Goal: Task Accomplishment & Management: Use online tool/utility

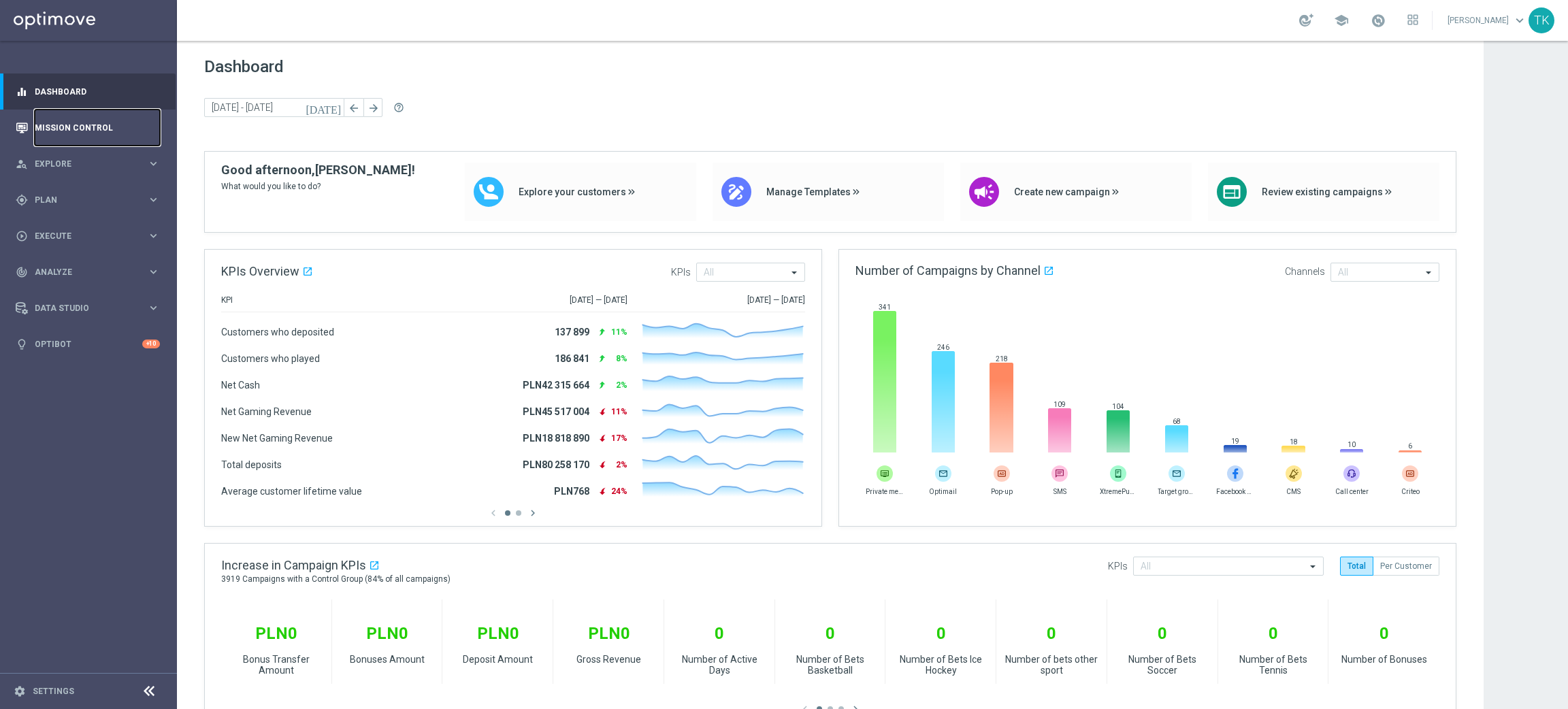
click at [67, 128] on link "Mission Control" at bounding box center [97, 127] width 125 height 36
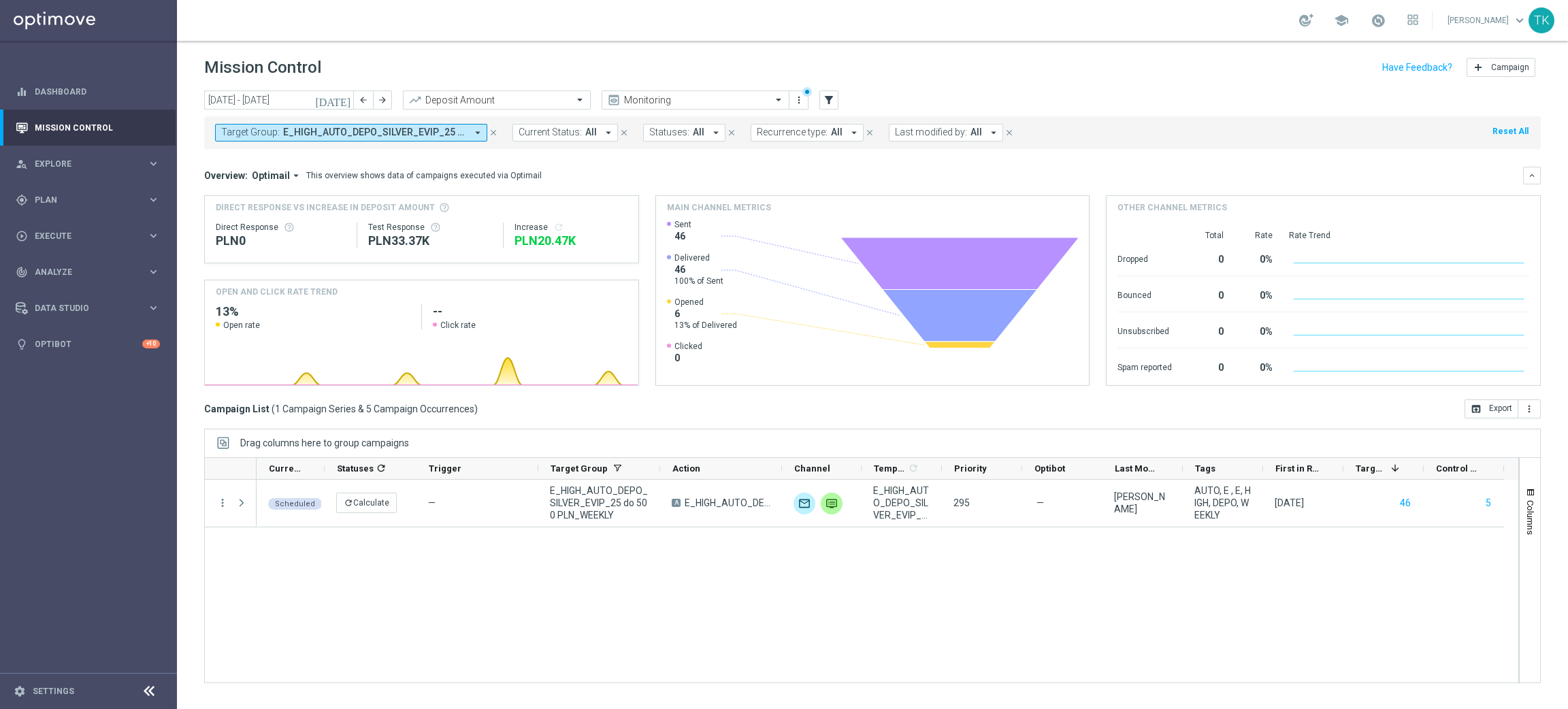
click at [432, 133] on span "E_HIGH_AUTO_DEPO_SILVER_EVIP_25 do 500 PLN_WEEKLY" at bounding box center [375, 132] width 183 height 11
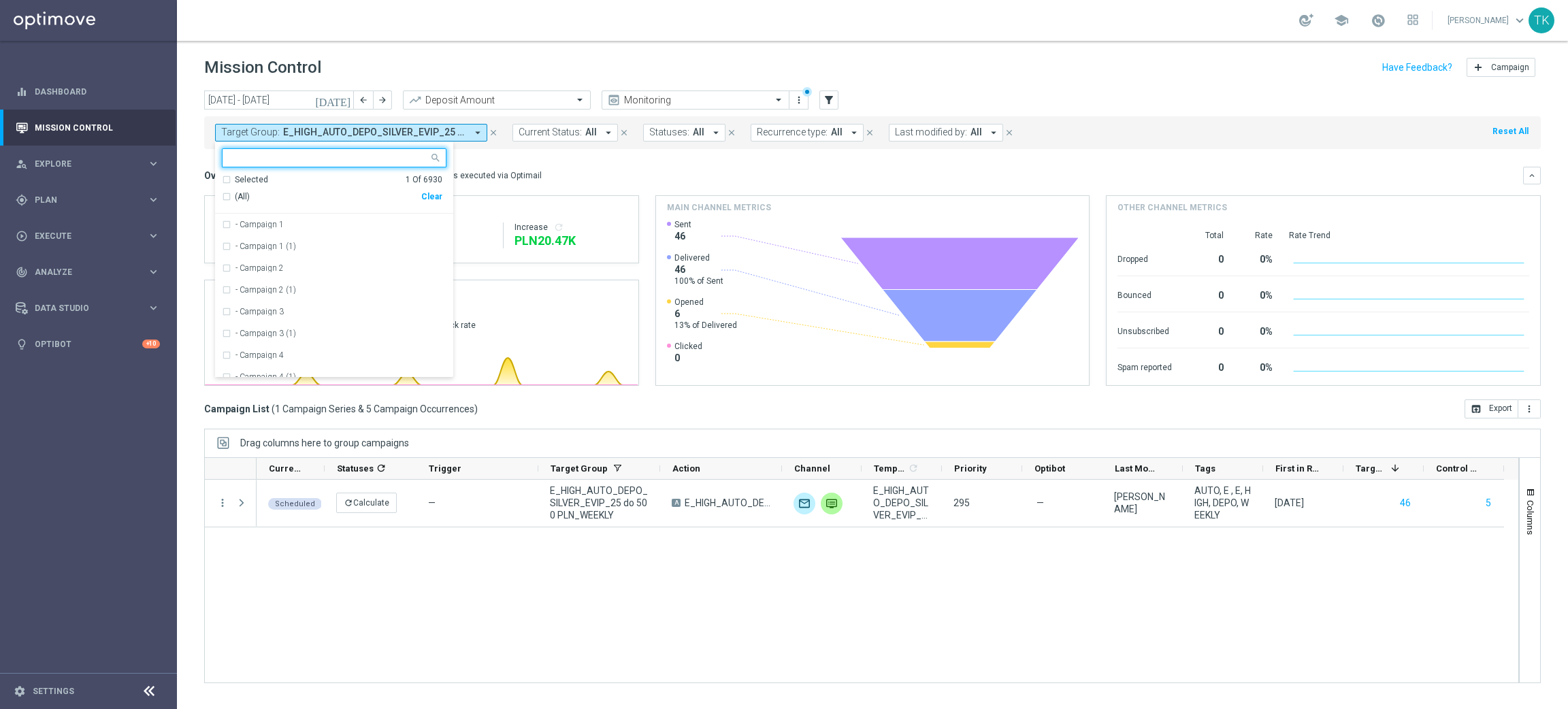
click at [0, 0] on div "Clear" at bounding box center [0, 0] width 0 height 0
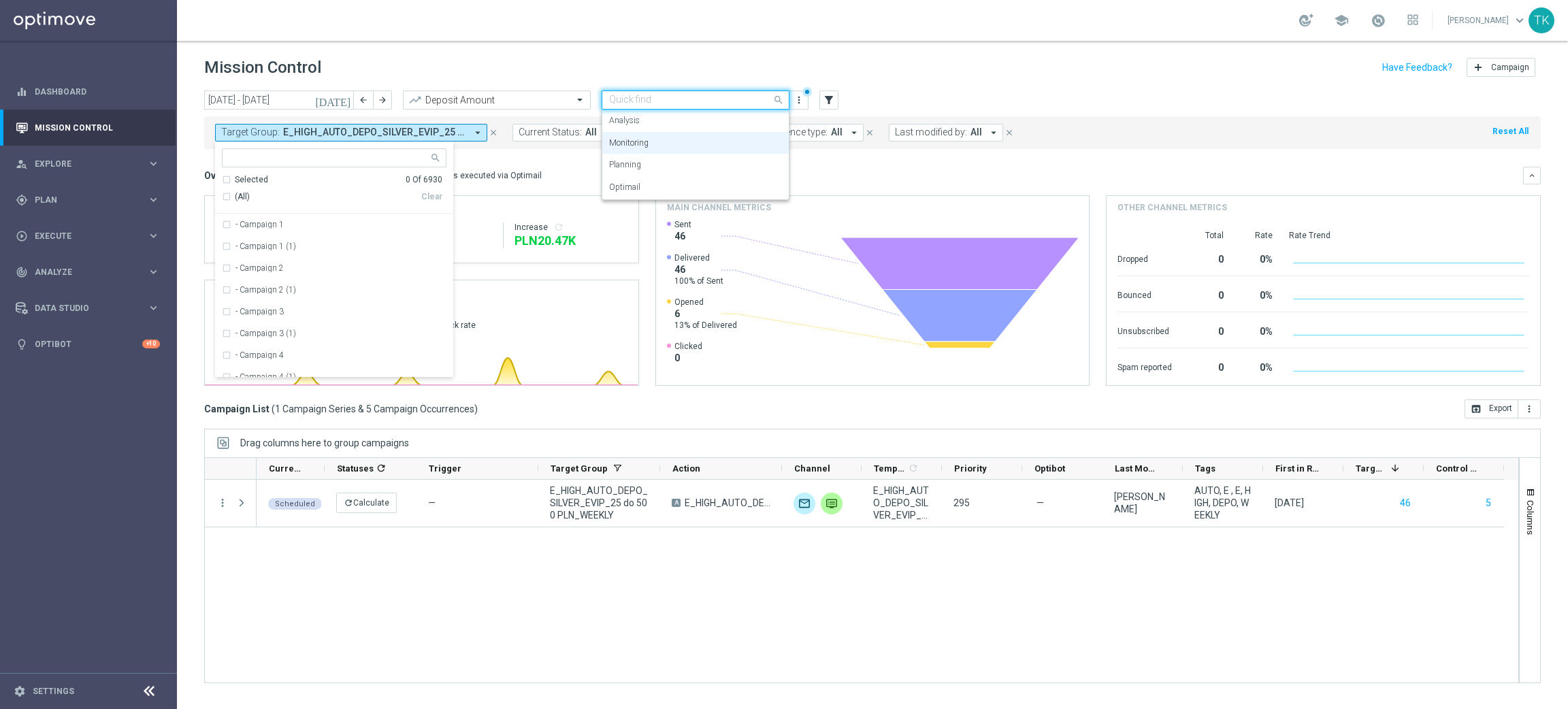
click at [640, 105] on input "text" at bounding box center [681, 101] width 145 height 11
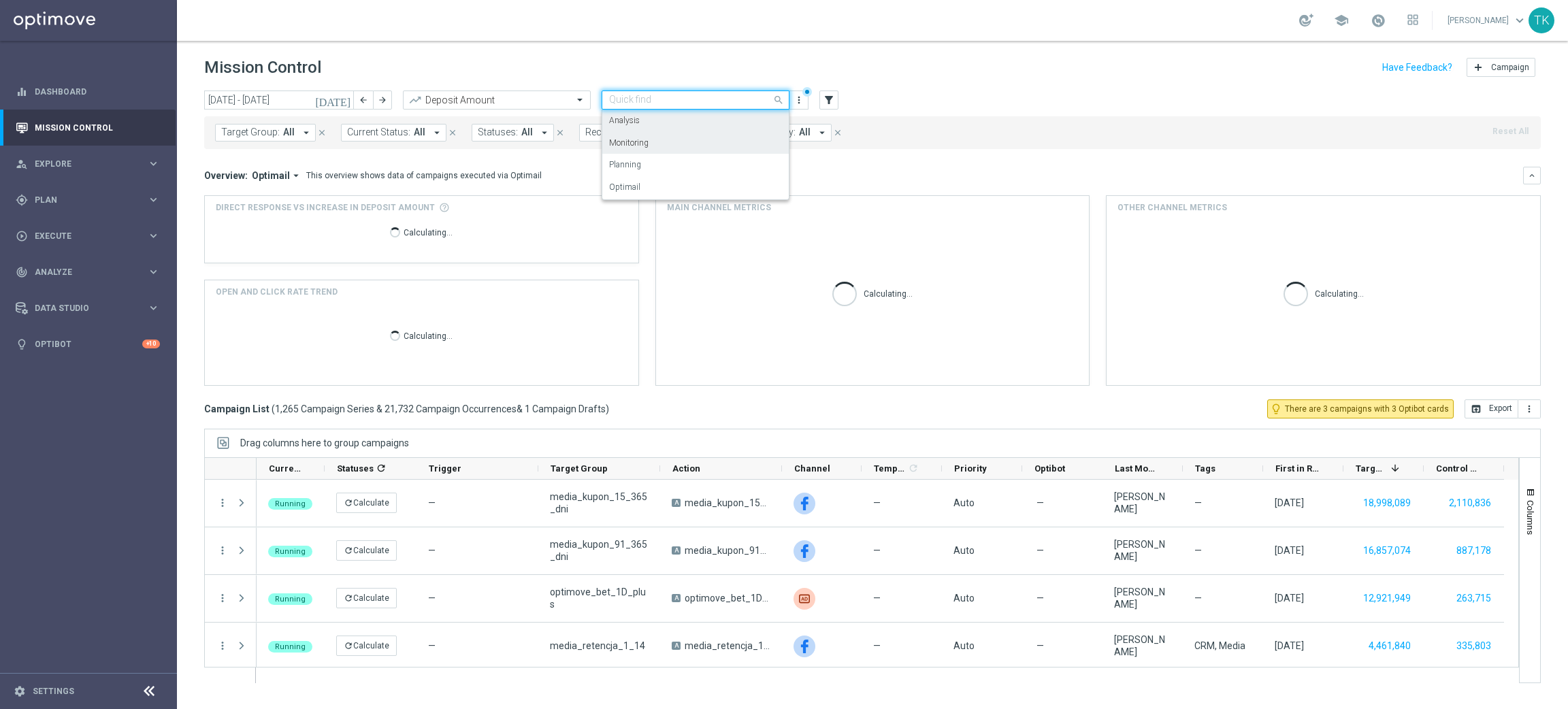
click at [654, 128] on div "Analysis" at bounding box center [695, 121] width 173 height 23
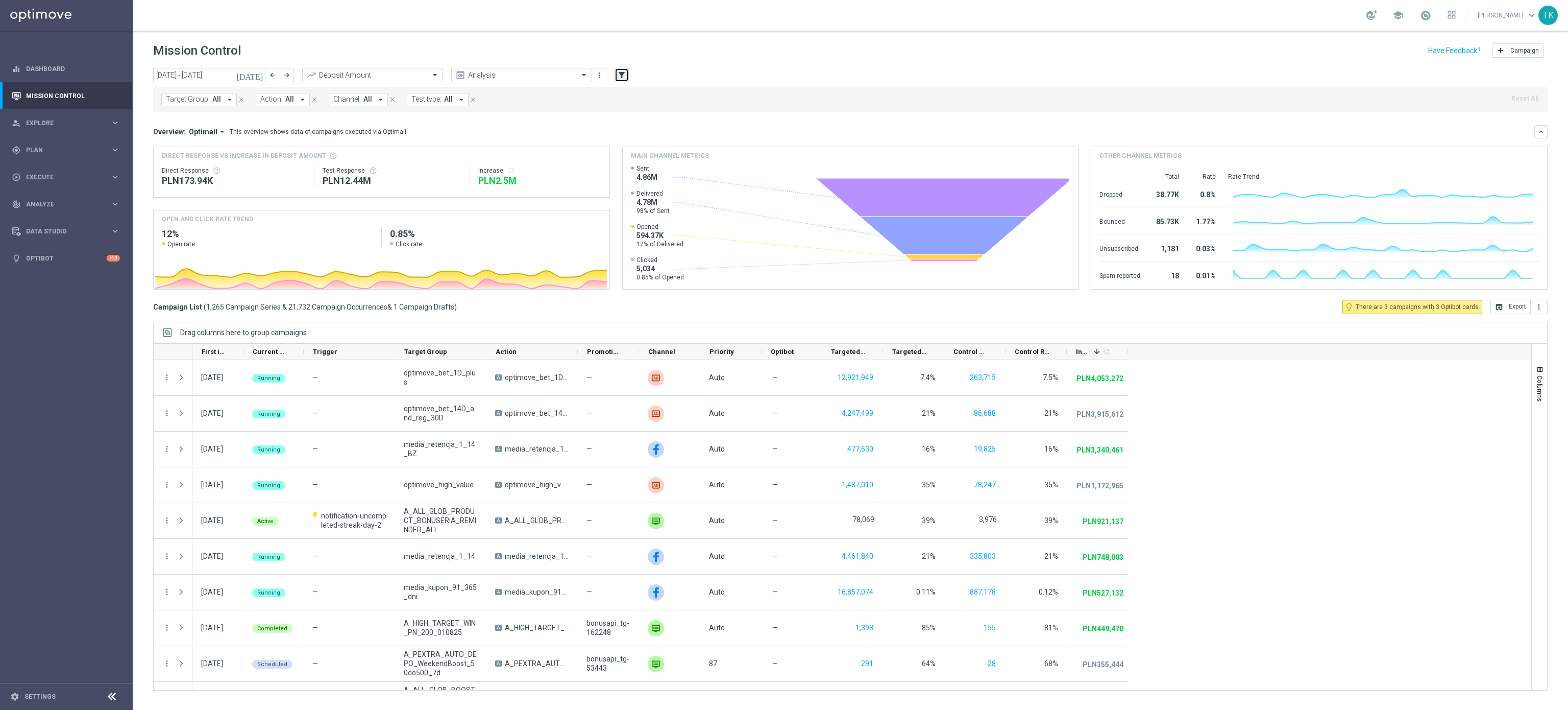
click at [621, 80] on button "filter_alt" at bounding box center [621, 75] width 14 height 14
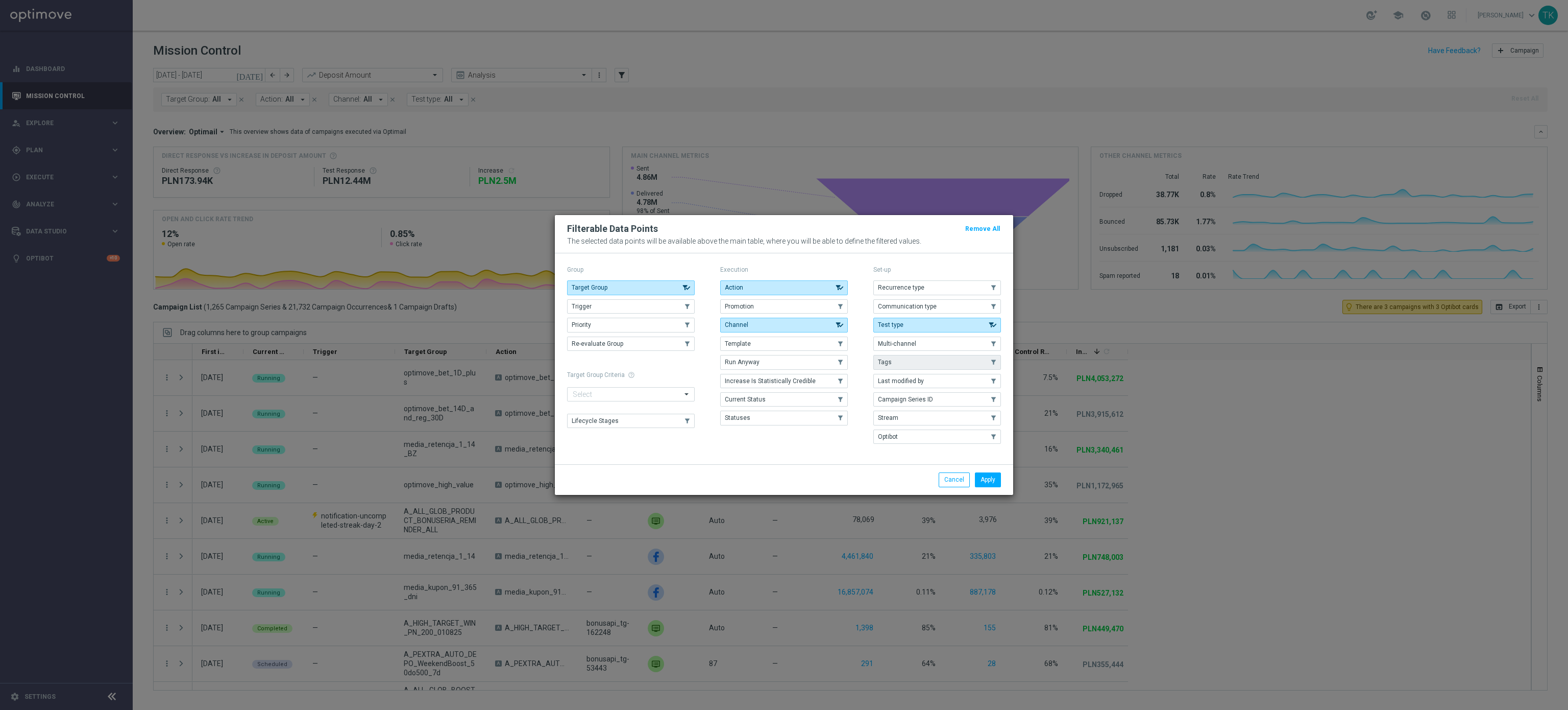
click at [923, 360] on button "Tags" at bounding box center [937, 362] width 128 height 14
click at [994, 483] on button "Apply" at bounding box center [988, 479] width 26 height 14
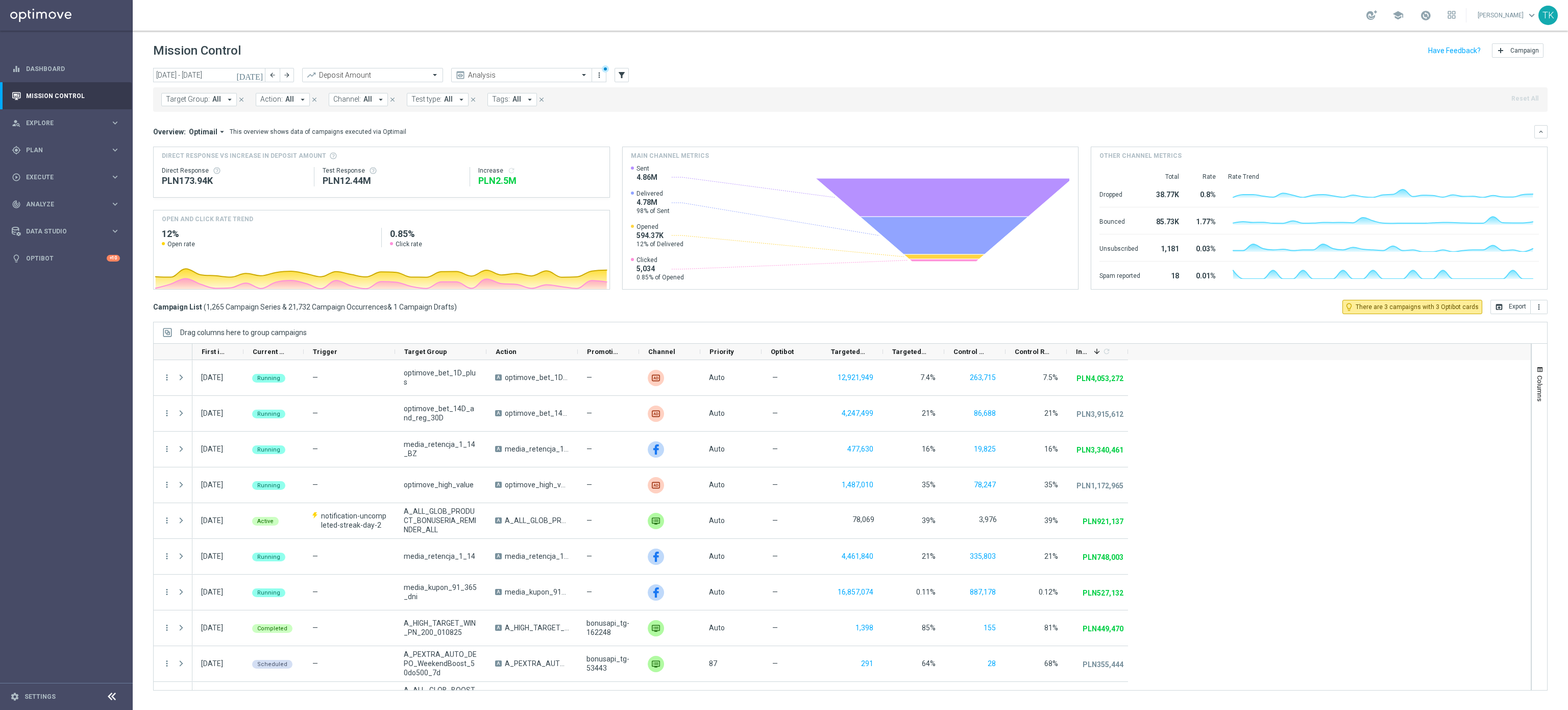
click at [513, 103] on span "All" at bounding box center [517, 99] width 9 height 9
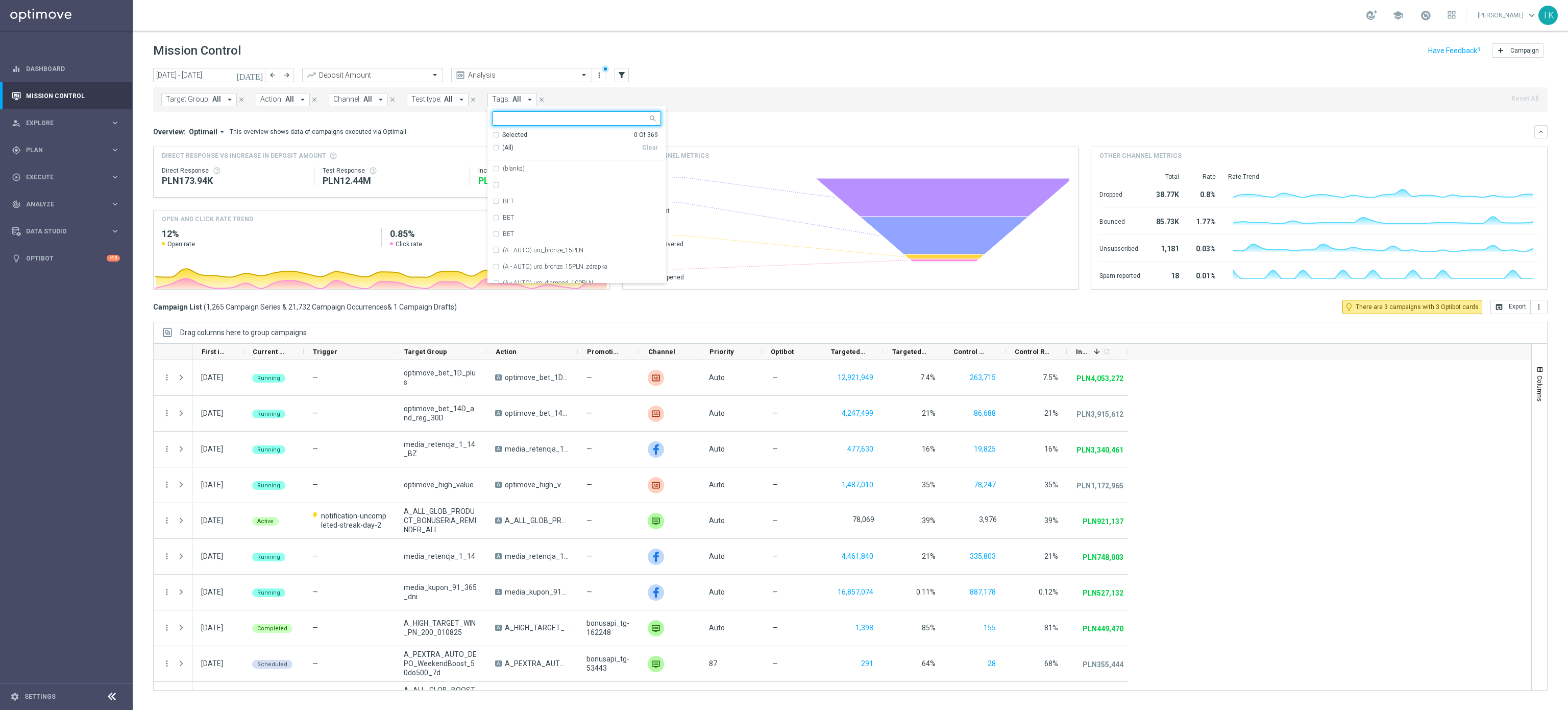
click at [516, 116] on input "text" at bounding box center [573, 119] width 150 height 9
click at [536, 188] on div "E" at bounding box center [582, 189] width 158 height 6
type input "E"
click at [699, 102] on div "Target Group: All arrow_drop_down close Action: All arrow_drop_down close Chann…" at bounding box center [850, 99] width 1395 height 24
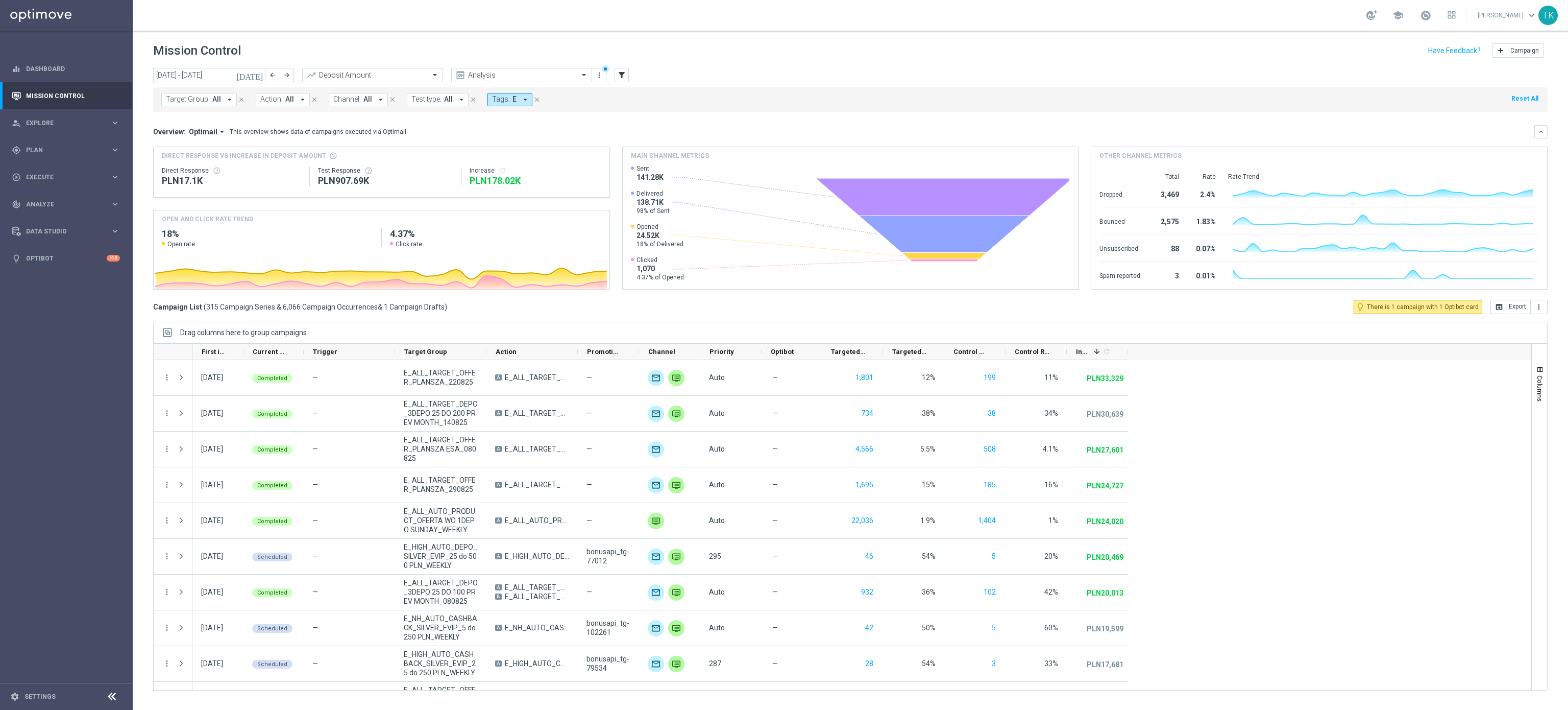
click at [509, 103] on span "Tags:" at bounding box center [500, 99] width 18 height 9
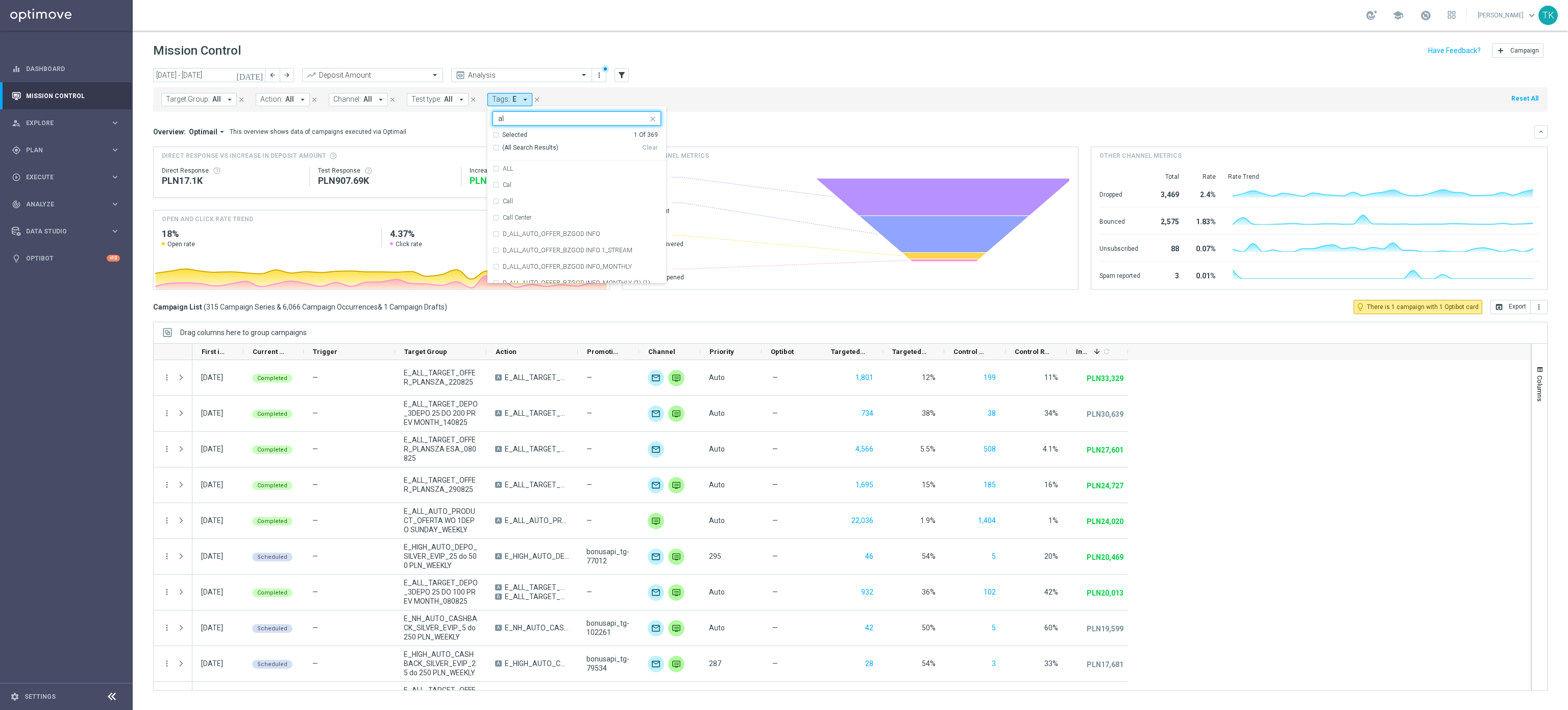
type input "a"
click at [527, 219] on div "TARGET" at bounding box center [582, 217] width 158 height 6
type input "target"
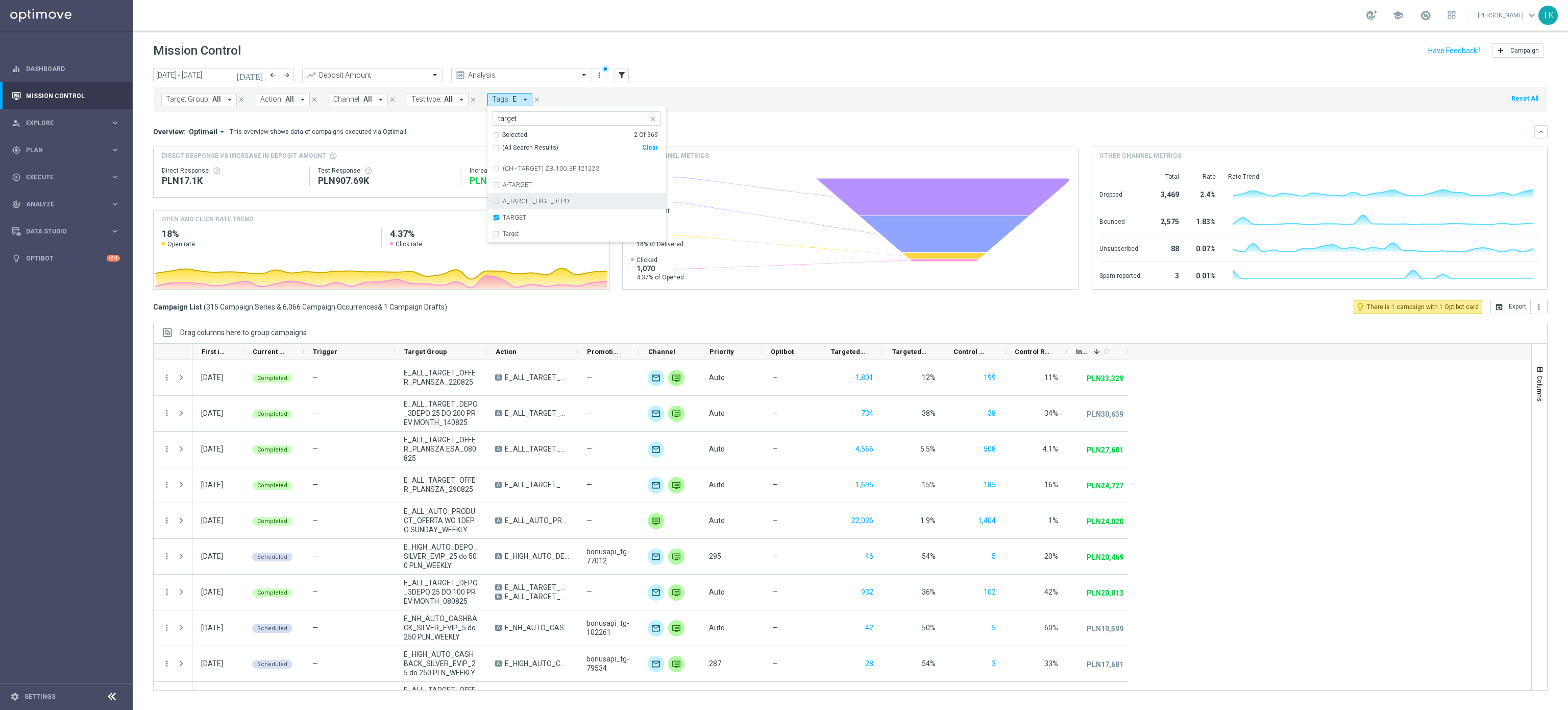
click at [673, 100] on div "Target Group: All arrow_drop_down close Action: All arrow_drop_down close Chann…" at bounding box center [850, 99] width 1395 height 24
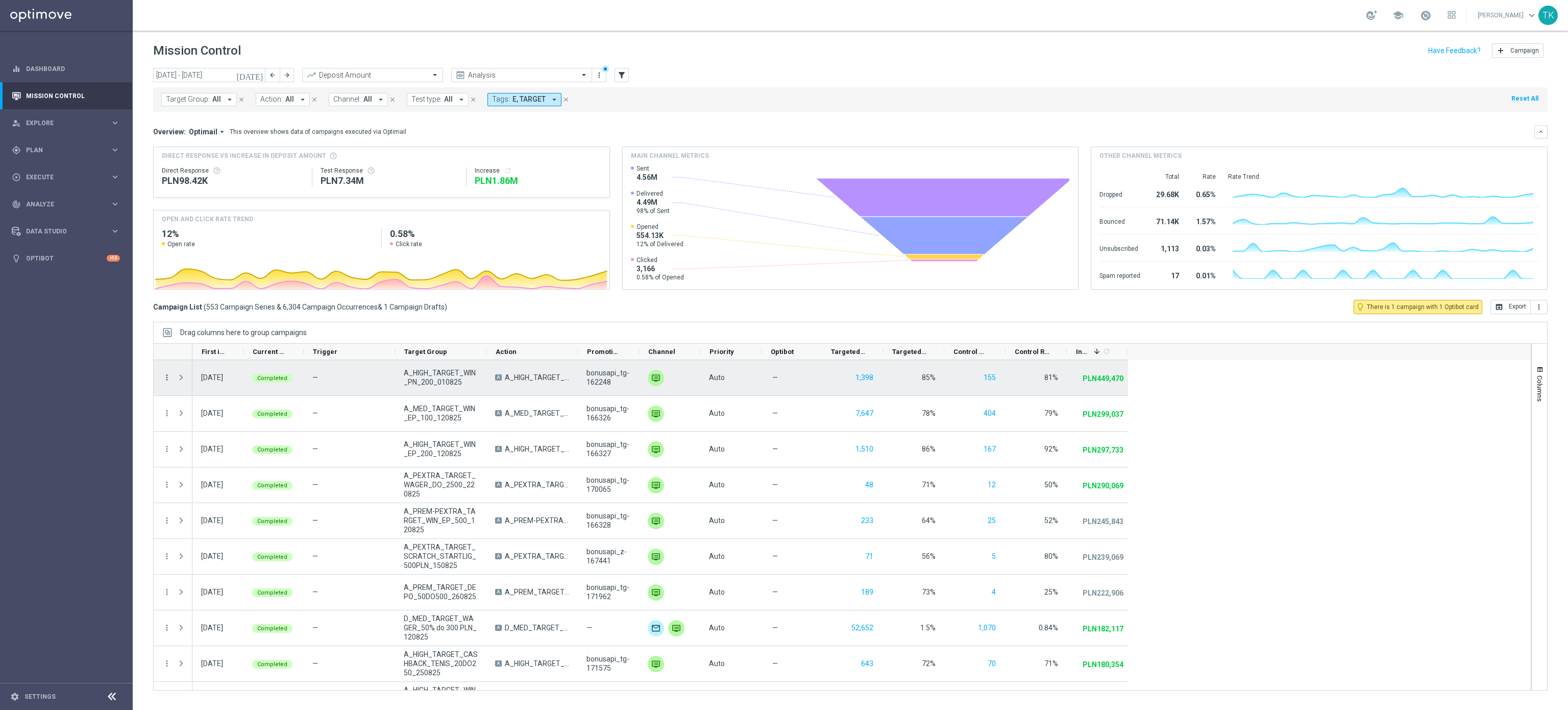
click at [166, 377] on icon "more_vert" at bounding box center [167, 377] width 9 height 9
click at [209, 383] on span "Campaign Details" at bounding box center [213, 385] width 52 height 7
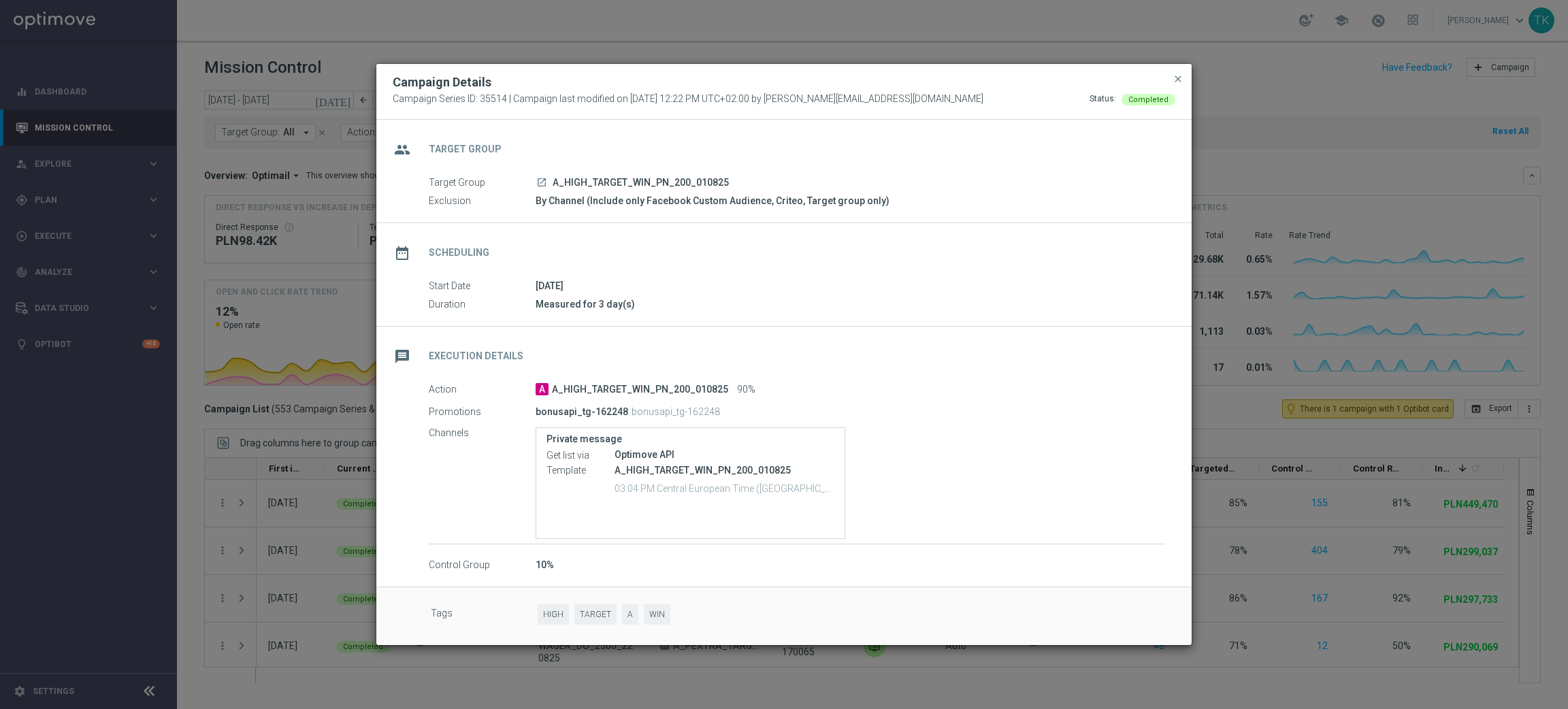
click at [671, 385] on span "A_HIGH_TARGET_WIN_PN_200_010825" at bounding box center [640, 389] width 176 height 12
copy div "A_HIGH_TARGET_WIN_PN_200_010825"
click at [1178, 83] on span "close" at bounding box center [1178, 79] width 11 height 11
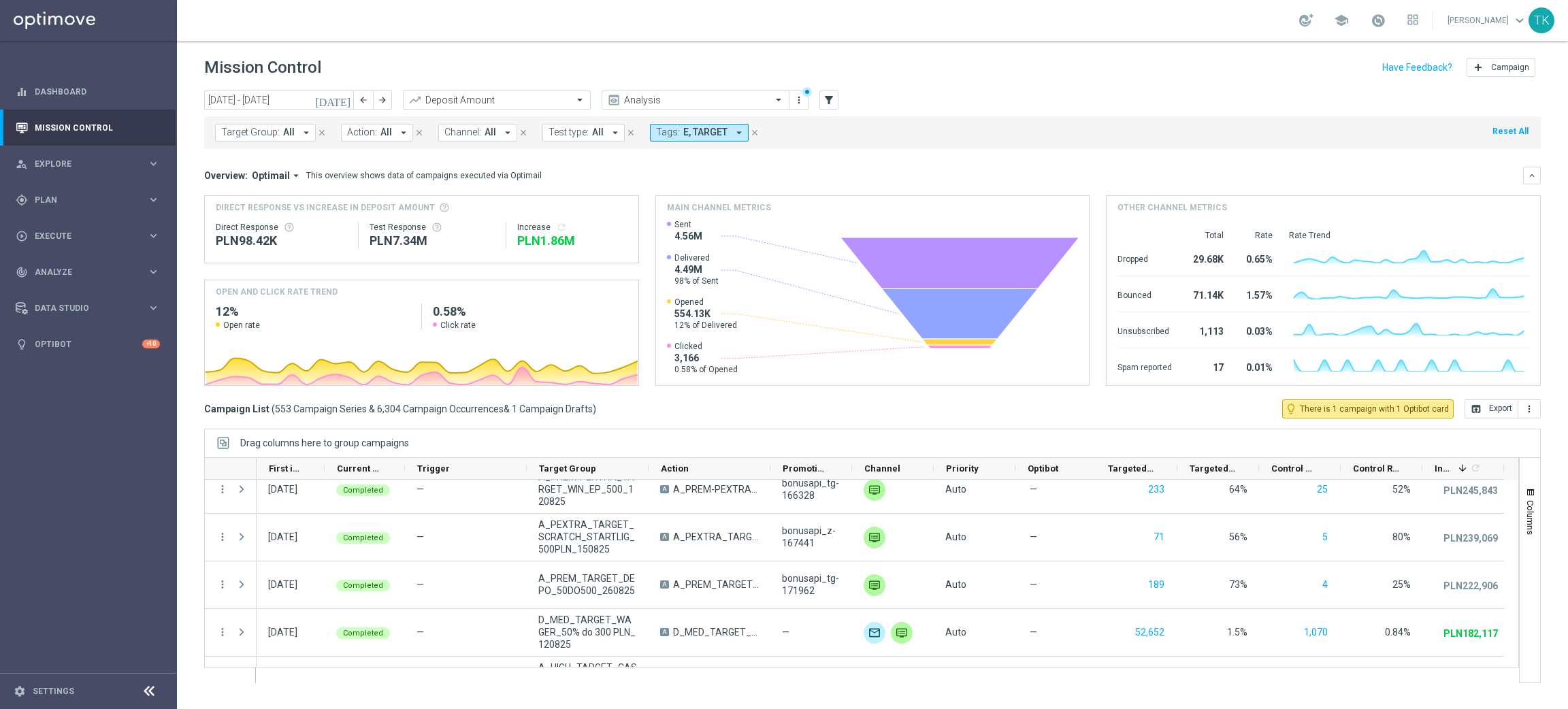
scroll to position [0, 0]
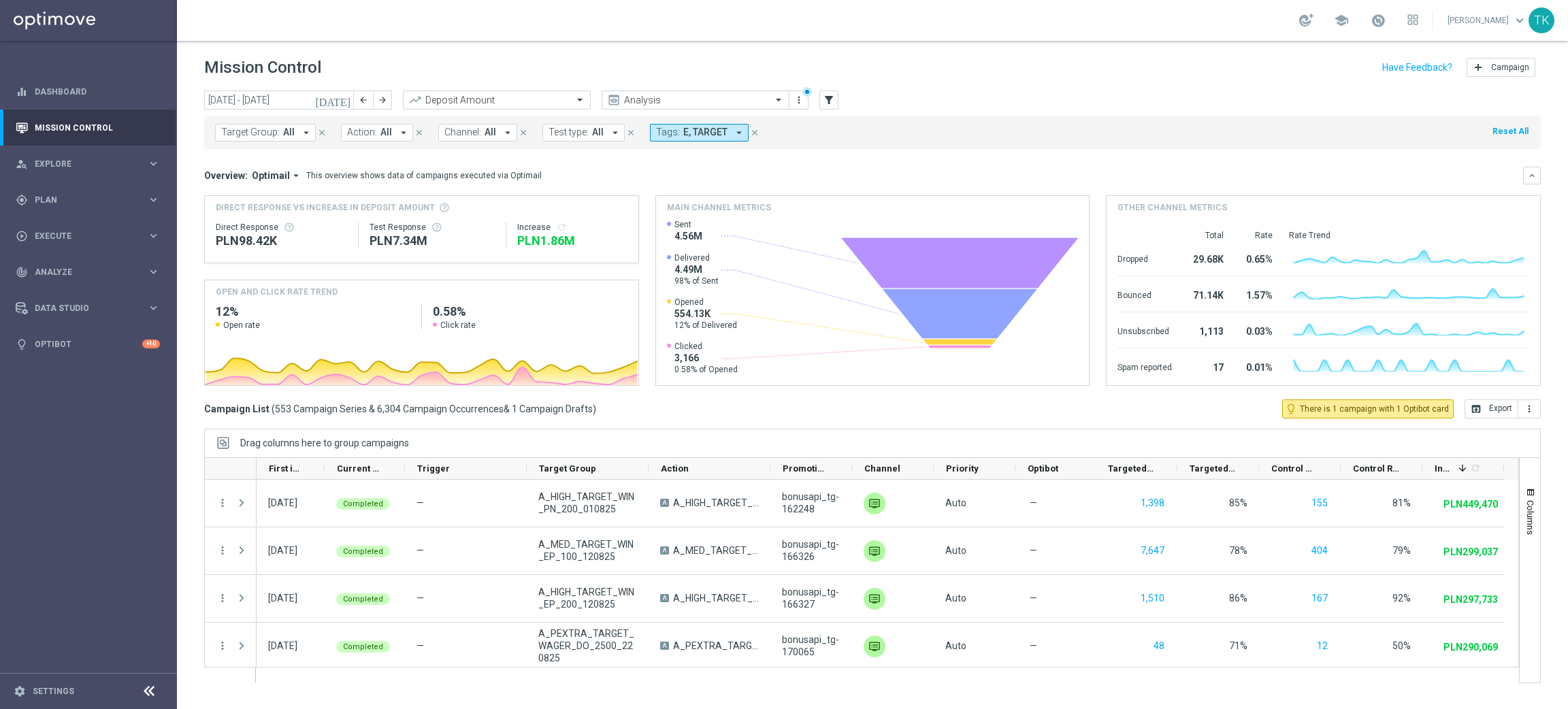
click at [672, 133] on span "Tags:" at bounding box center [667, 132] width 24 height 11
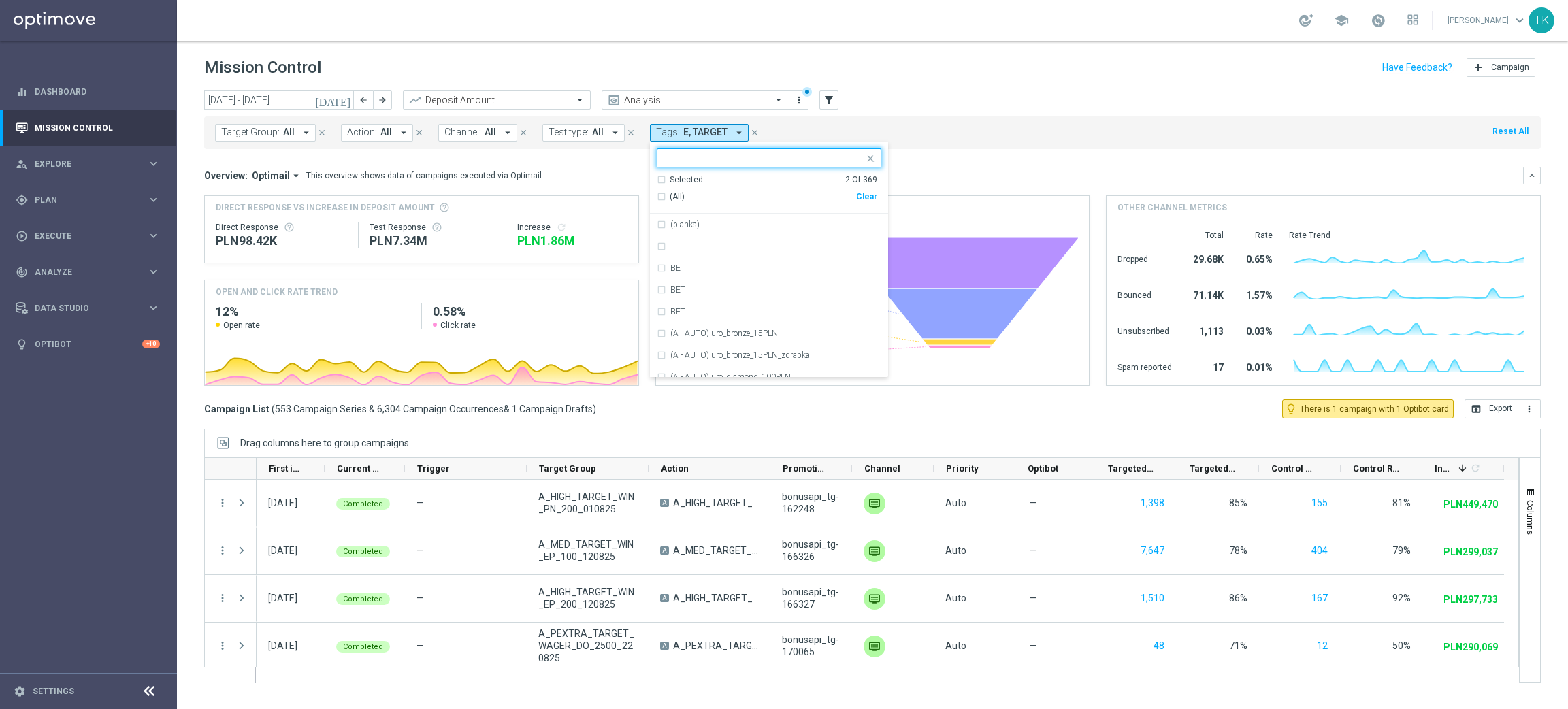
click at [657, 178] on div "Selected 2 Of 369" at bounding box center [767, 180] width 221 height 11
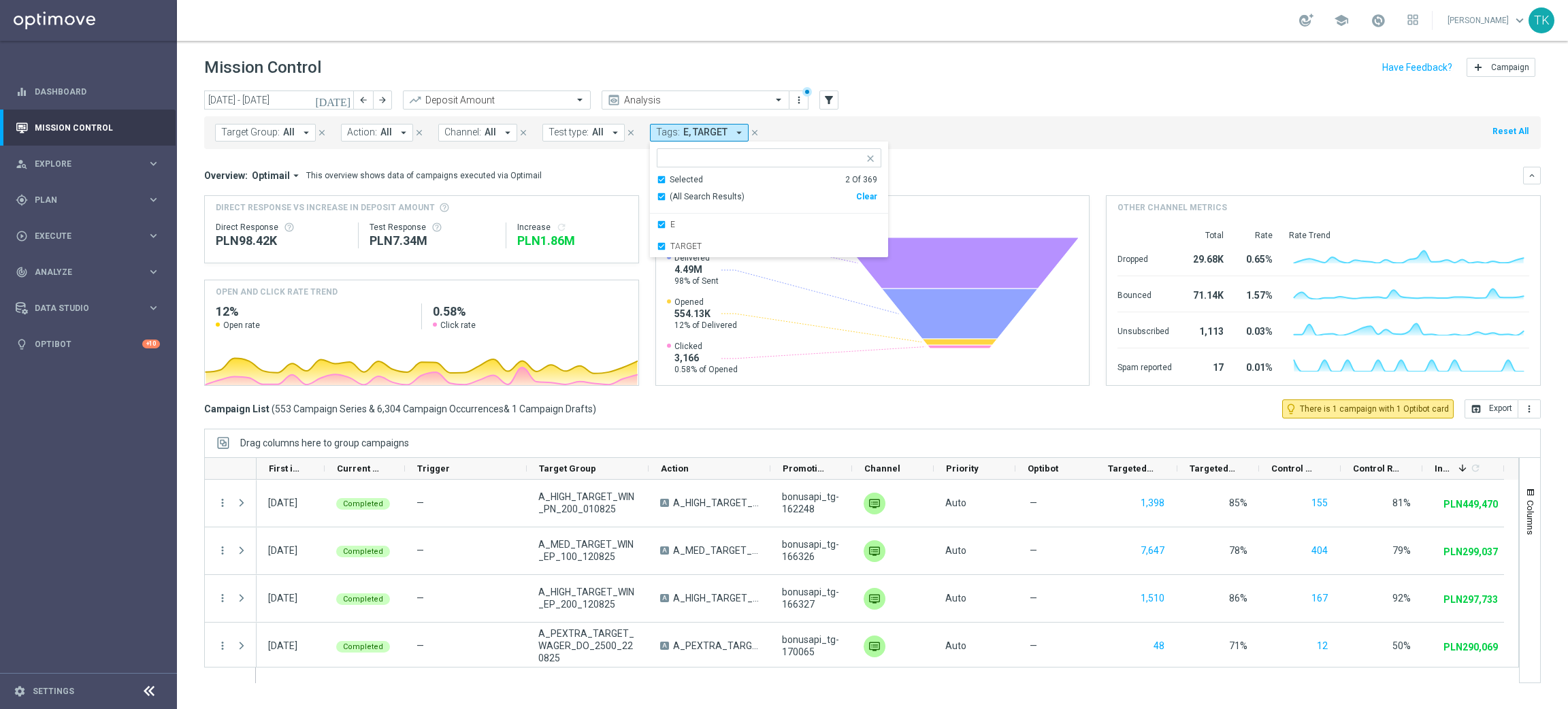
click at [972, 128] on div "Target Group: All arrow_drop_down close Action: All arrow_drop_down close Chann…" at bounding box center [872, 132] width 1337 height 32
click at [691, 127] on span "E, TARGET" at bounding box center [705, 132] width 45 height 11
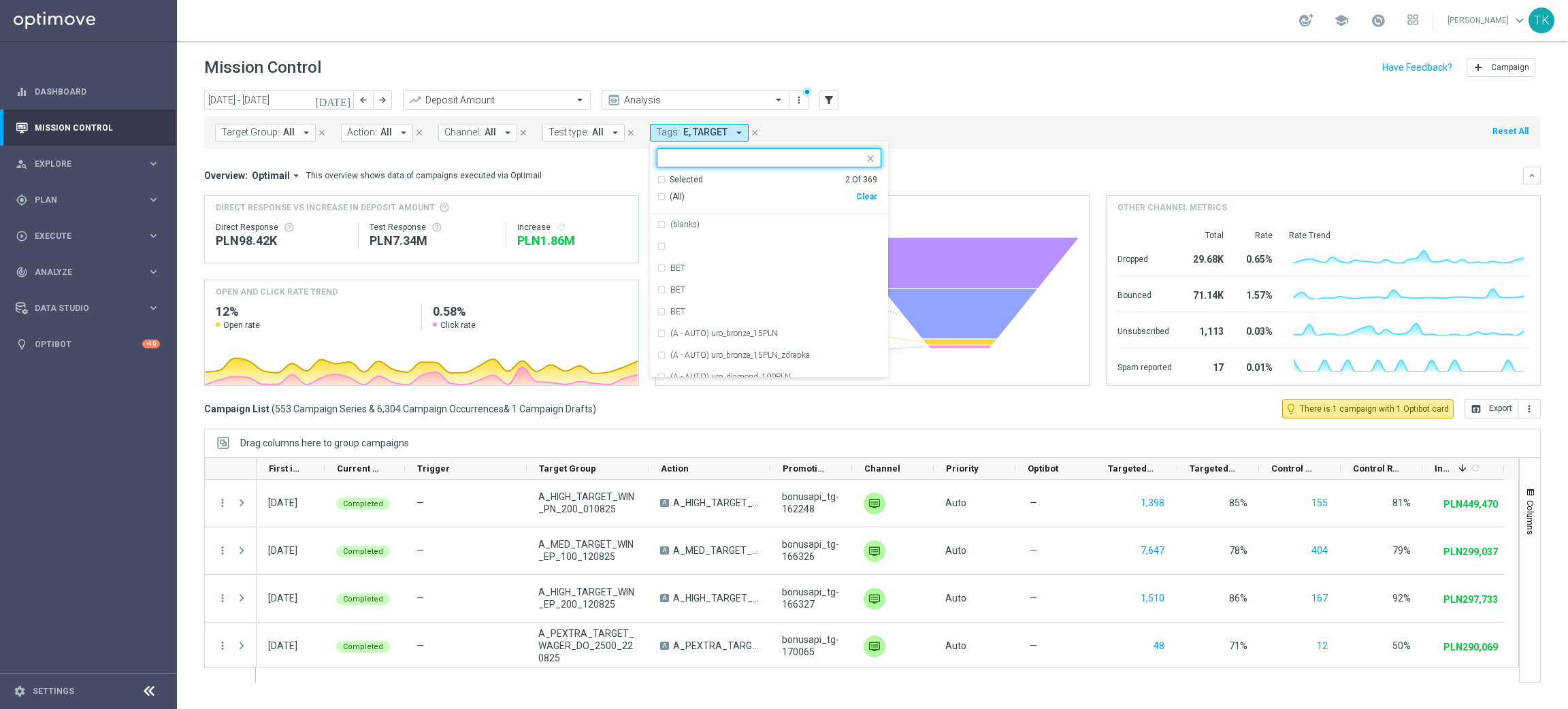
click at [660, 179] on div "Selected 2 Of 369" at bounding box center [767, 180] width 221 height 11
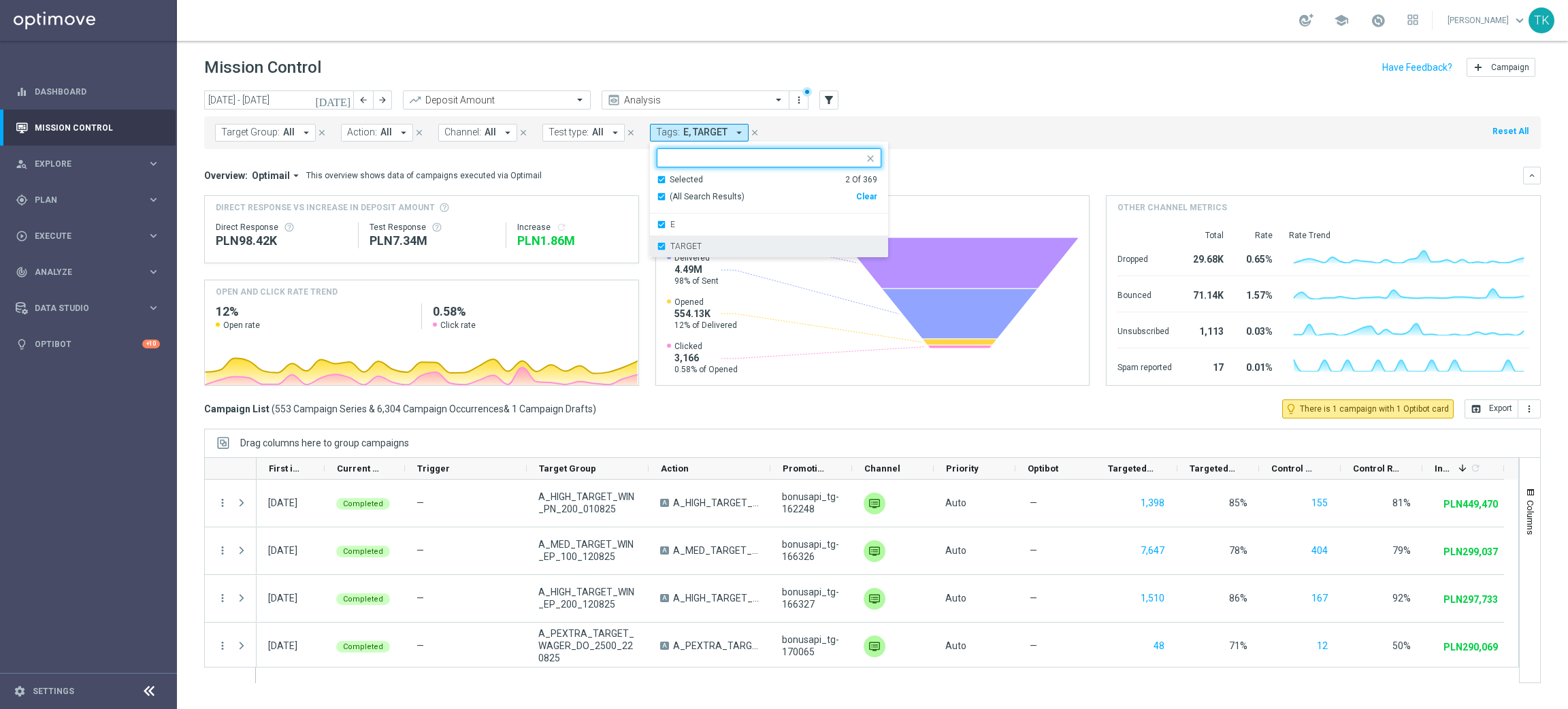
click at [671, 243] on label "TARGET" at bounding box center [686, 247] width 32 height 8
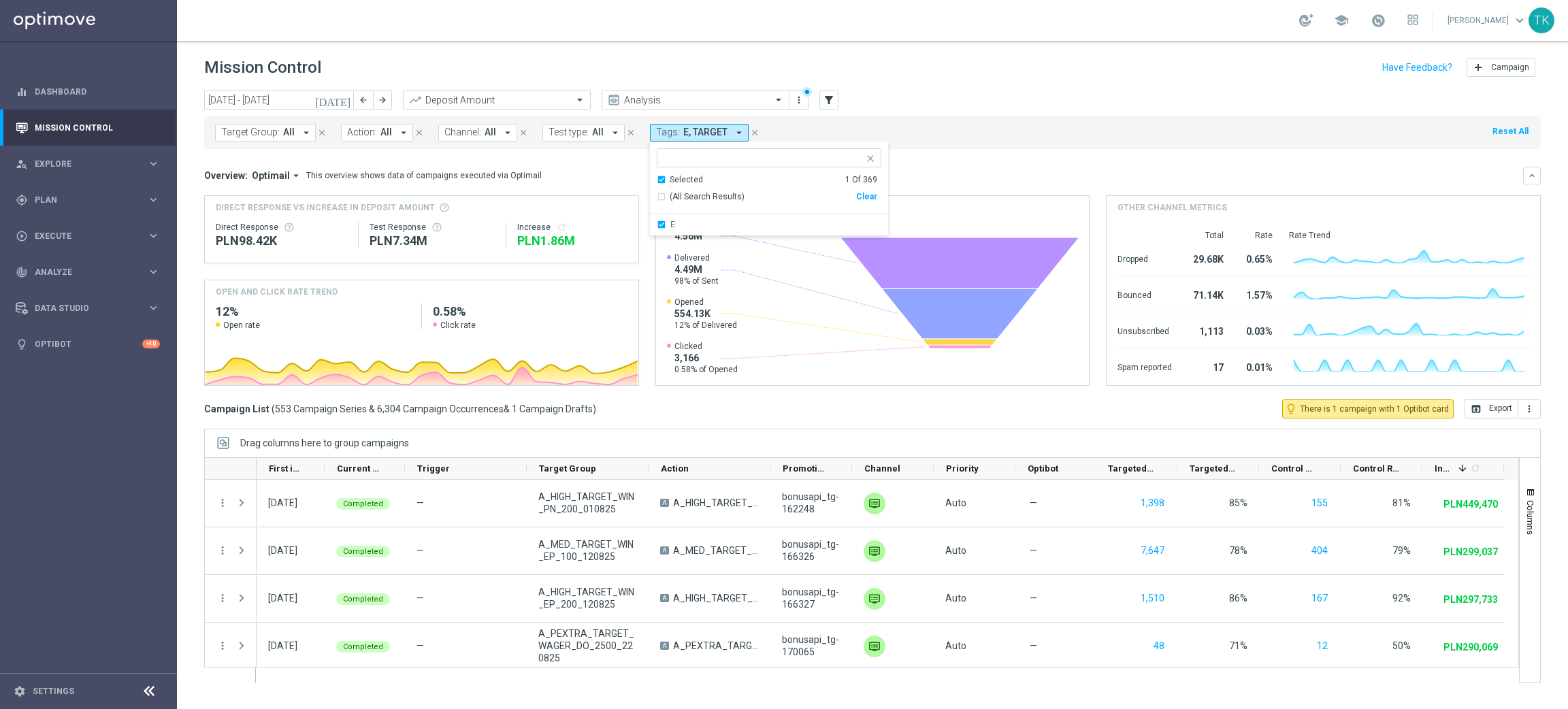
click at [848, 133] on div "Target Group: All arrow_drop_down close Action: All arrow_drop_down close Chann…" at bounding box center [872, 132] width 1337 height 32
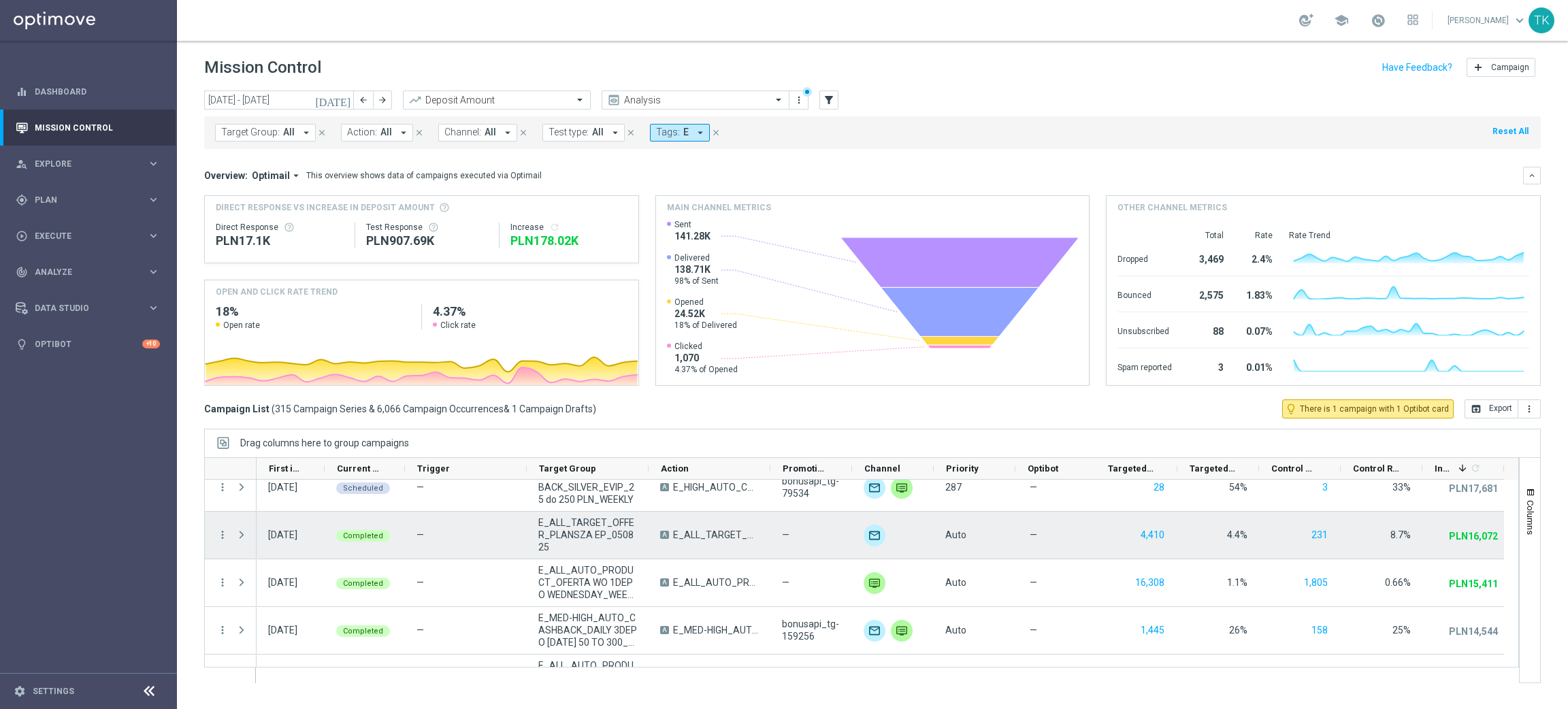
scroll to position [408, 0]
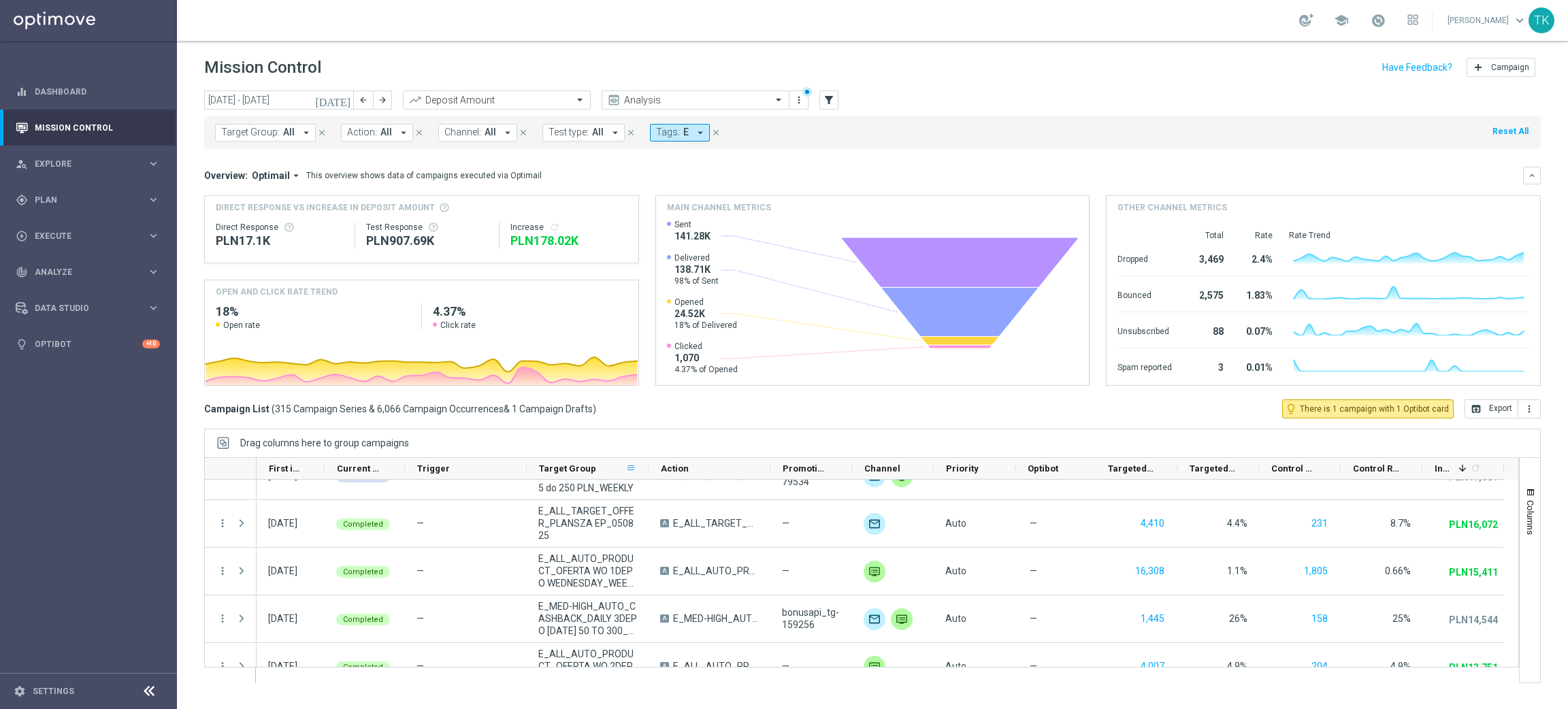
click at [630, 469] on span at bounding box center [631, 467] width 11 height 11
click at [630, 469] on span "general" at bounding box center [701, 471] width 162 height 24
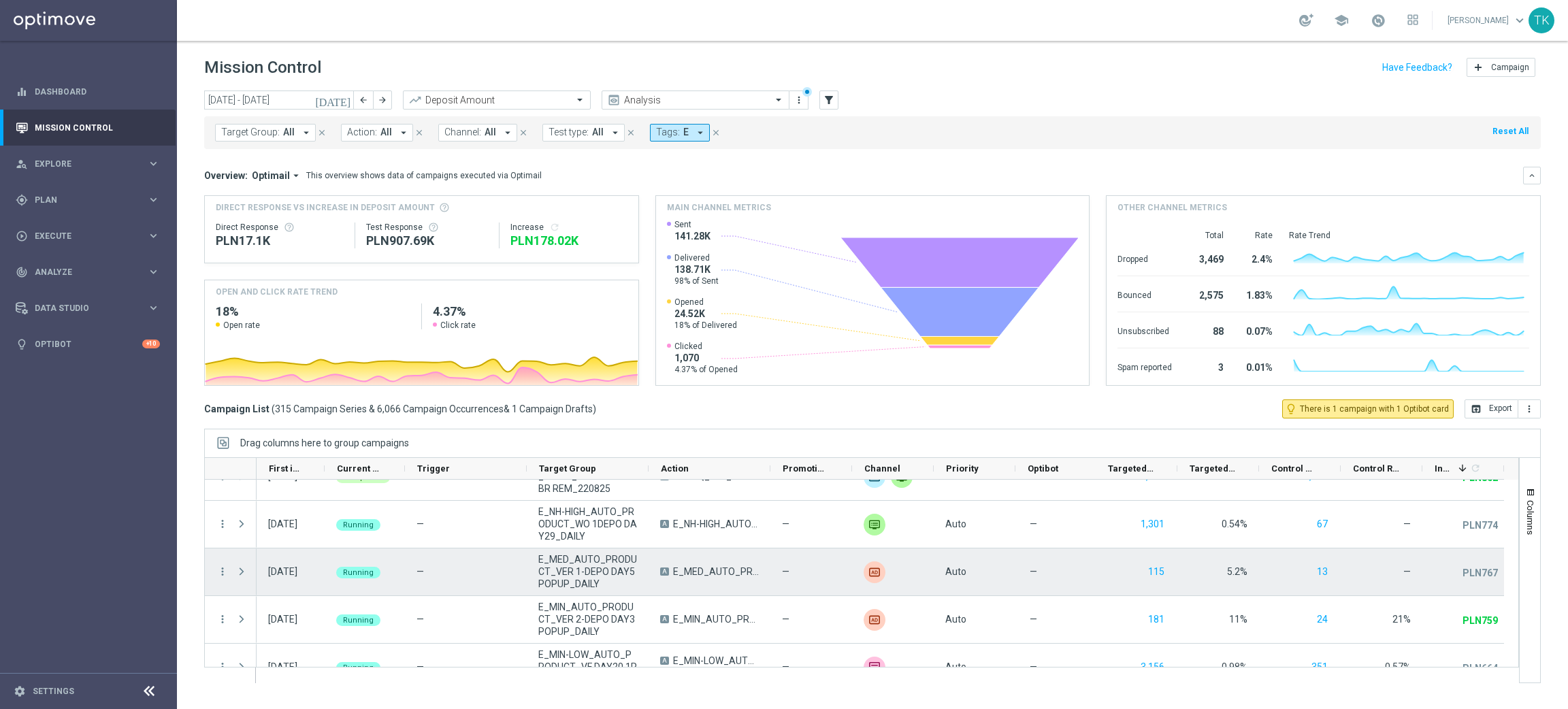
scroll to position [2754, 0]
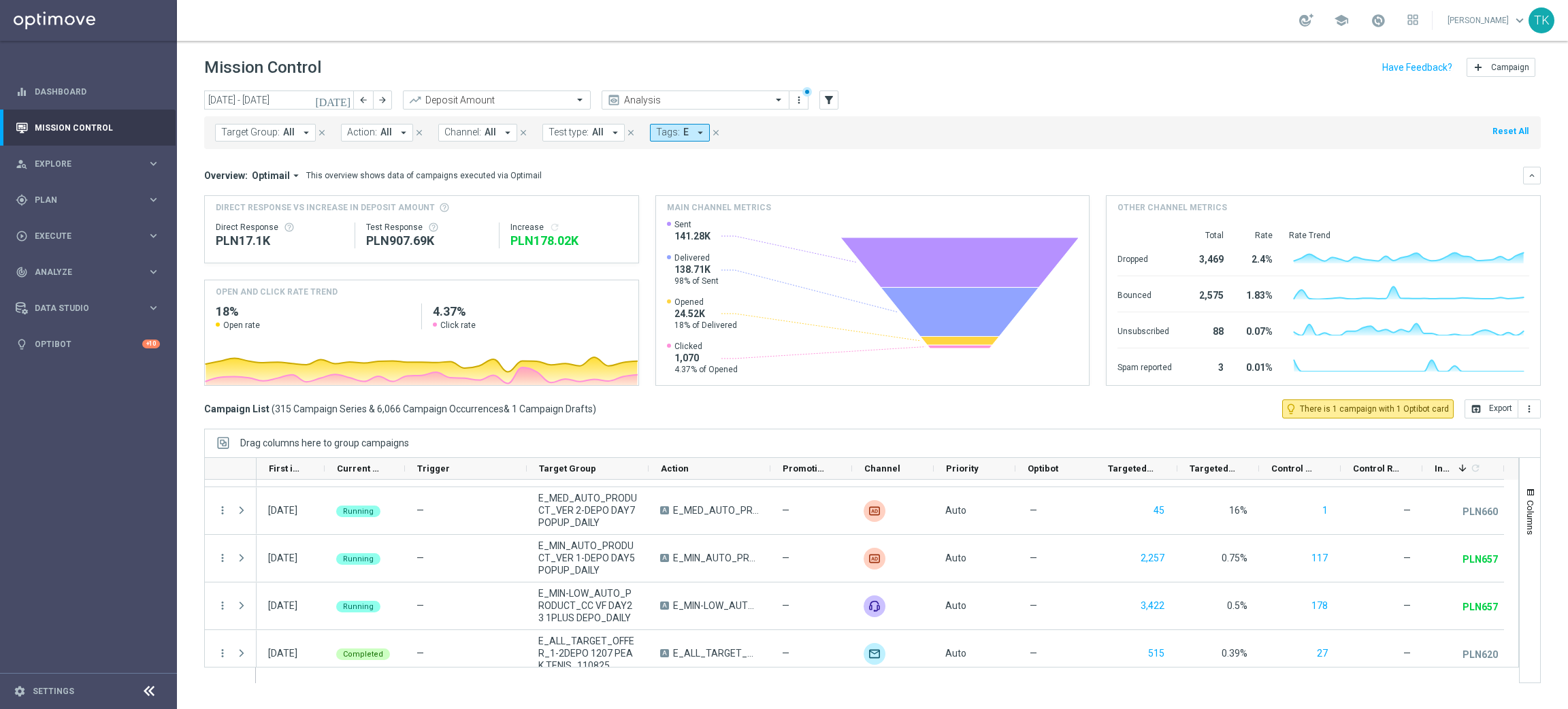
click at [255, 133] on span "Target Group:" at bounding box center [251, 132] width 58 height 11
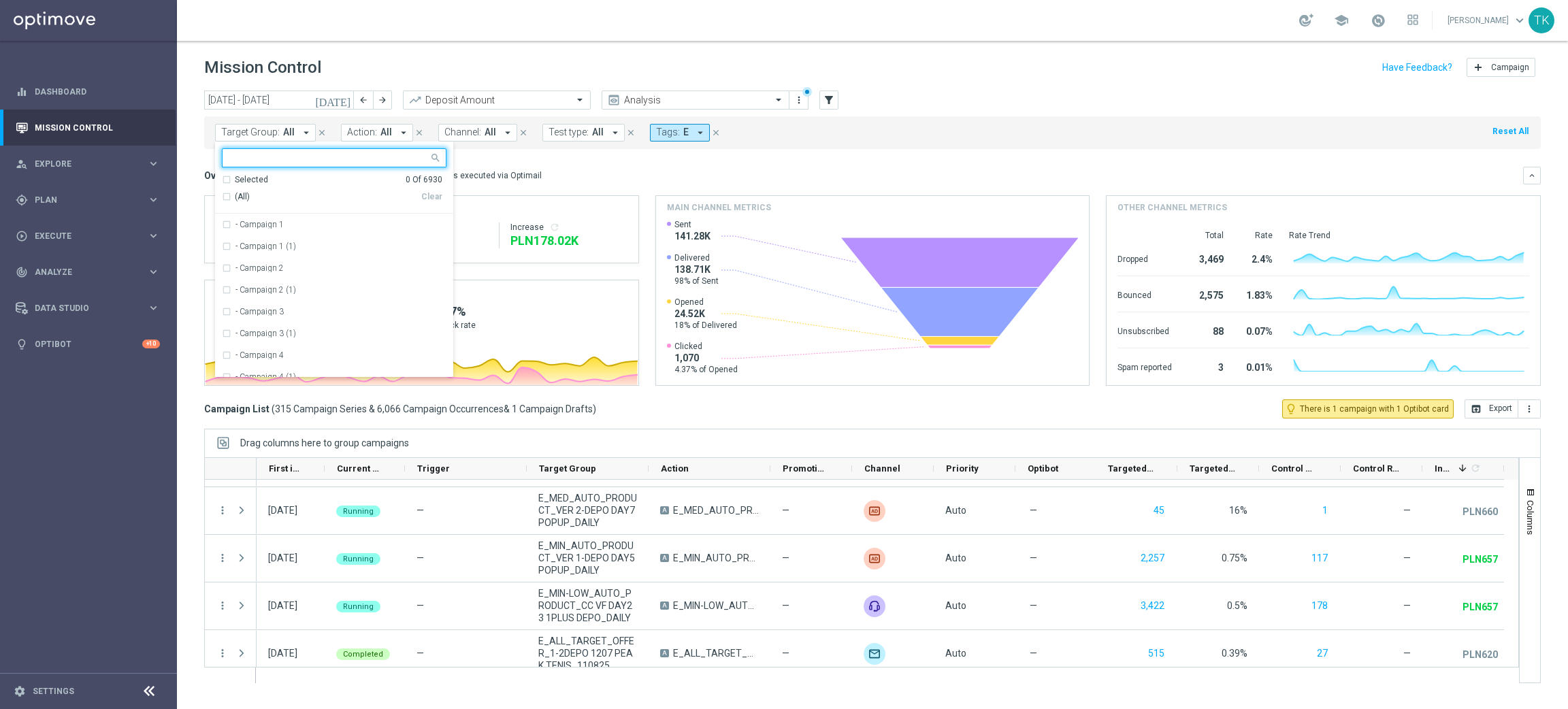
click at [251, 157] on input "text" at bounding box center [330, 158] width 200 height 11
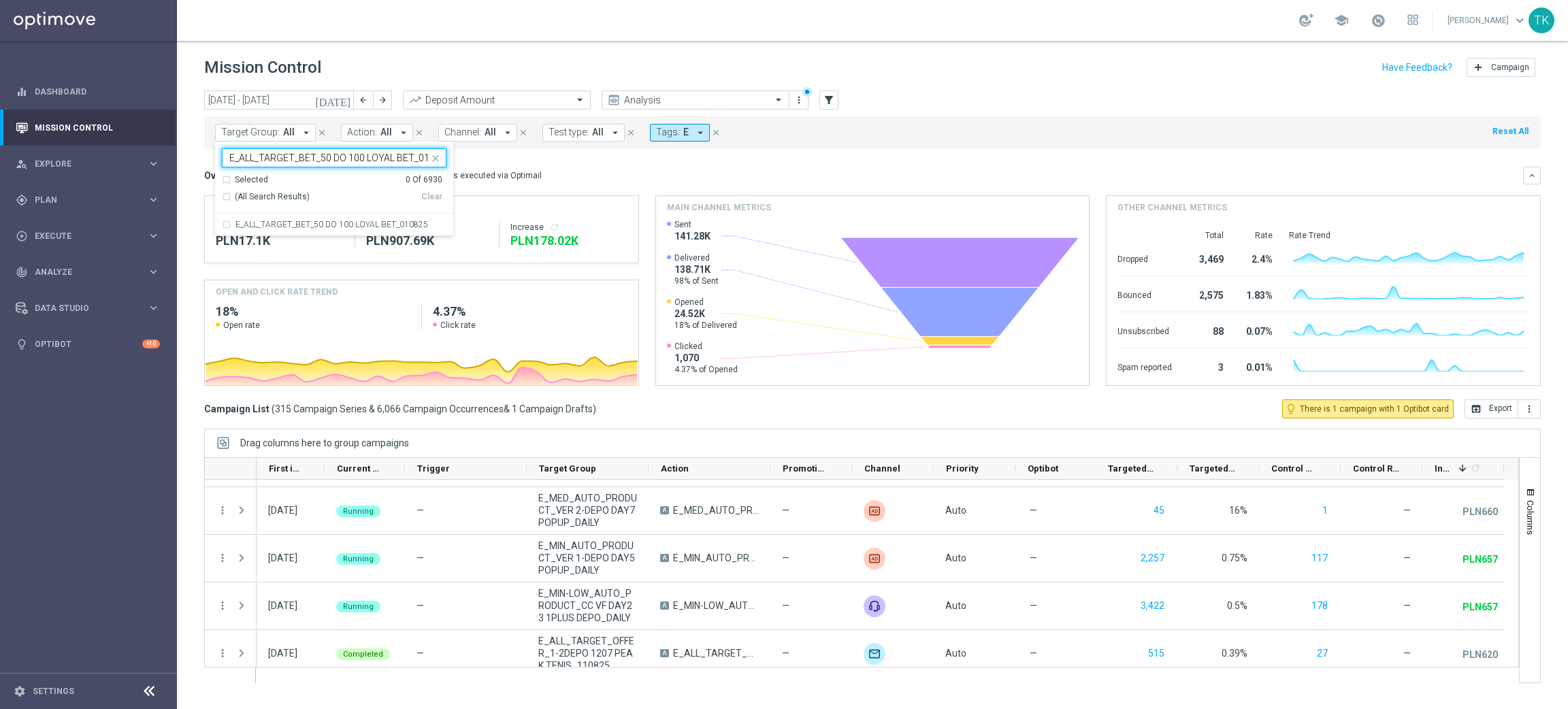
scroll to position [0, 19]
click at [252, 222] on label "E_ALL_TARGET_BET_50 DO 100 LOYAL BET_010825" at bounding box center [331, 225] width 192 height 8
type input "E_ALL_TARGET_BET_50 DO 100 LOYAL BET_010825"
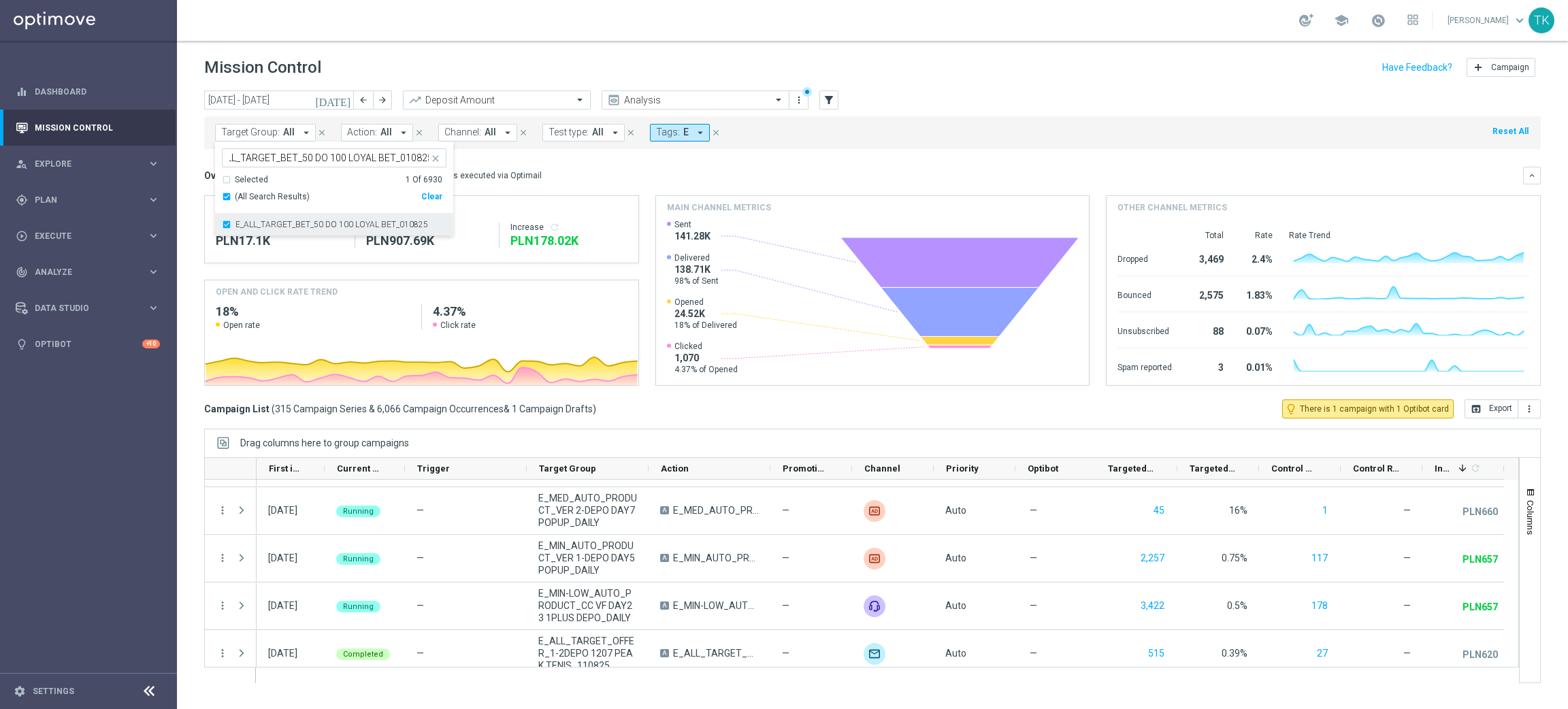
scroll to position [0, 0]
click at [202, 183] on div "[DATE] [DATE] - [DATE] arrow_back arrow_forward Deposit Amount trending_up Anal…" at bounding box center [872, 393] width 1391 height 606
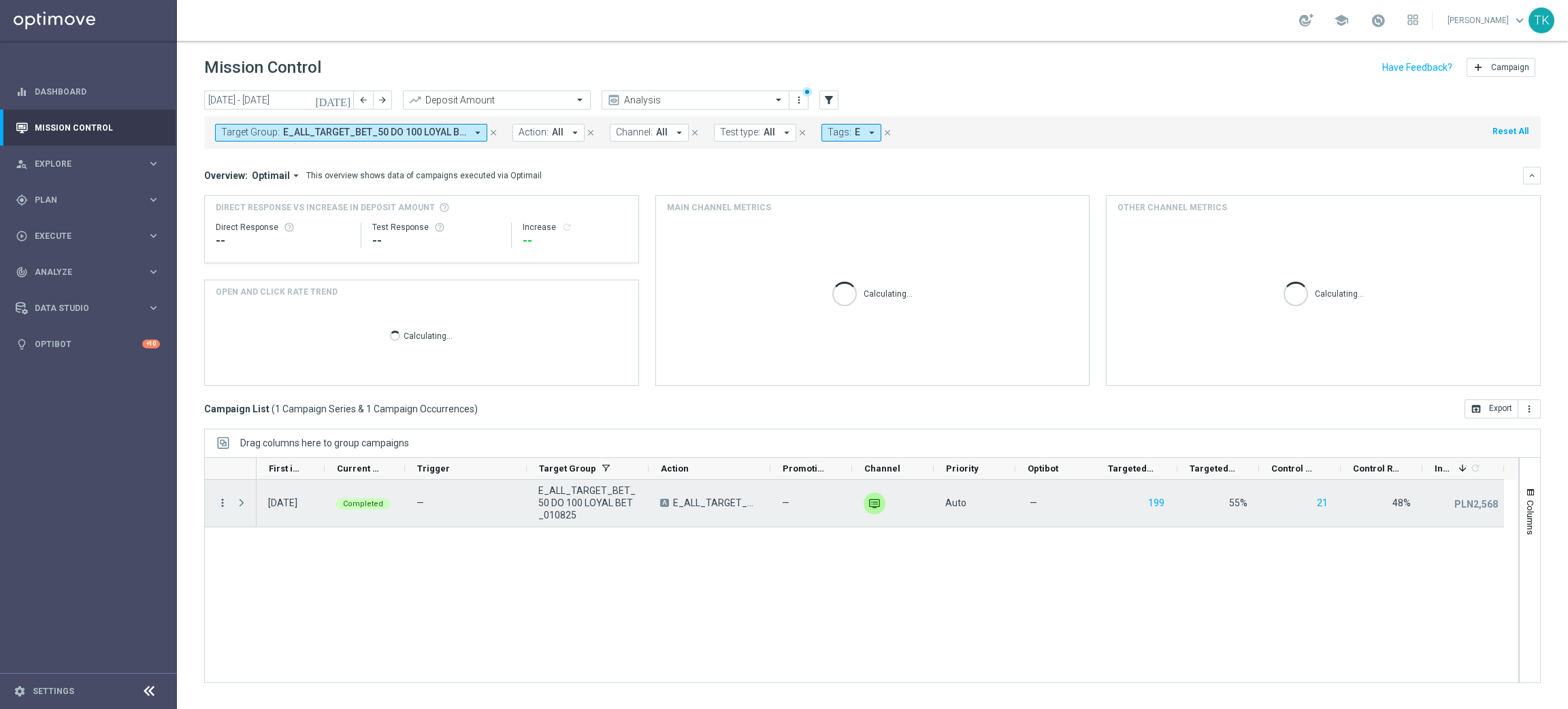
click at [226, 498] on icon "more_vert" at bounding box center [222, 502] width 12 height 12
click at [263, 504] on div "list Campaign Details" at bounding box center [305, 511] width 153 height 19
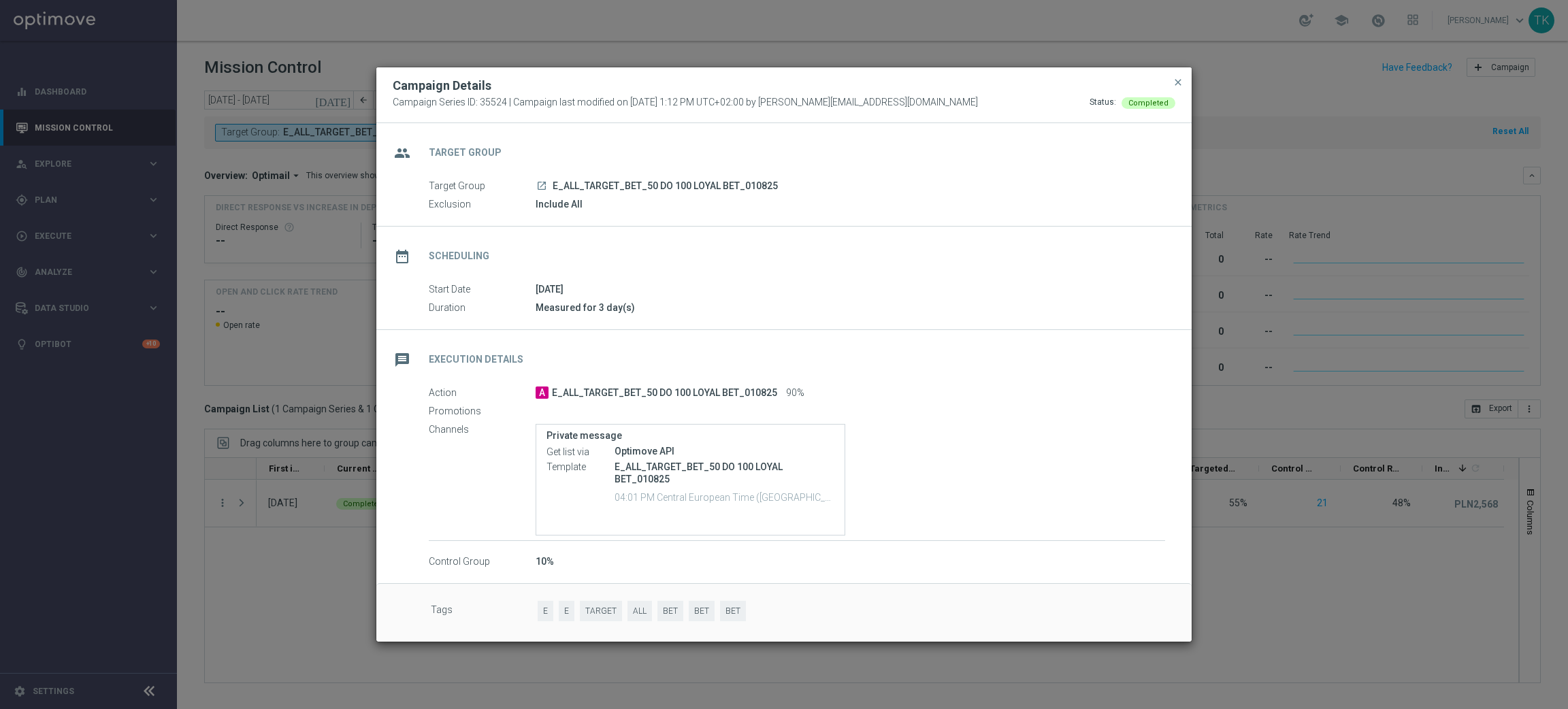
click at [660, 468] on p "E_ALL_TARGET_BET_50 DO 100 LOYAL BET_010825" at bounding box center [724, 473] width 220 height 24
copy div "E_ALL_TARGET_BET_50 DO 100 LOYAL BET_010825"
click at [1178, 83] on span "close" at bounding box center [1178, 82] width 11 height 11
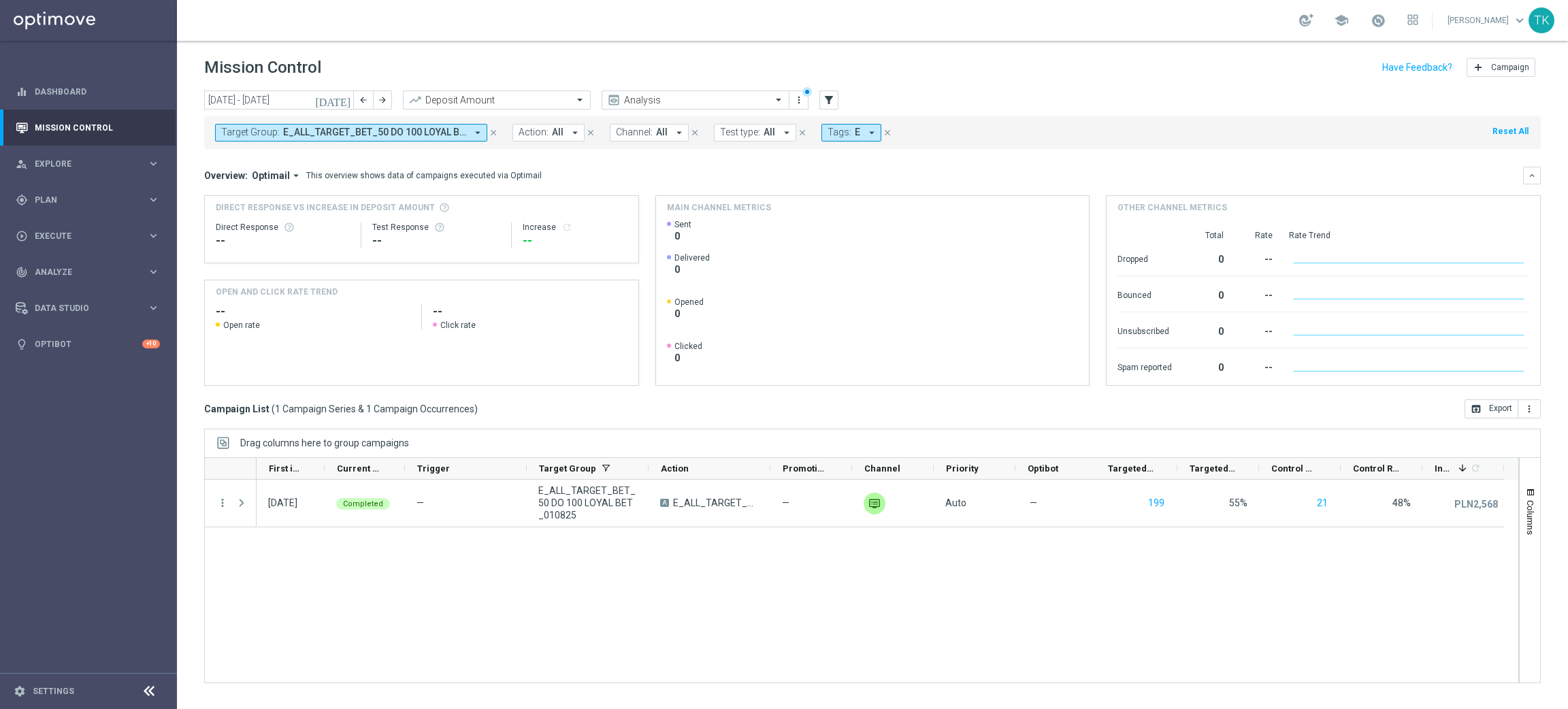
click at [350, 136] on span "E_ALL_TARGET_BET_50 DO 100 LOYAL BET_010825" at bounding box center [375, 132] width 183 height 11
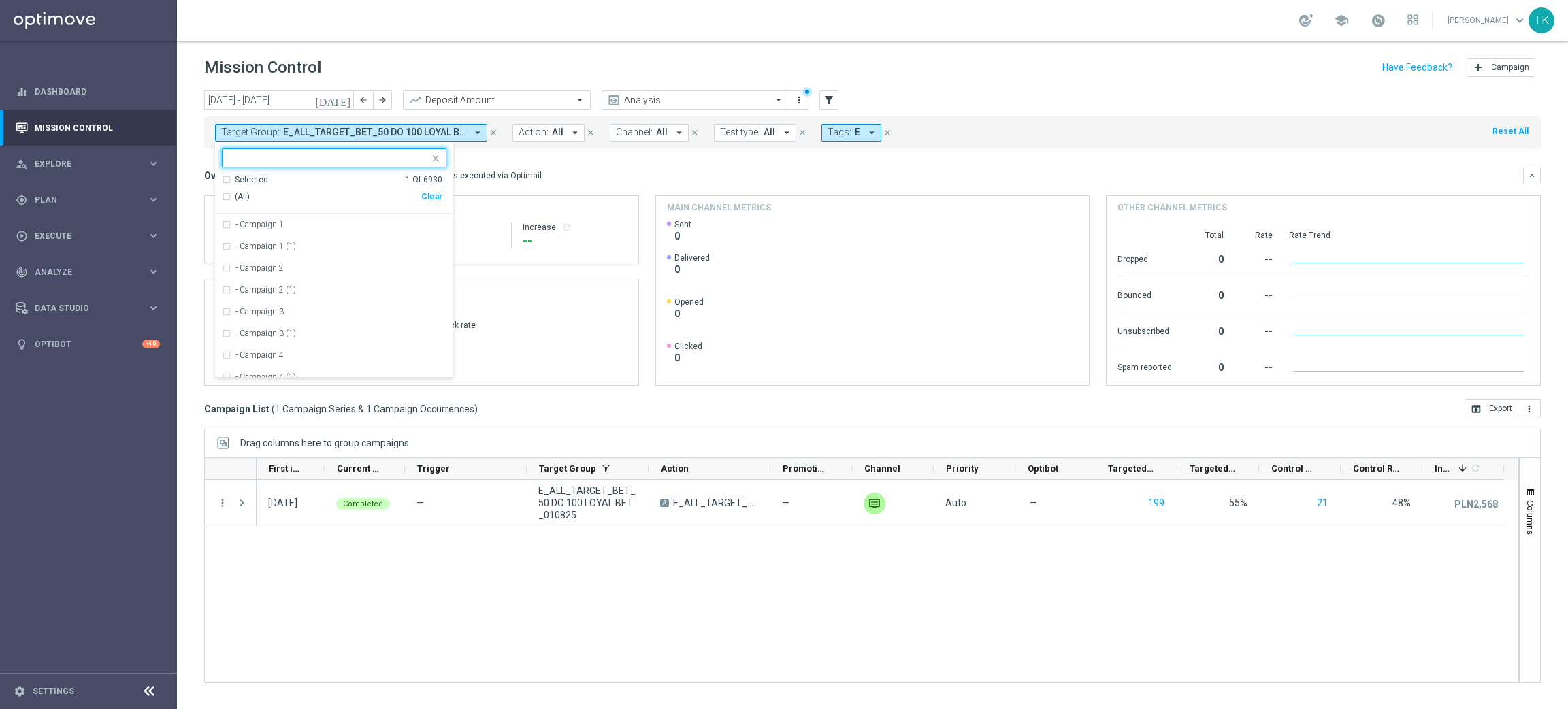
click at [0, 0] on div "Clear" at bounding box center [0, 0] width 0 height 0
click at [289, 154] on input "text" at bounding box center [330, 158] width 200 height 11
paste input "E_ALL_TARGET_OBROT_20 do 100 KOSZULKI_010825"
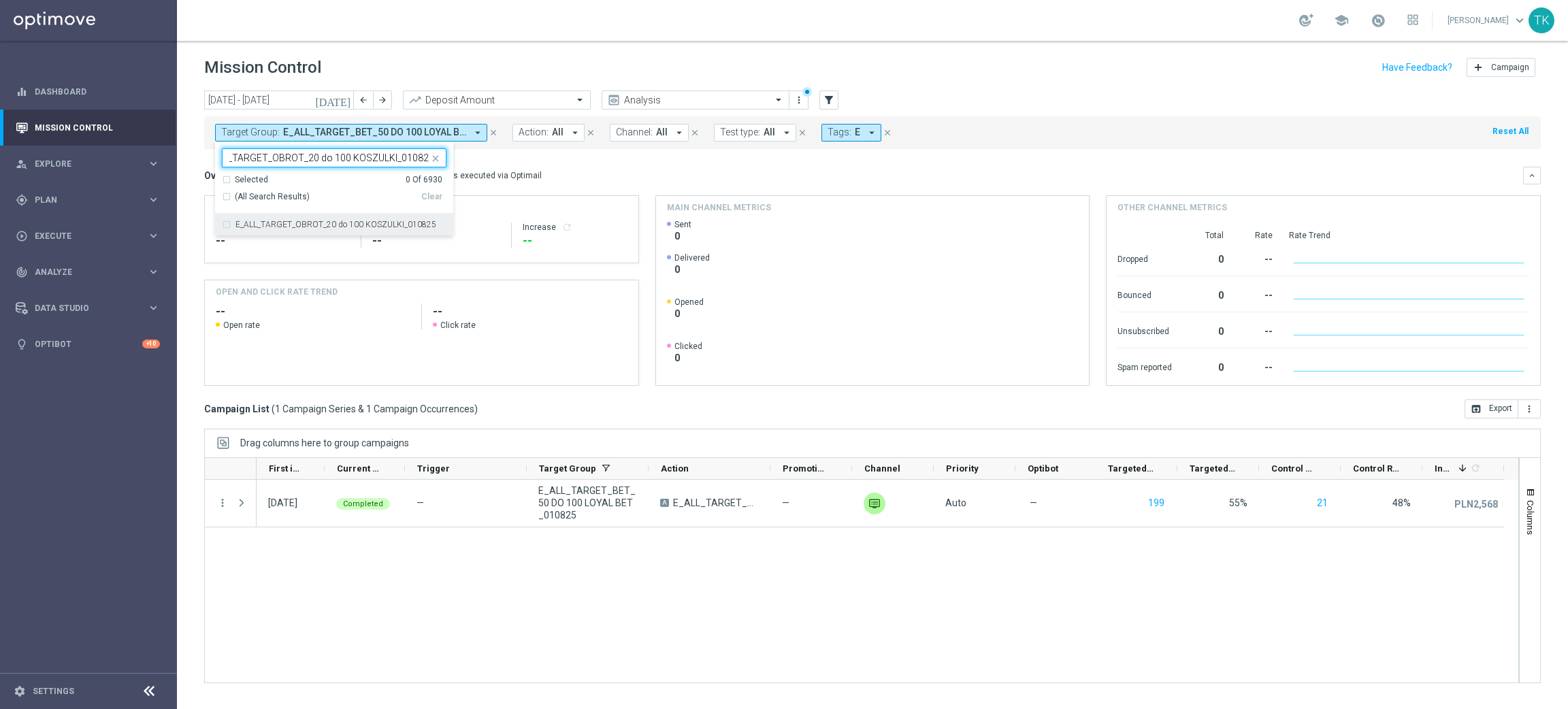
click at [260, 226] on label "E_ALL_TARGET_OBROT_20 do 100 KOSZULKI_010825" at bounding box center [335, 225] width 200 height 8
type input "E_ALL_TARGET_OBROT_20 do 100 KOSZULKI_010825"
click at [188, 161] on div "[DATE] [DATE] - [DATE] arrow_back arrow_forward Deposit Amount trending_up Anal…" at bounding box center [872, 393] width 1391 height 606
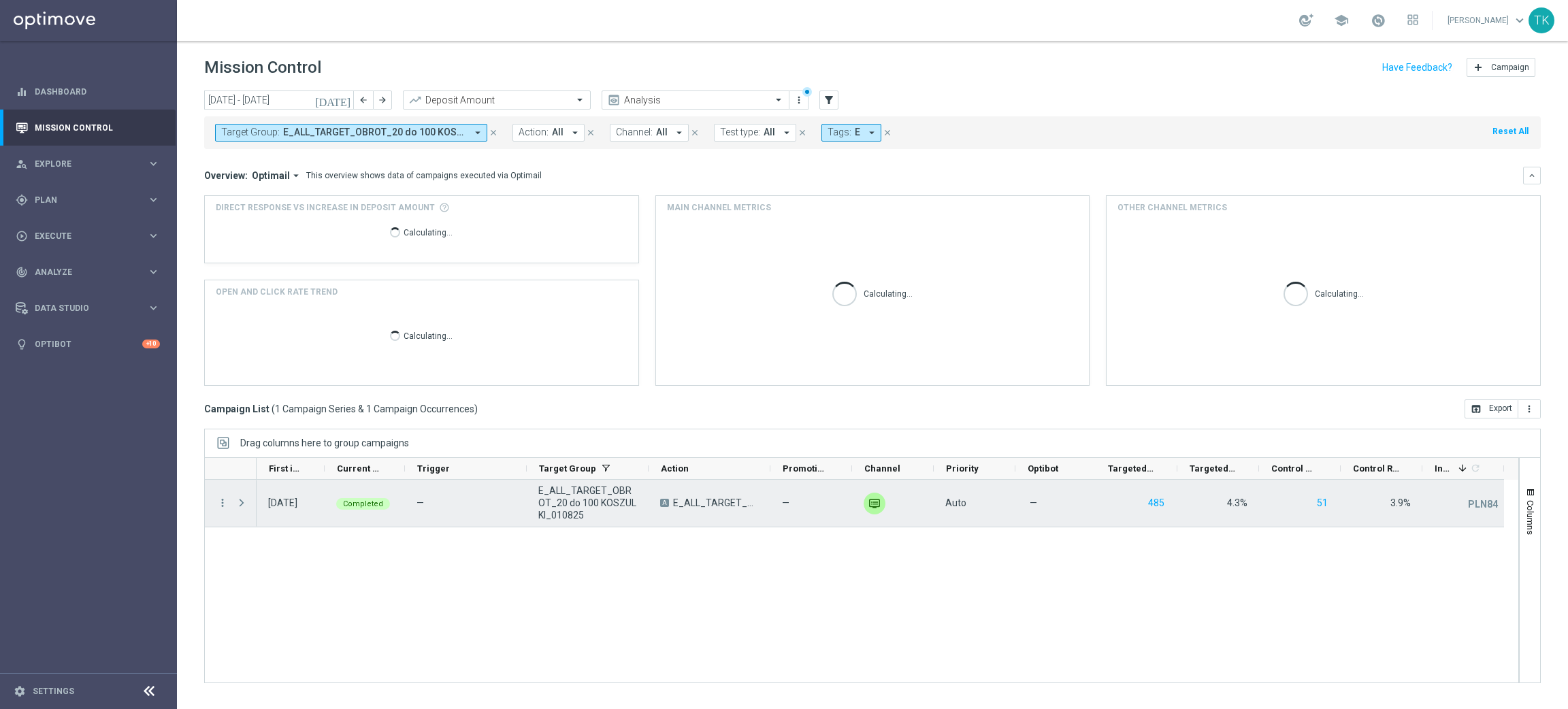
click at [222, 510] on div "more_vert" at bounding box center [217, 503] width 24 height 47
click at [220, 505] on icon "more_vert" at bounding box center [222, 502] width 12 height 12
click at [280, 502] on div "list Campaign Details" at bounding box center [305, 511] width 153 height 19
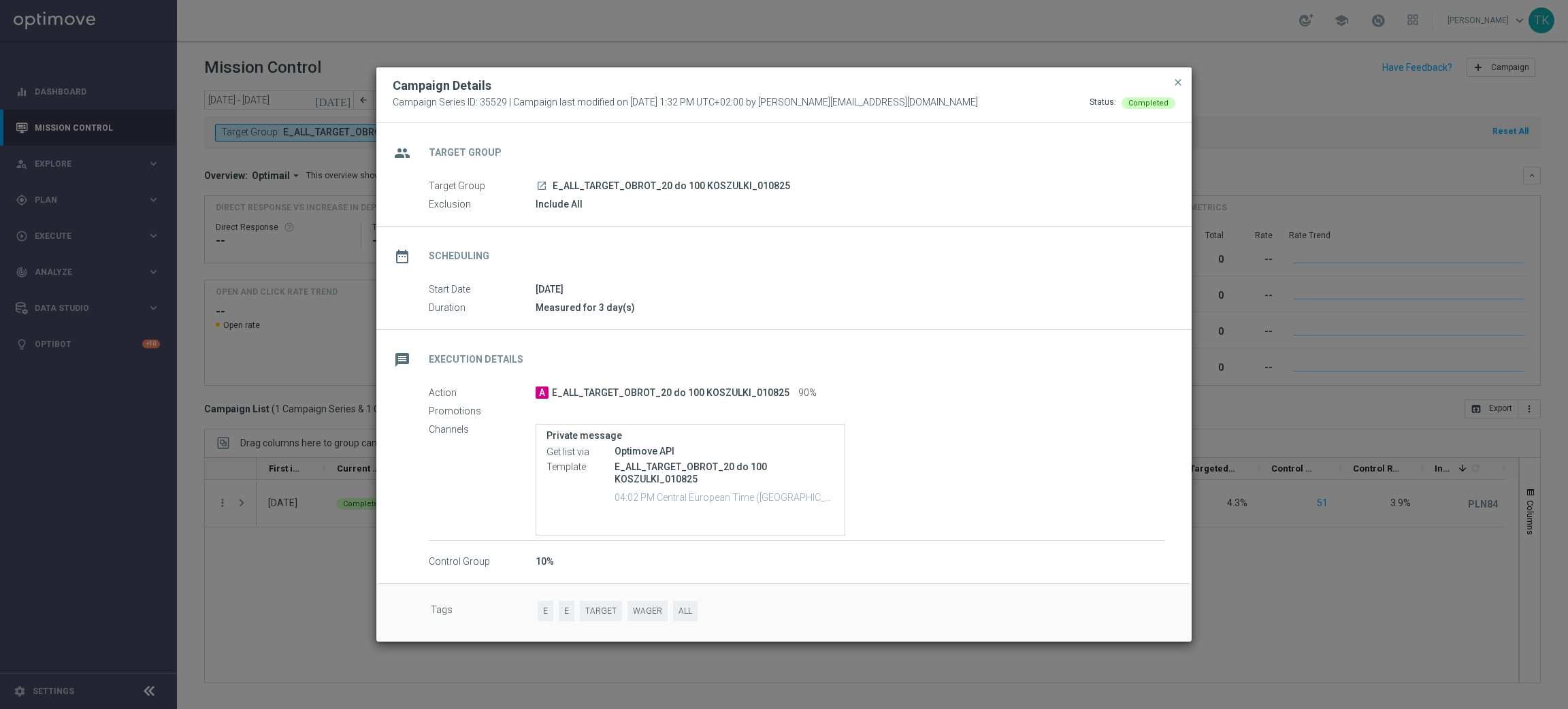
click at [627, 479] on p "E_ALL_TARGET_OBROT_20 do 100 KOSZULKI_010825" at bounding box center [724, 473] width 220 height 24
copy div "E_ALL_TARGET_OBROT_20 do 100 KOSZULKI_010825"
click at [1178, 79] on span "close" at bounding box center [1178, 82] width 11 height 11
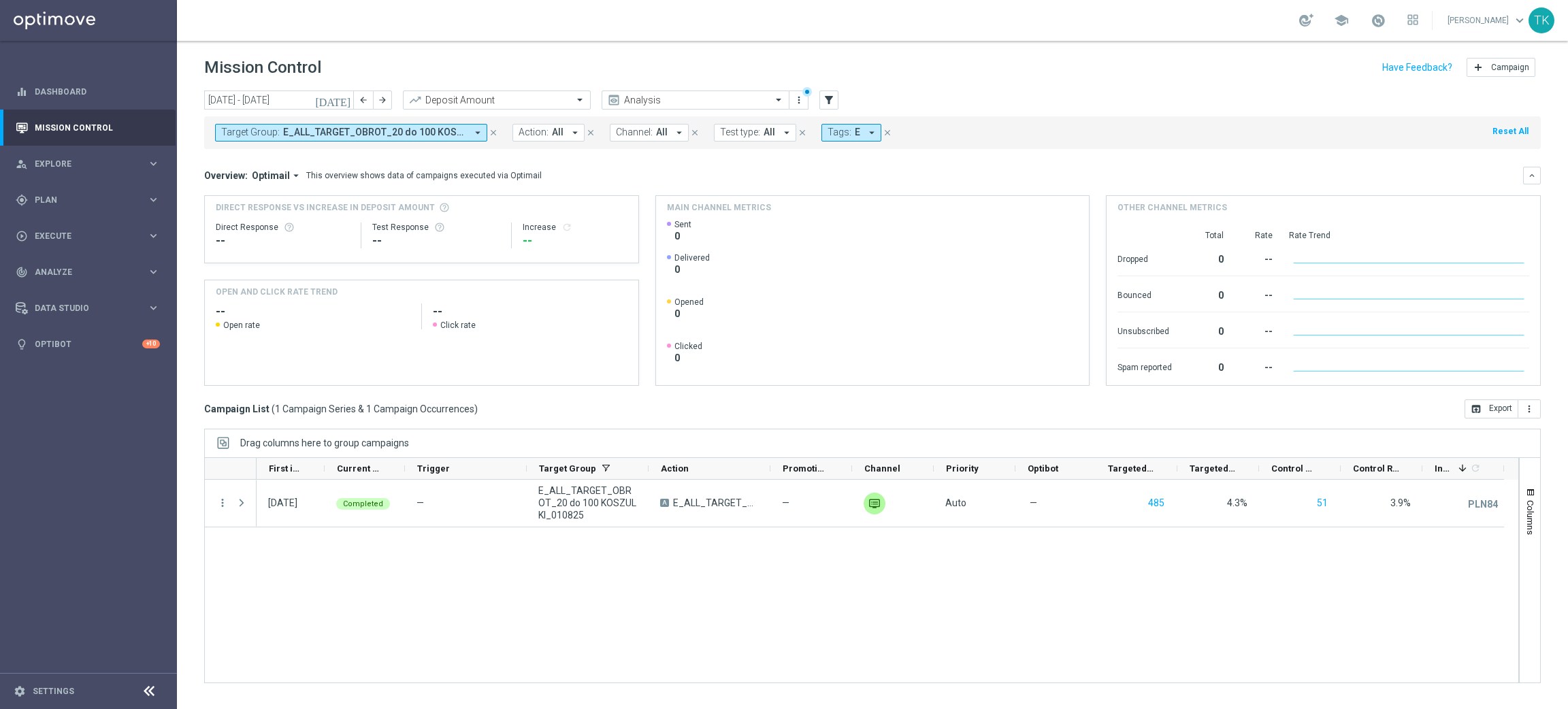
click at [332, 129] on span "E_ALL_TARGET_OBROT_20 do 100 KOSZULKI_010825" at bounding box center [375, 132] width 183 height 11
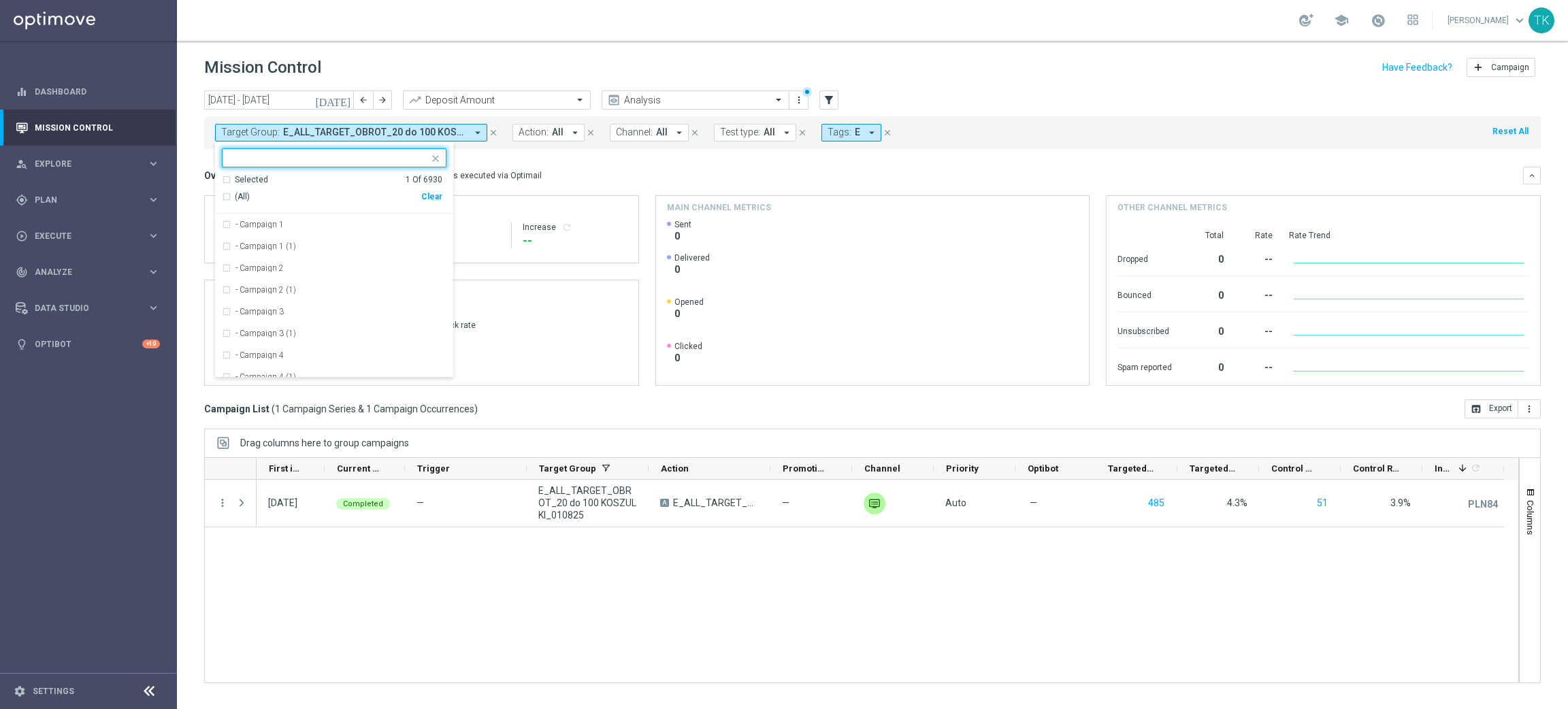
click at [0, 0] on div "Clear" at bounding box center [0, 0] width 0 height 0
click at [291, 158] on input "text" at bounding box center [330, 158] width 200 height 11
paste input "E_ALL_TARGET_OFFER_1-2DEPO 1207 PEAK TENIS_110825"
click at [293, 213] on div "Selected 0 Of 6930 (All Search Results) Clear" at bounding box center [334, 194] width 238 height 40
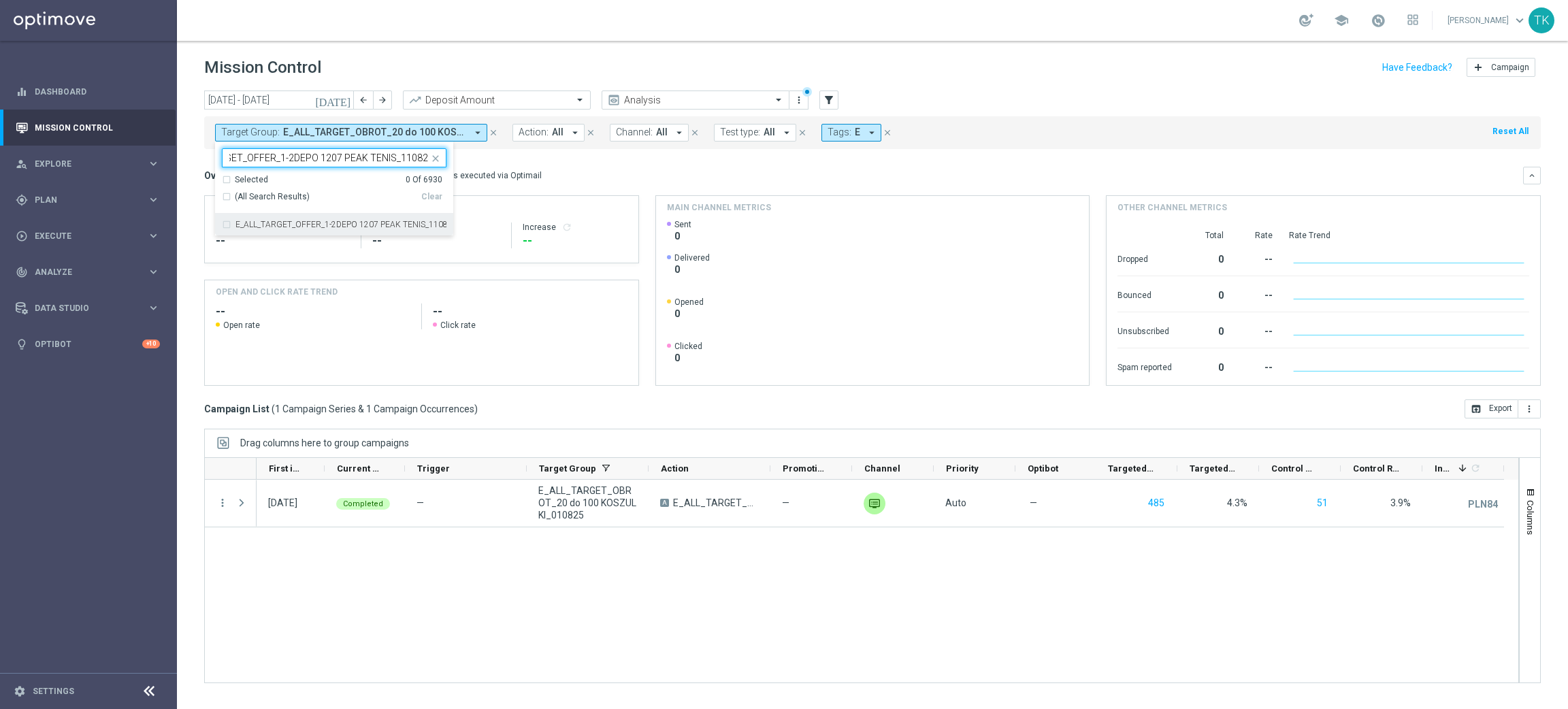
click at [280, 223] on label "E_ALL_TARGET_OFFER_1-2DEPO 1207 PEAK TENIS_110825" at bounding box center [341, 225] width 211 height 8
type input "E_ALL_TARGET_OFFER_1-2DEPO 1207 PEAK TENIS_110825"
click at [201, 174] on div "[DATE] [DATE] - [DATE] arrow_back arrow_forward Deposit Amount trending_up Anal…" at bounding box center [872, 393] width 1391 height 606
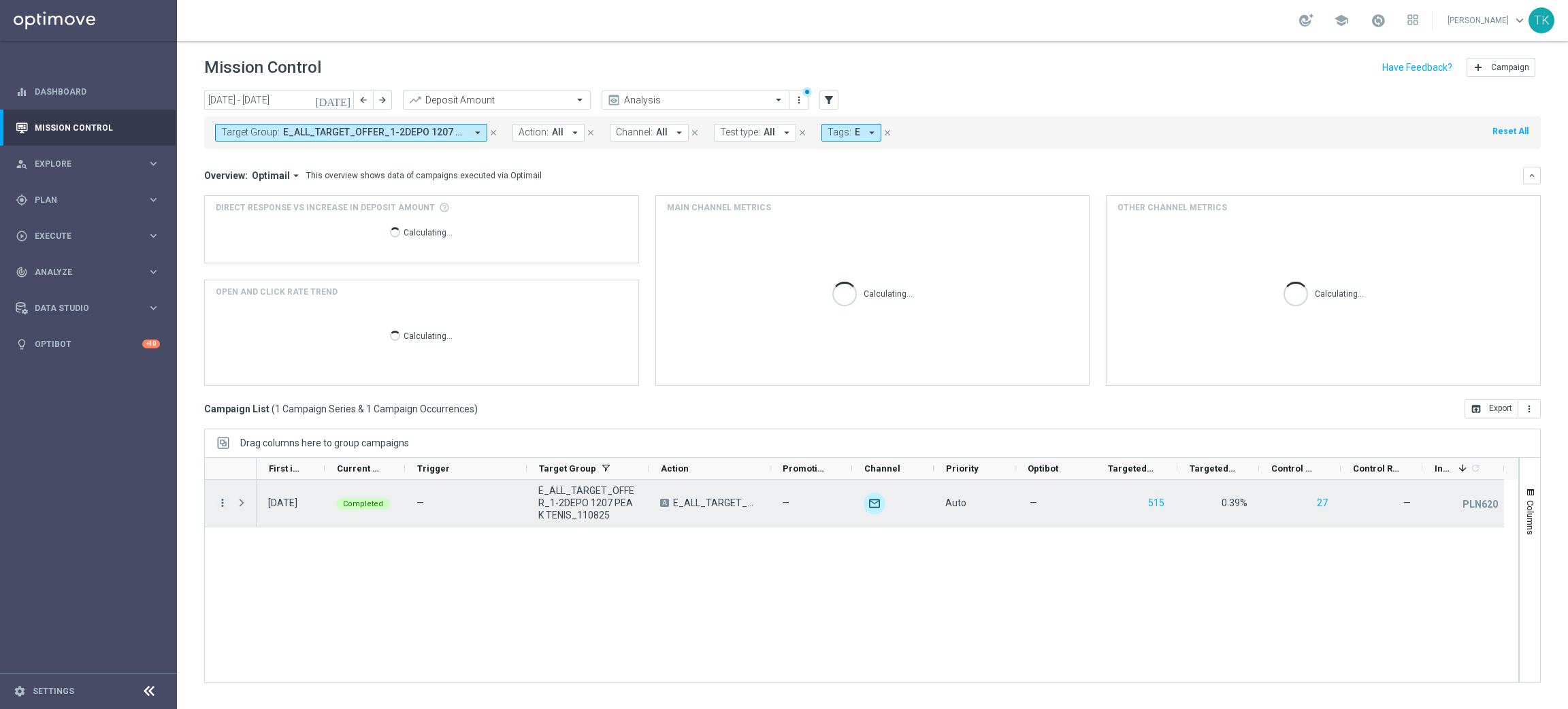
click at [218, 505] on icon "more_vert" at bounding box center [222, 502] width 12 height 12
click at [278, 512] on span "Campaign Details" at bounding box center [283, 512] width 69 height 10
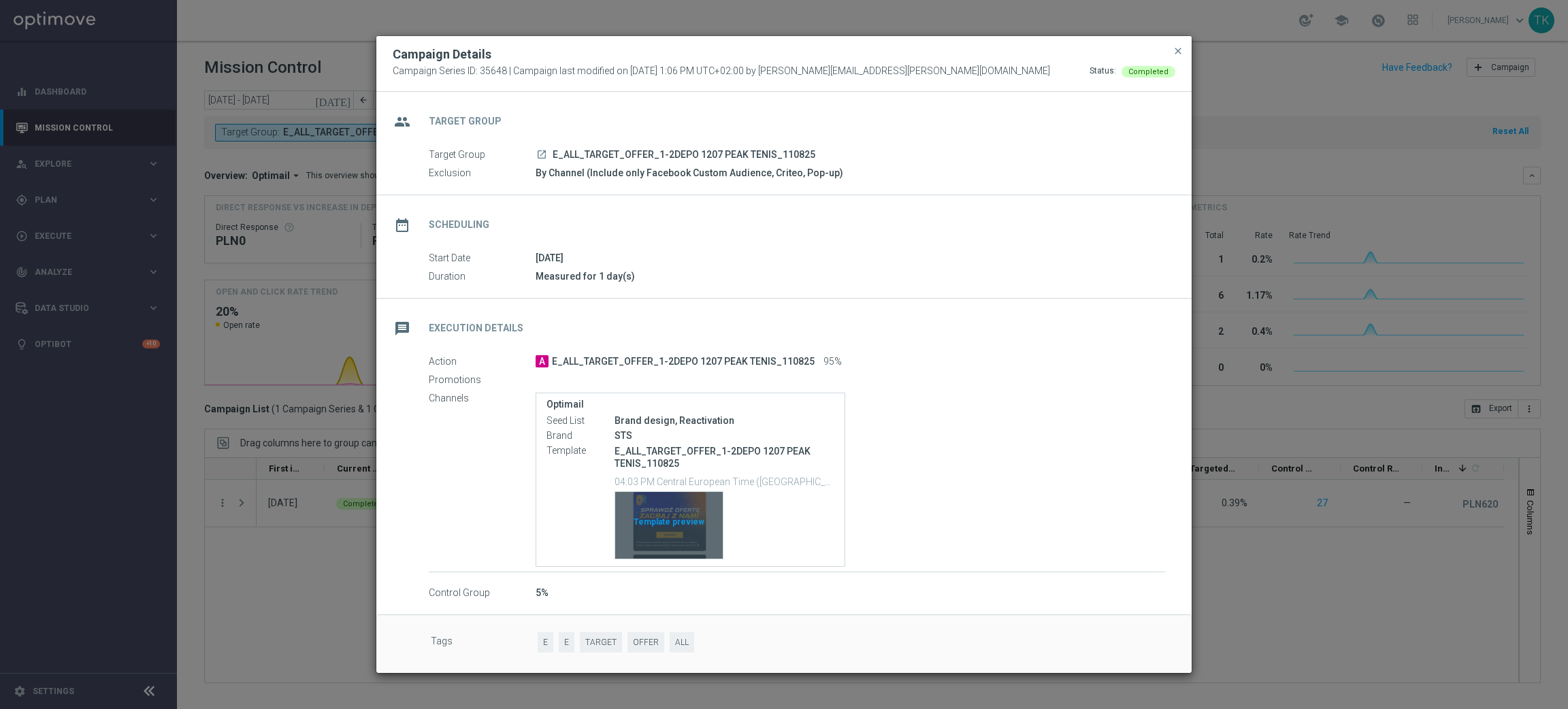
click at [677, 501] on div "Template preview" at bounding box center [669, 525] width 107 height 67
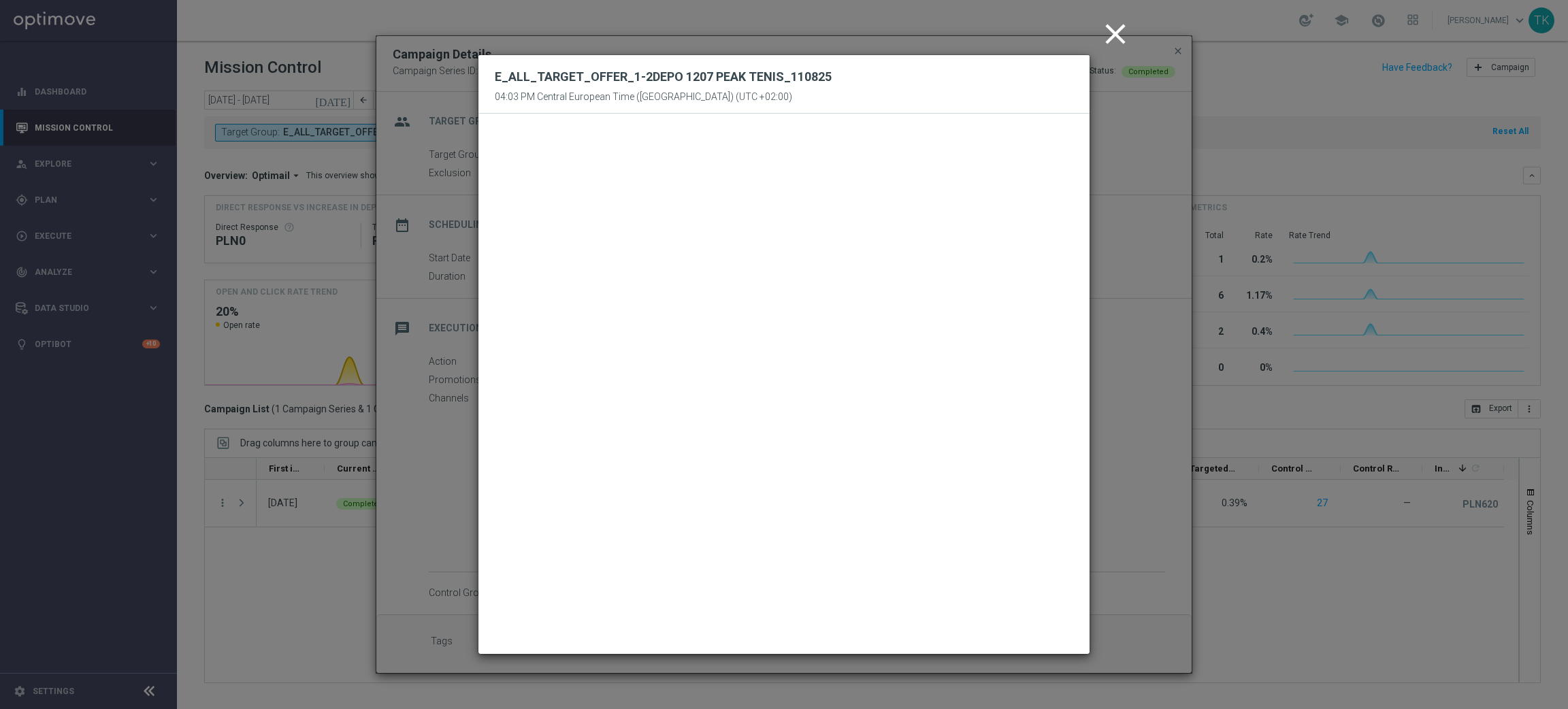
click at [1122, 32] on icon "close" at bounding box center [1115, 34] width 34 height 34
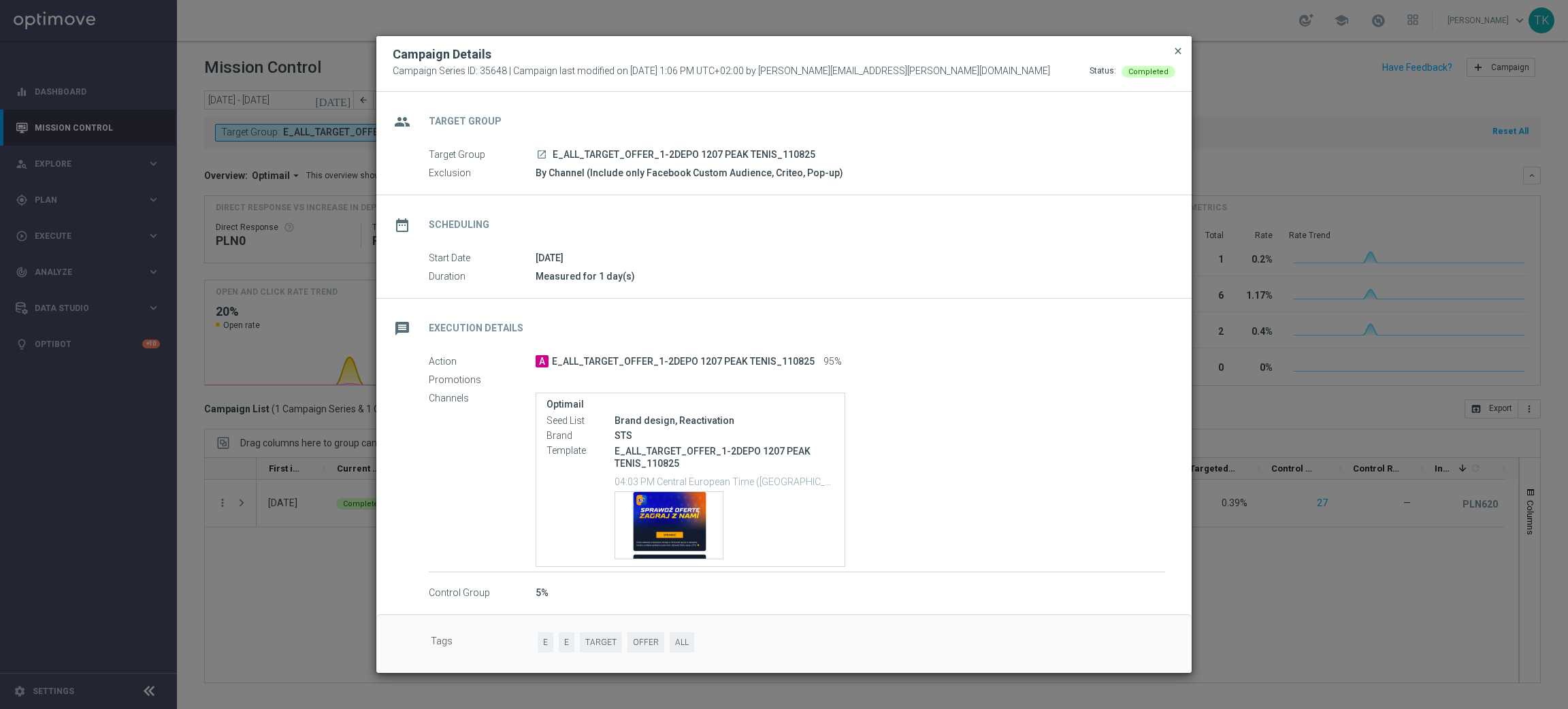
click at [1177, 51] on span "close" at bounding box center [1178, 50] width 11 height 11
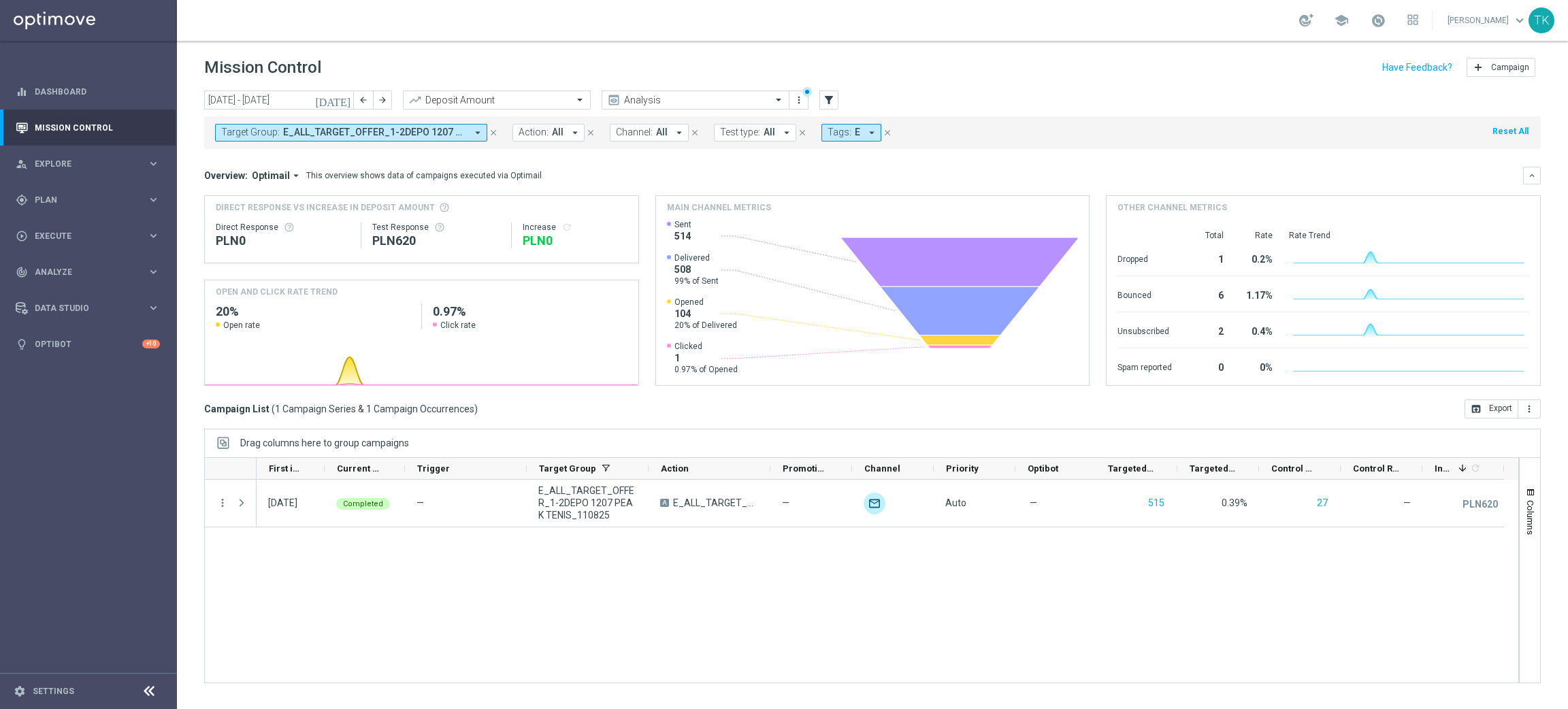
click at [344, 125] on button "Target Group: E_ALL_TARGET_OFFER_1-2DEPO 1207 PEAK TENIS_110825 arrow_drop_down" at bounding box center [351, 133] width 272 height 18
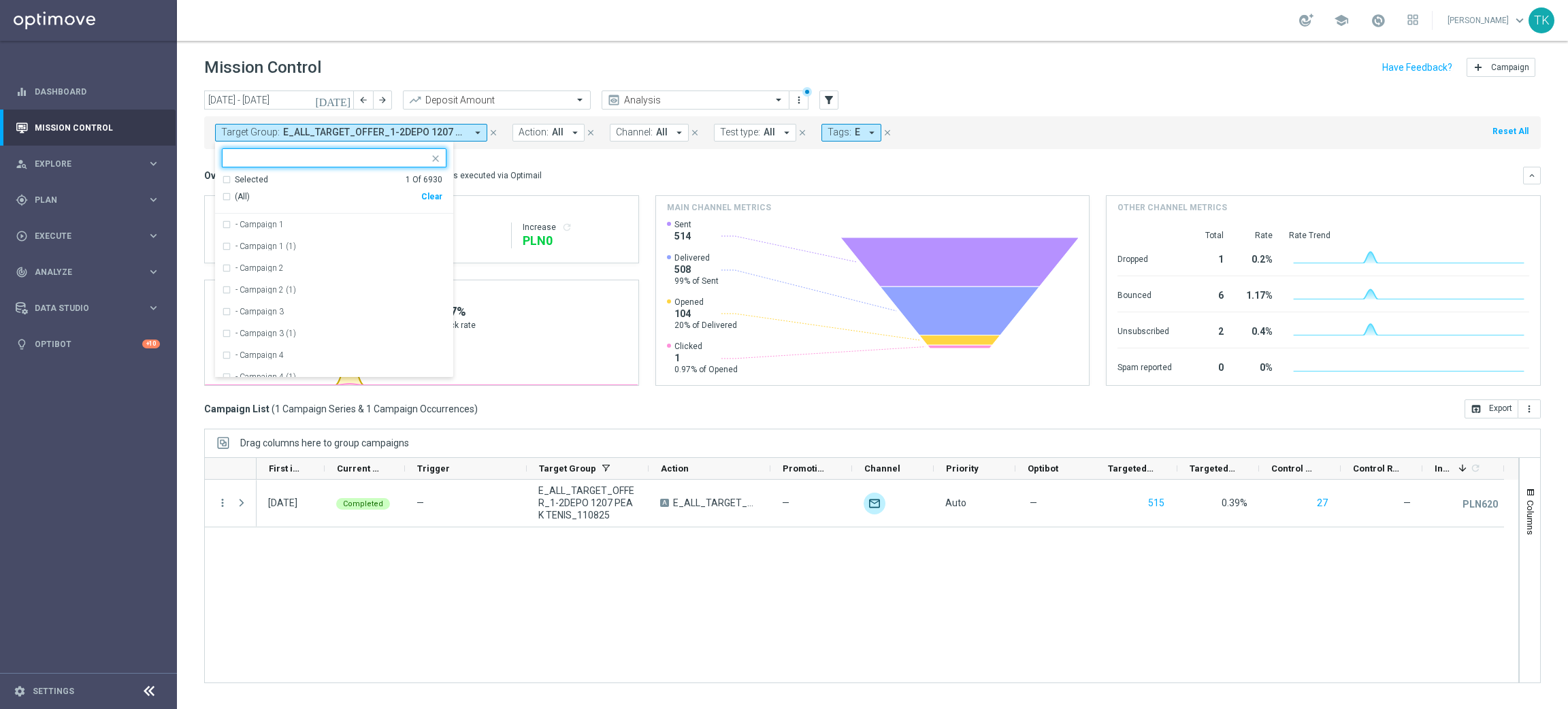
click at [0, 0] on div "Clear" at bounding box center [0, 0] width 0 height 0
click at [318, 155] on input "text" at bounding box center [330, 158] width 200 height 11
paste input "E_ALL_TARGET_OFFER_PSG TOTTENHAM_130825"
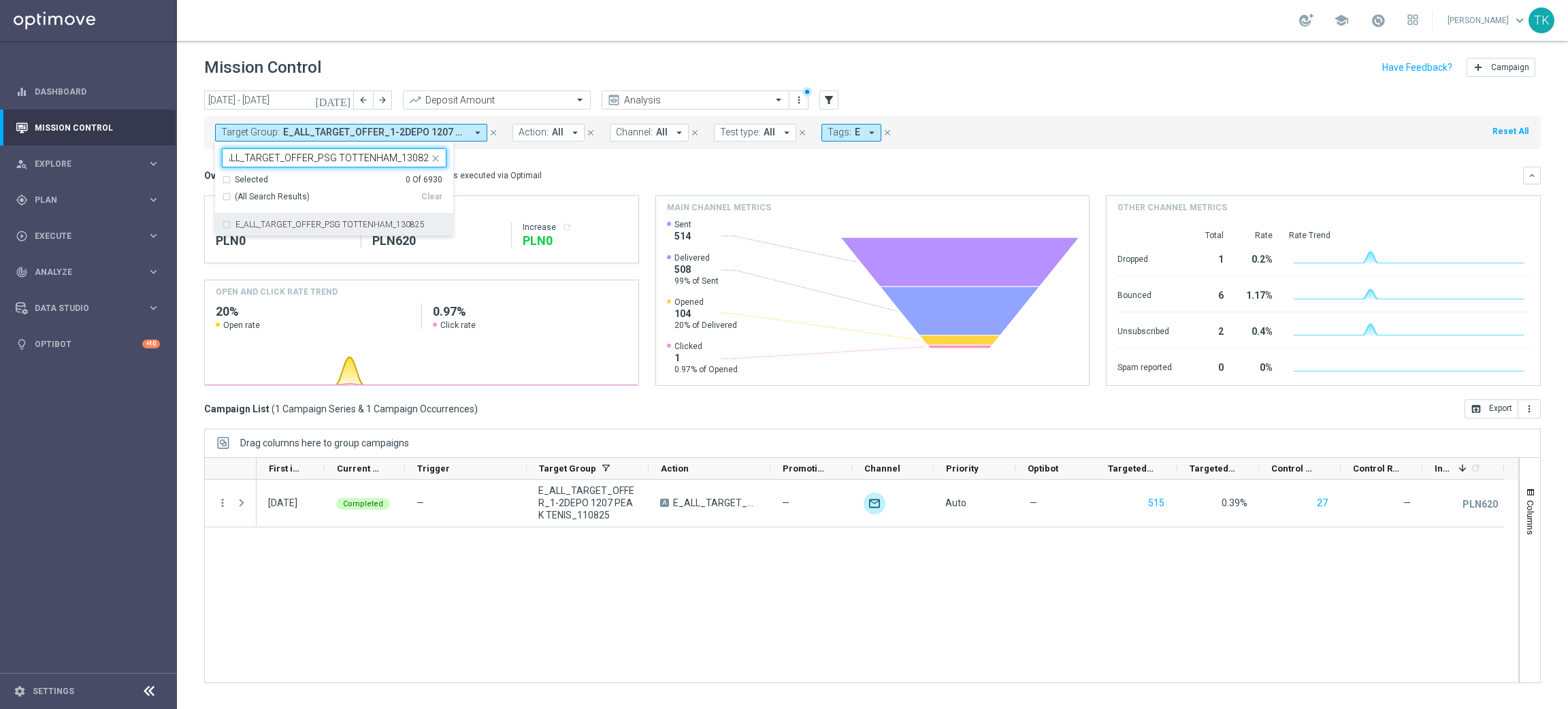
click at [267, 225] on label "E_ALL_TARGET_OFFER_PSG TOTTENHAM_130825" at bounding box center [330, 225] width 189 height 8
type input "E_ALL_TARGET_OFFER_PSG TOTTENHAM_130825"
click at [187, 167] on div "[DATE] [DATE] - [DATE] arrow_back arrow_forward Deposit Amount trending_up Anal…" at bounding box center [872, 393] width 1391 height 606
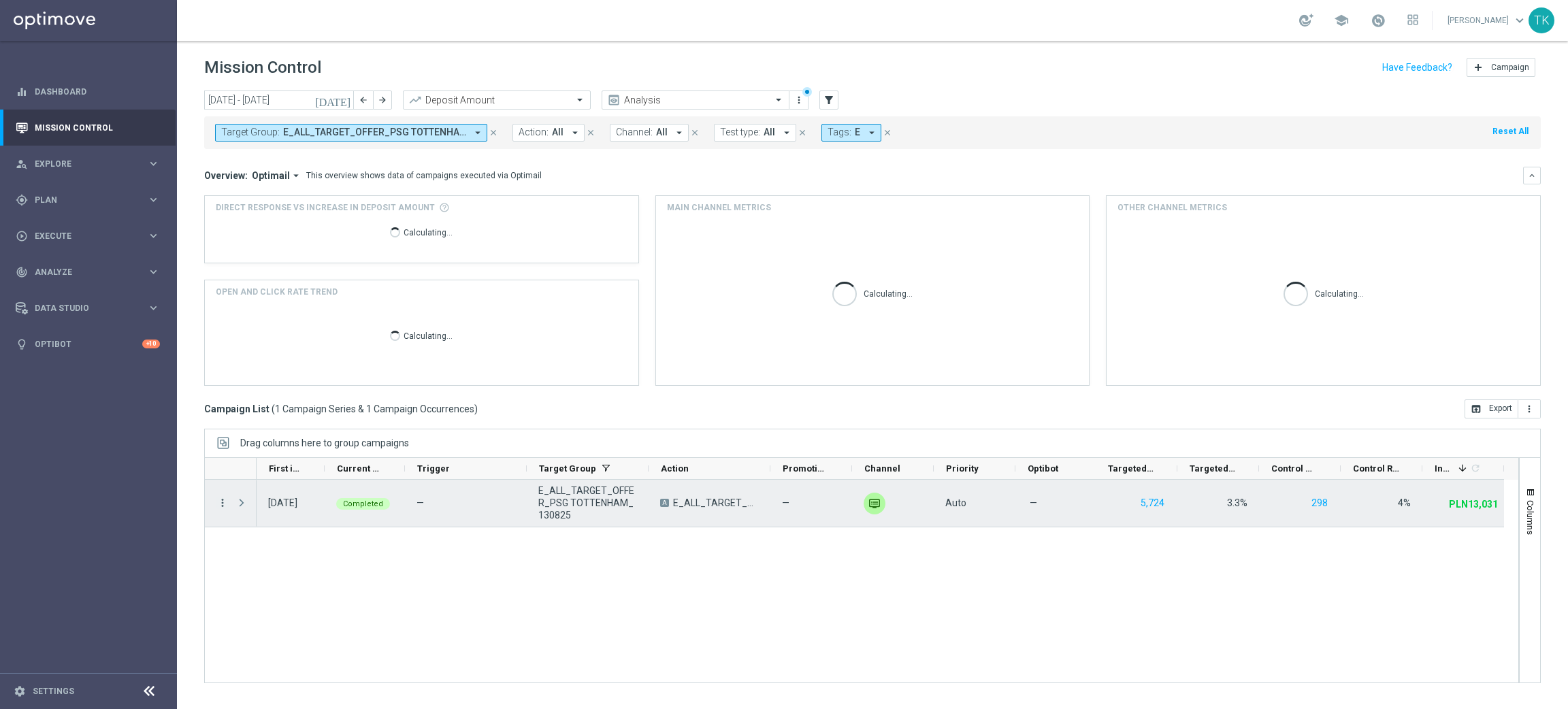
click at [224, 506] on icon "more_vert" at bounding box center [222, 502] width 12 height 12
click at [299, 507] on span "Campaign Details" at bounding box center [283, 512] width 69 height 10
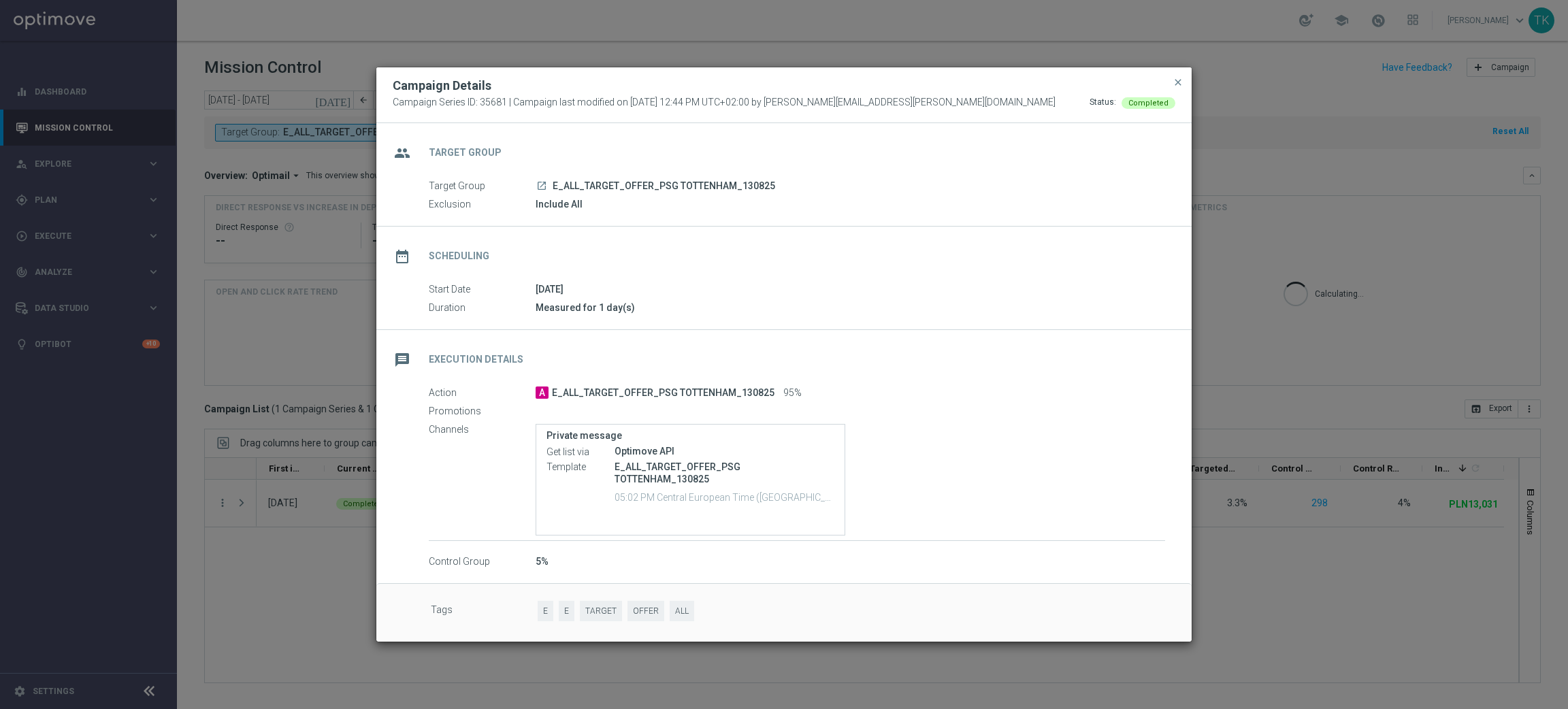
click at [730, 461] on p "E_ALL_TARGET_OFFER_PSG TOTTENHAM_130825" at bounding box center [724, 473] width 220 height 24
copy div "E_ALL_TARGET_OFFER_PSG TOTTENHAM_130825"
click at [1181, 77] on span "close" at bounding box center [1178, 82] width 11 height 11
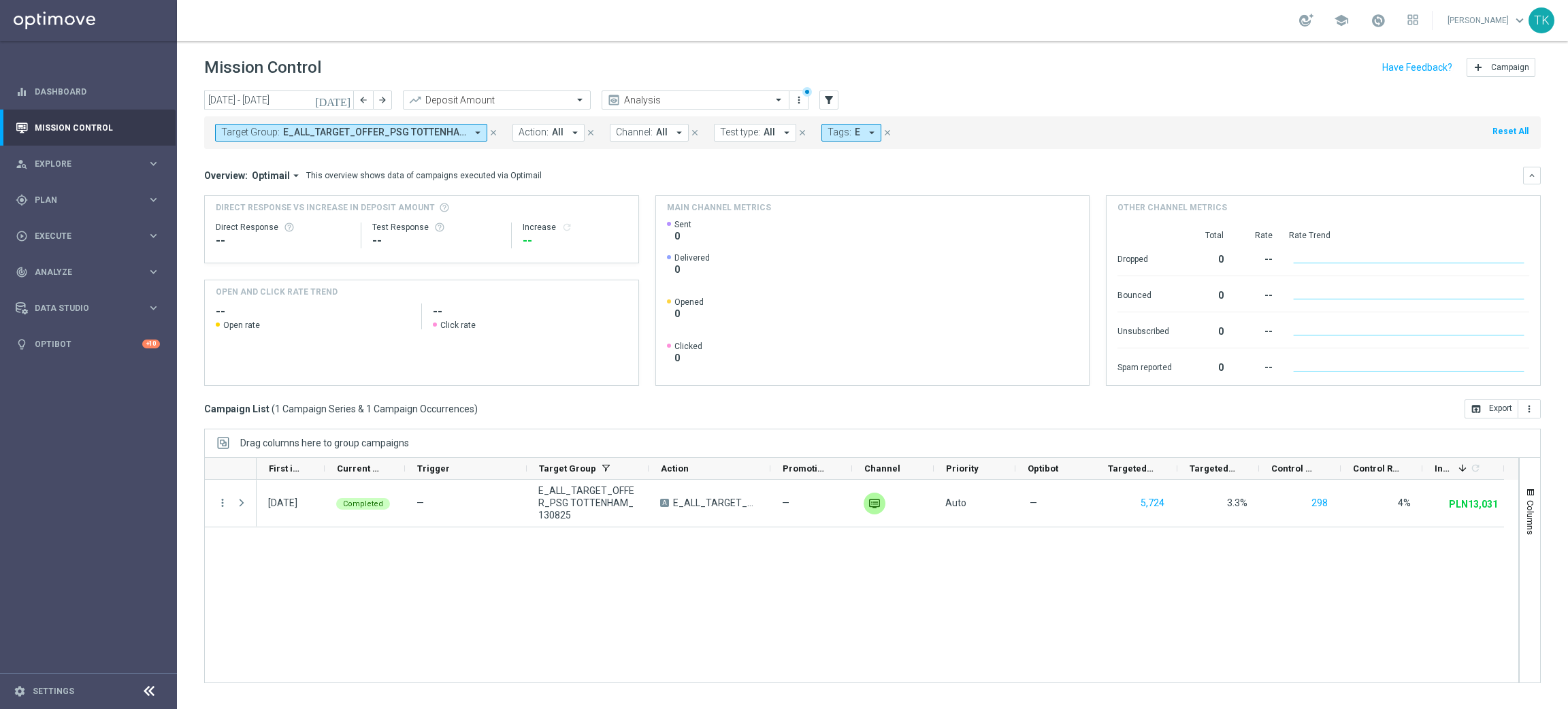
click at [403, 137] on span "E_ALL_TARGET_OFFER_PSG TOTTENHAM_130825" at bounding box center [375, 132] width 183 height 11
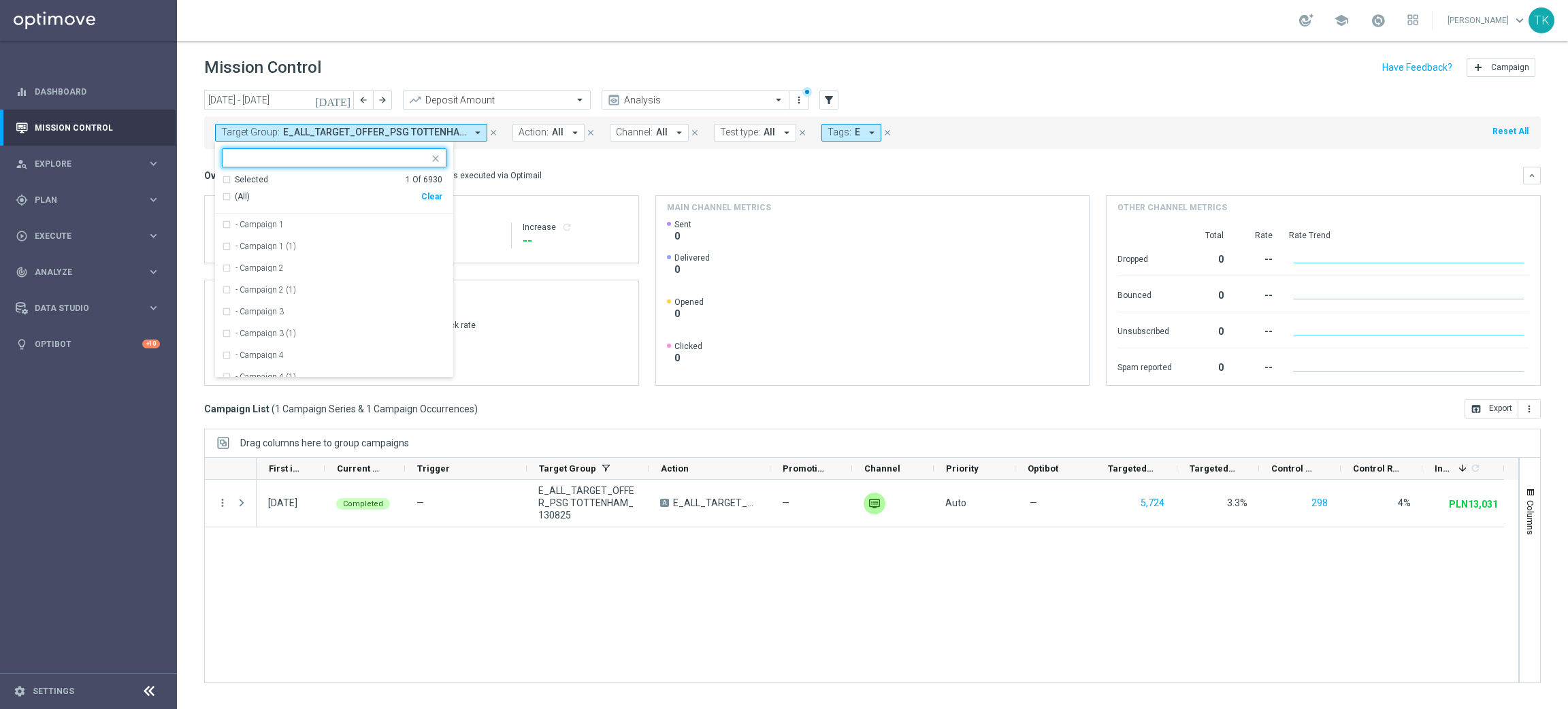
click at [0, 0] on div "Clear" at bounding box center [0, 0] width 0 height 0
click at [236, 167] on ng-select "Selected 0 Of 6930 (All) Clear - Campaign 1 - Campaign 1 (1) - Campaign 2 - Cam…" at bounding box center [334, 263] width 238 height 230
click at [243, 155] on input "text" at bounding box center [330, 158] width 200 height 11
paste input "E_ALL_TARGET_DEPO_3DEPO 25 DO 100 PREV MONTH A_080825"
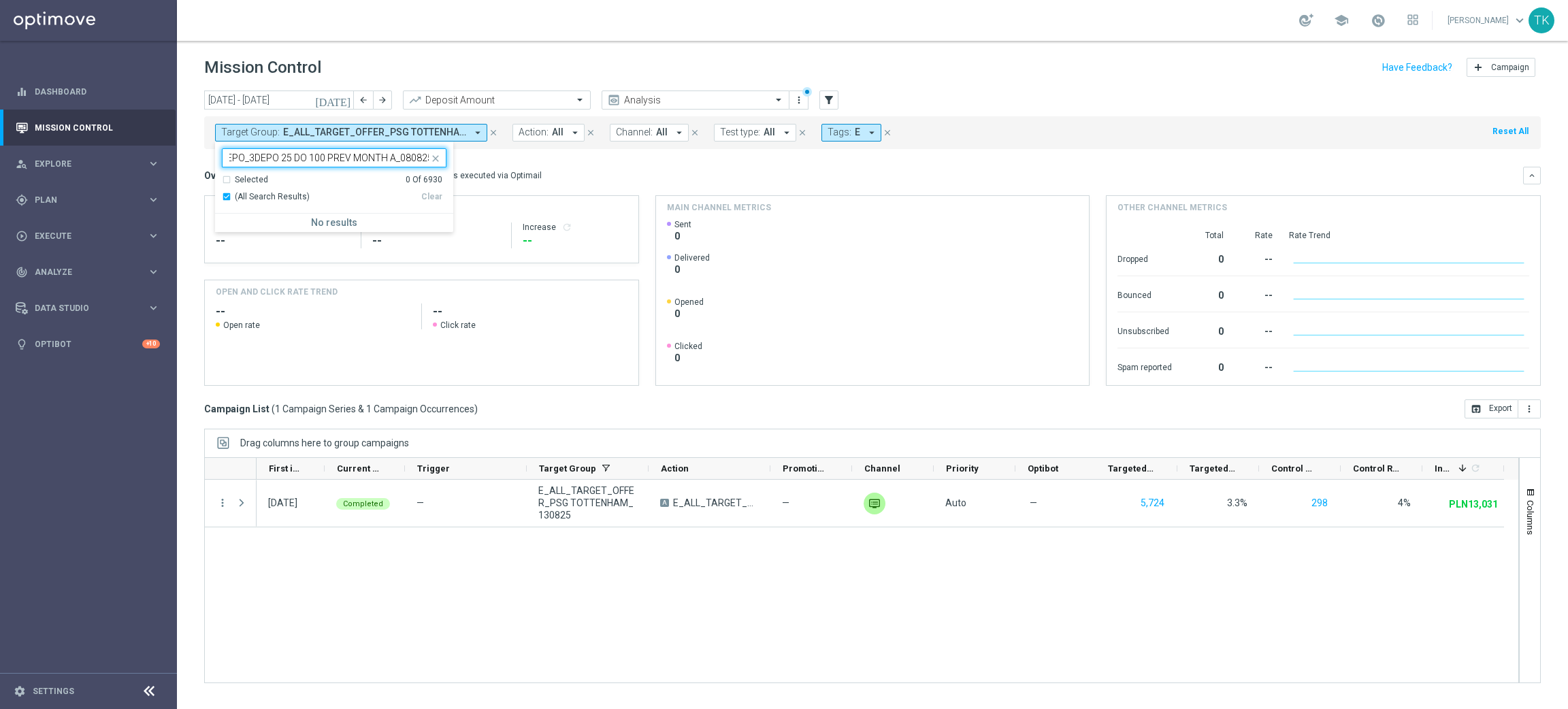
click at [266, 196] on span "(All Search Results)" at bounding box center [272, 197] width 75 height 11
click at [403, 171] on ng-select "E_ALL_TARGET_DEPO_3DEPO 25 DO 100 PREV MONTH A_080825 Selected 0 Of 6930 (All S…" at bounding box center [334, 190] width 238 height 84
click at [391, 158] on input "E_ALL_TARGET_DEPO_3DEPO 25 DO 100 PREV MONTH A_080825" at bounding box center [330, 158] width 200 height 11
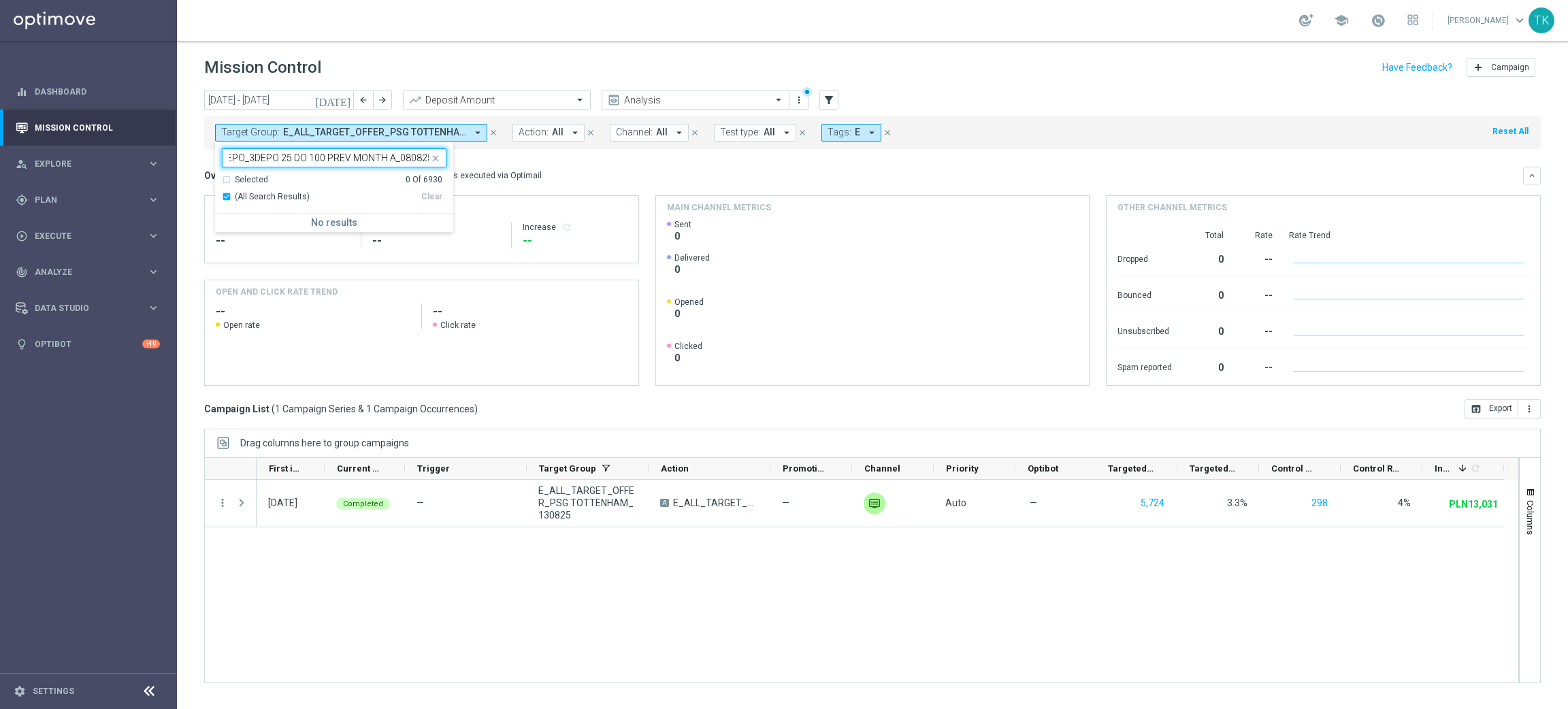
click at [403, 158] on input "E_ALL_TARGET_DEPO_3DEPO 25 DO 100 PREV MONTH A_080825" at bounding box center [330, 158] width 200 height 11
click at [407, 226] on label "E_ALL_TARGET_DEPO_3DEPO 25 DO 100 PREV MONTH_080825" at bounding box center [341, 225] width 211 height 8
type input "E_ALL_TARGET_DEPO_3DEPO 25 DO 100"
click at [179, 174] on div "[DATE] [DATE] - [DATE] arrow_back arrow_forward Deposit Amount trending_up Anal…" at bounding box center [872, 393] width 1391 height 606
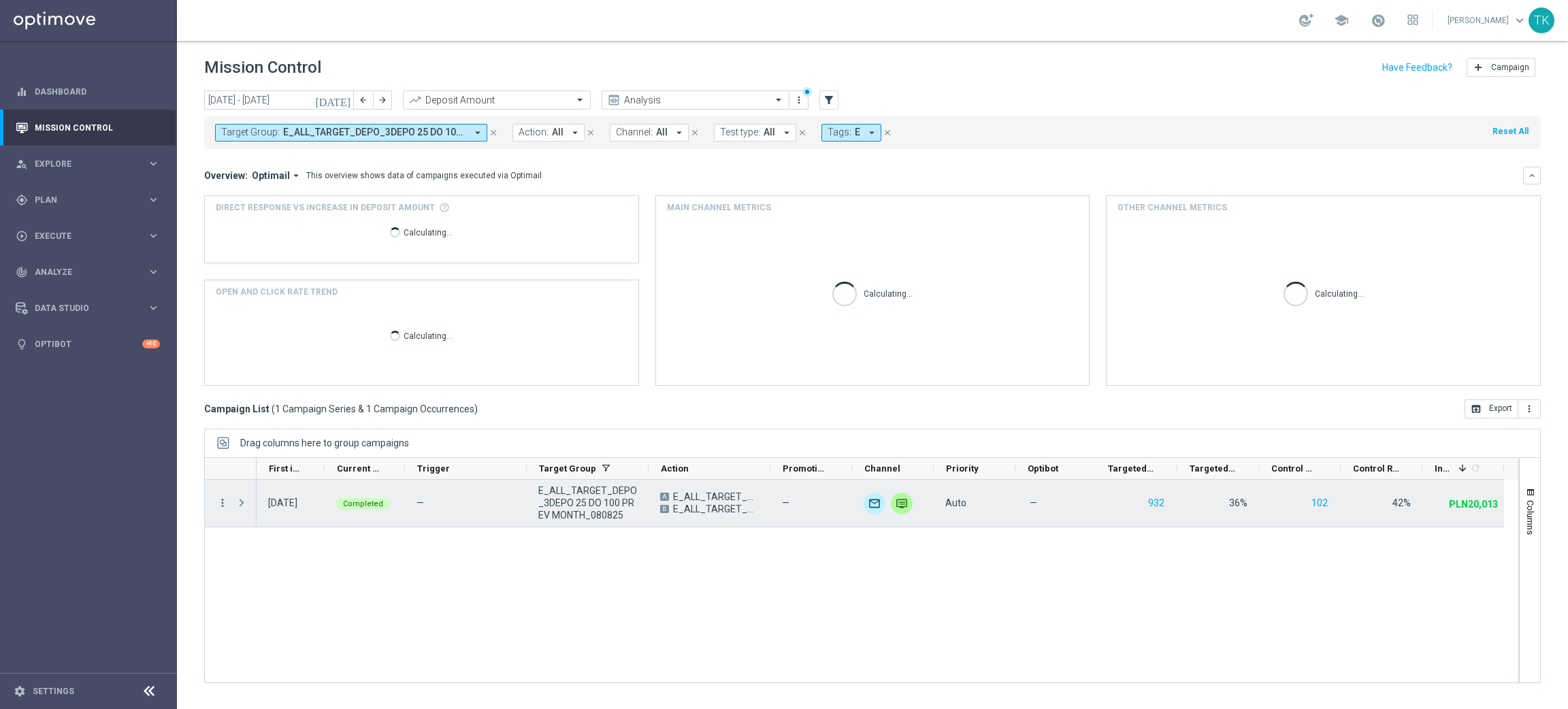
click at [224, 501] on icon "more_vert" at bounding box center [222, 502] width 12 height 12
click at [281, 508] on span "Campaign Details" at bounding box center [283, 512] width 69 height 10
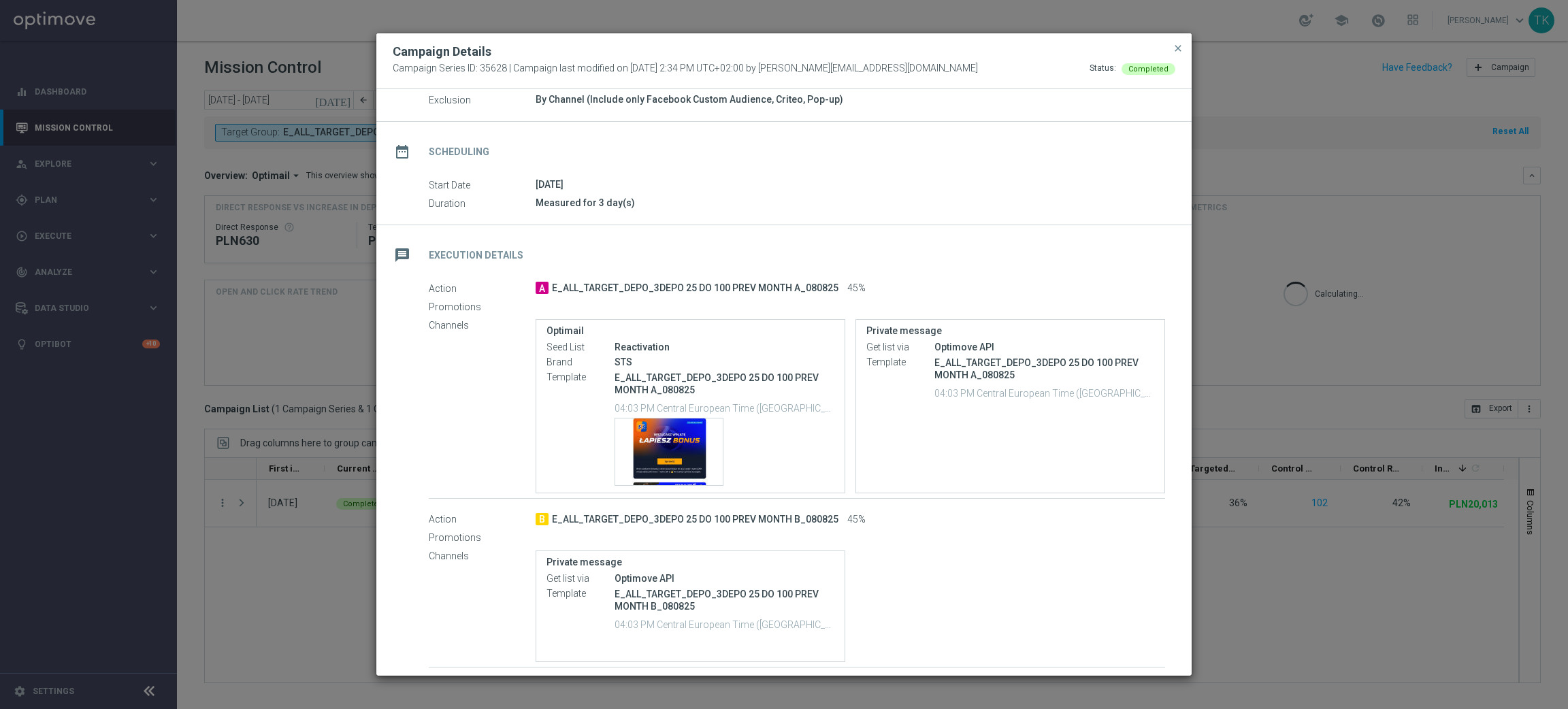
scroll to position [162, 0]
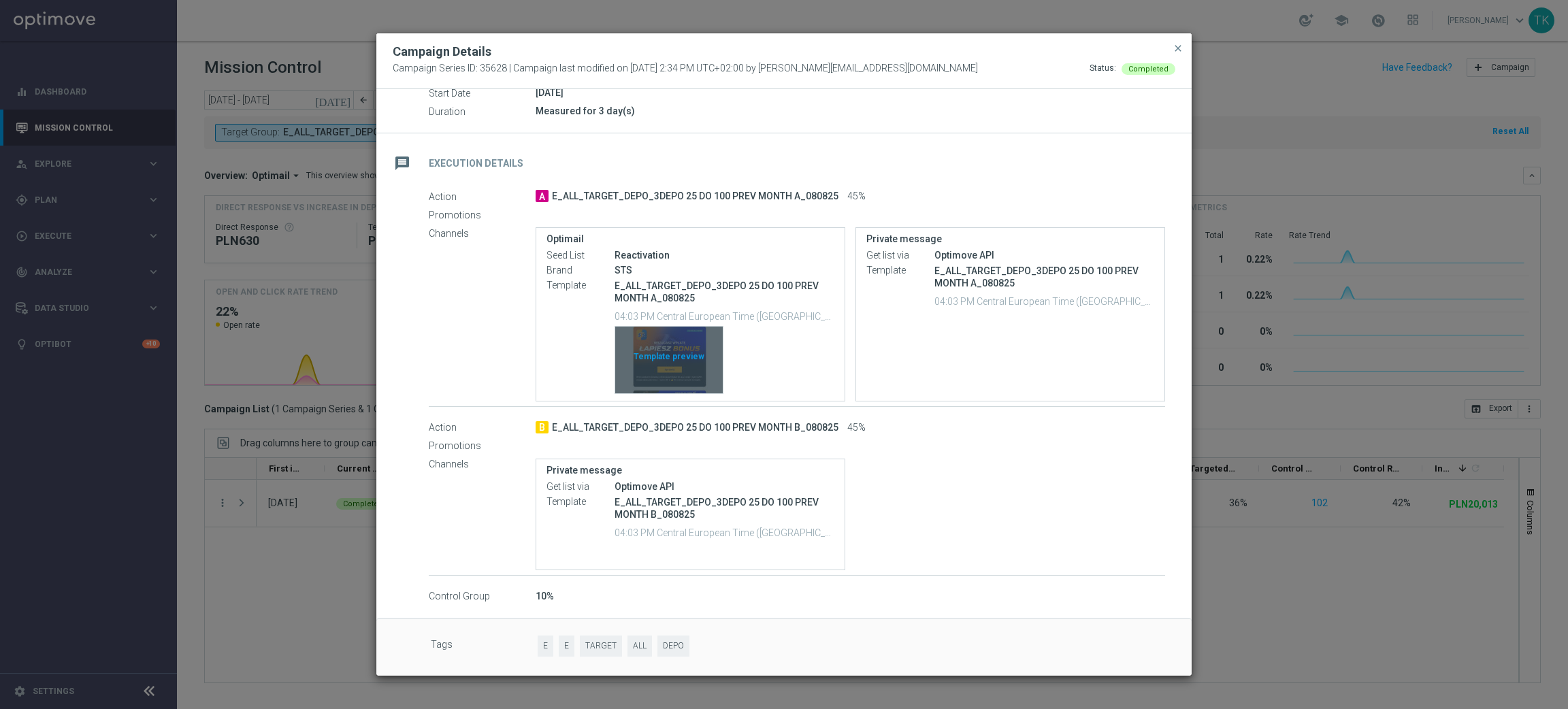
click at [687, 336] on div "Template preview" at bounding box center [669, 359] width 107 height 67
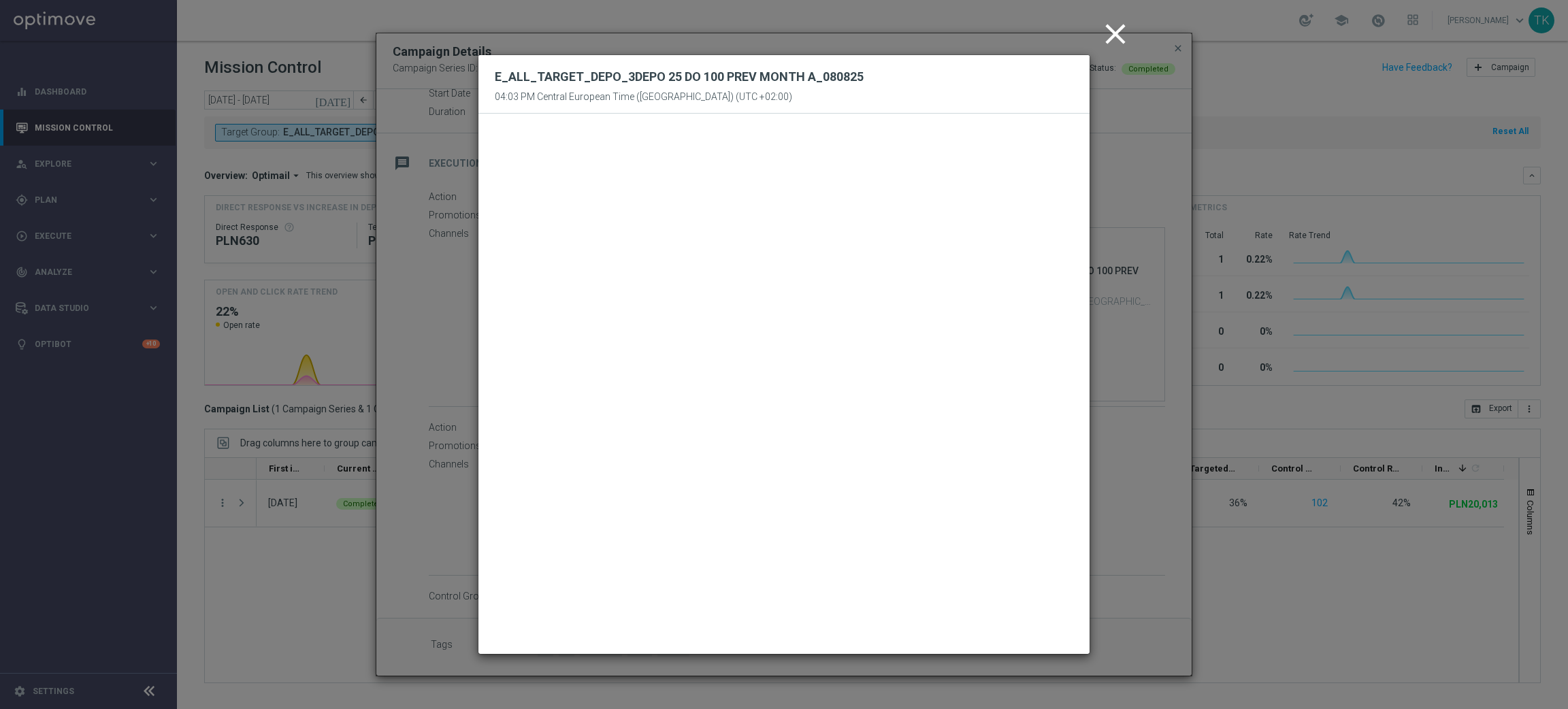
click at [1119, 28] on icon "close" at bounding box center [1115, 34] width 34 height 34
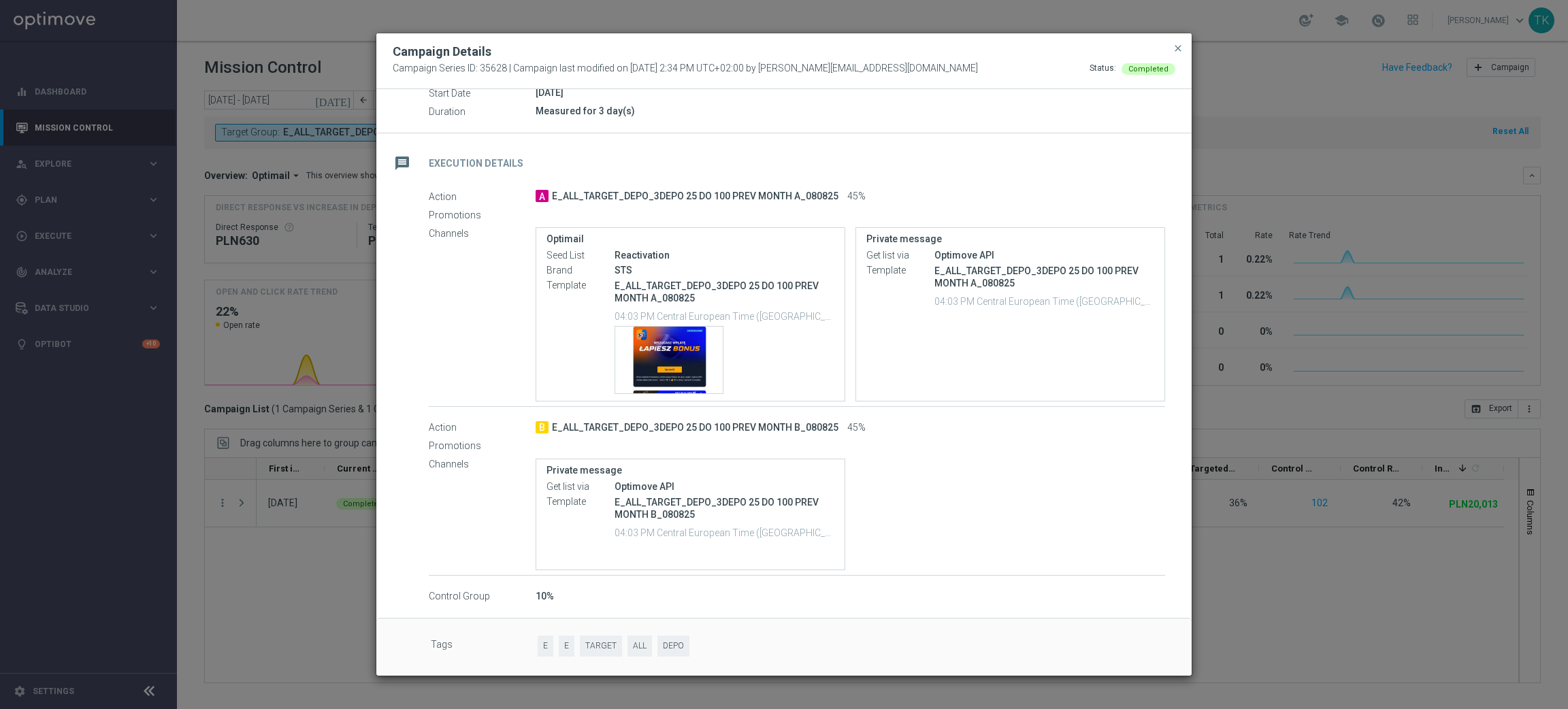
click at [656, 285] on p "E_ALL_TARGET_DEPO_3DEPO 25 DO 100 PREV MONTH A_080825" at bounding box center [724, 292] width 220 height 24
click at [662, 286] on p "E_ALL_TARGET_DEPO_3DEPO 25 DO 100 PREV MONTH A_080825" at bounding box center [724, 292] width 220 height 24
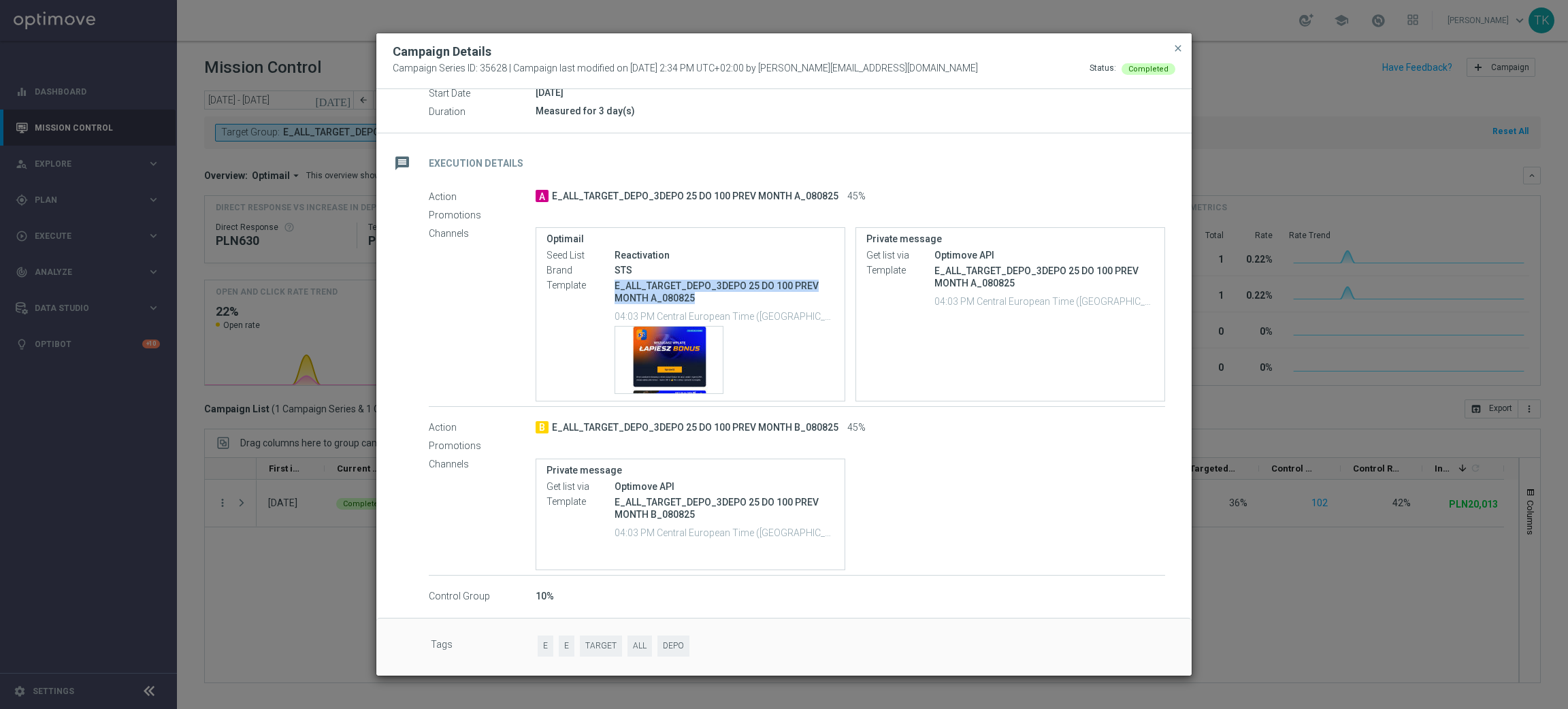
click at [662, 286] on p "E_ALL_TARGET_DEPO_3DEPO 25 DO 100 PREV MONTH A_080825" at bounding box center [724, 292] width 220 height 24
click at [681, 28] on modal-container "Campaign Details Campaign Series ID: 35628 | Campaign last modified on [DATE] 2…" at bounding box center [784, 354] width 1568 height 709
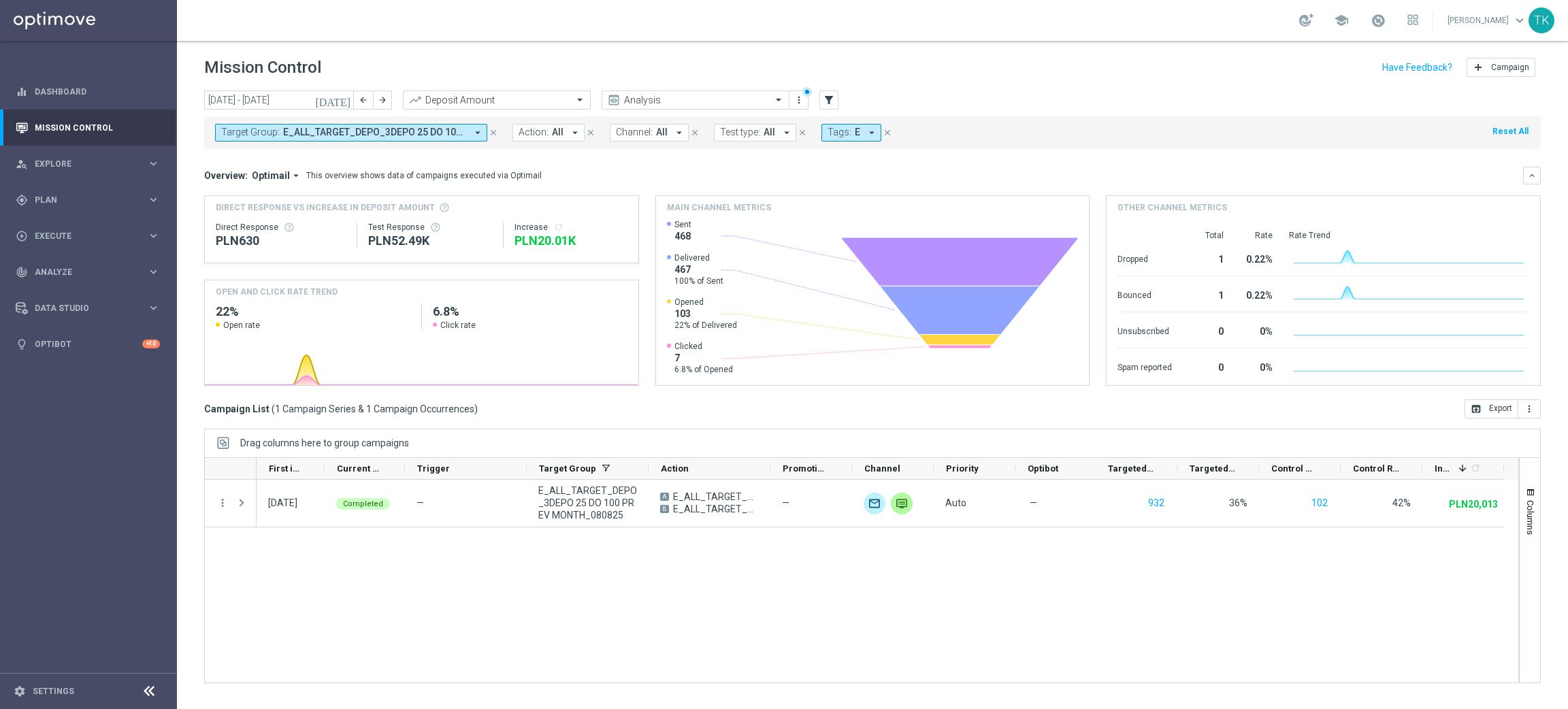
click at [681, 28] on div "school [PERSON_NAME] keyboard_arrow_down TK" at bounding box center [872, 20] width 1391 height 41
click at [356, 133] on span "E_ALL_TARGET_DEPO_3DEPO 25 DO 100 PREV MONTH_080825" at bounding box center [375, 132] width 183 height 11
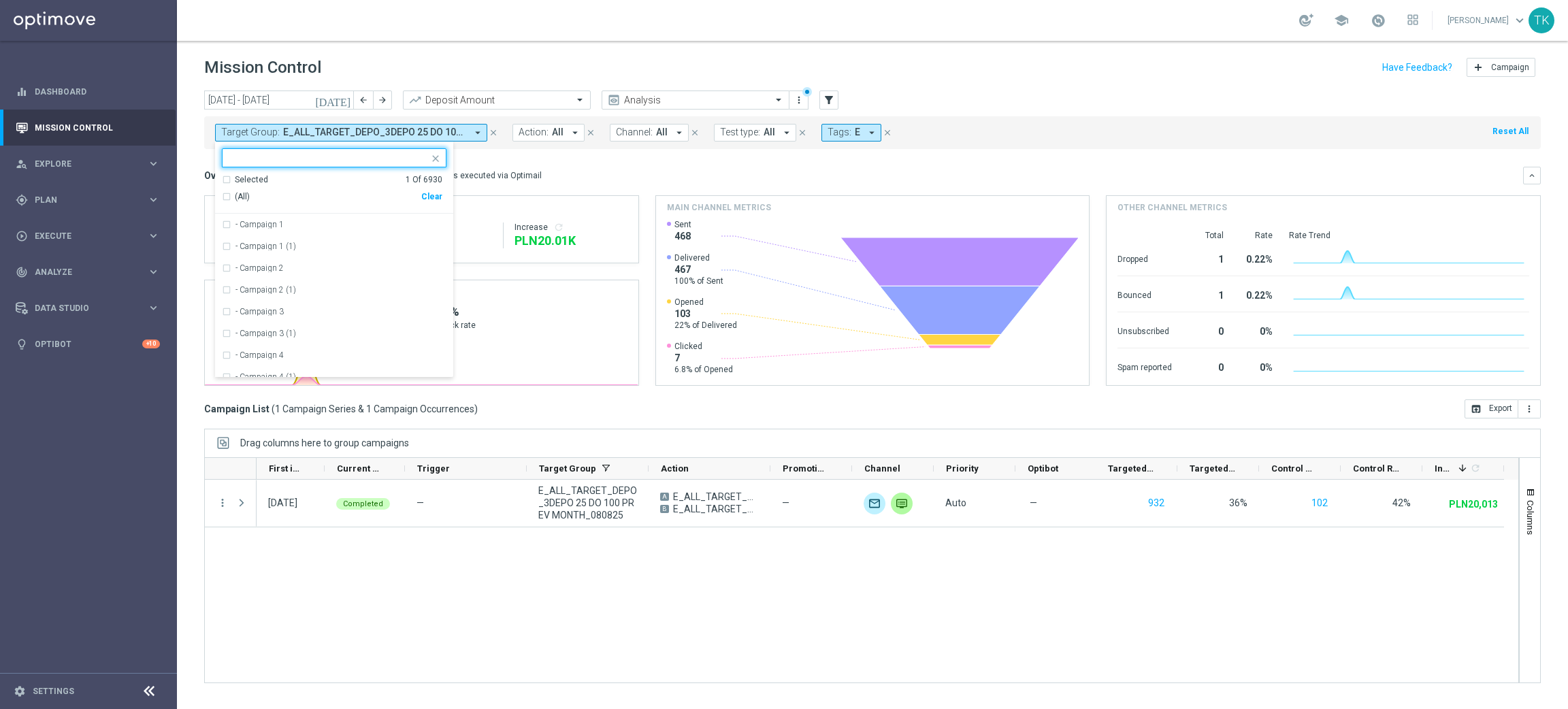
click at [0, 0] on div "Clear" at bounding box center [0, 0] width 0 height 0
click at [252, 146] on div "Selected 0 Of 6930 (All) Clear - Campaign 1 - Campaign 1 (1) - Campaign 2 - Cam…" at bounding box center [334, 259] width 238 height 236
click at [248, 158] on input "text" at bounding box center [330, 158] width 200 height 11
paste input "E_ALL_TARGET_OFFER_POWROT LIG_150825"
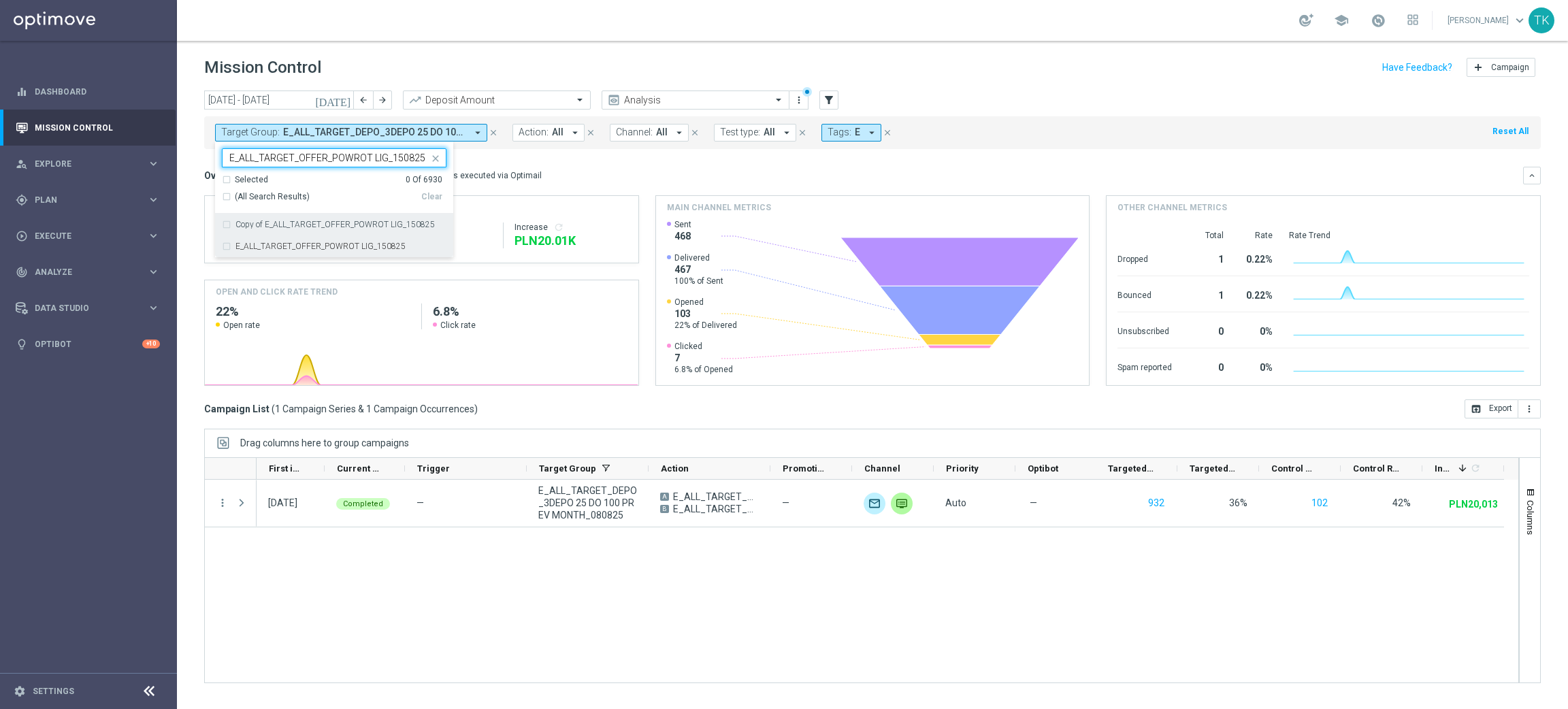
click at [270, 249] on label "E_ALL_TARGET_OFFER_POWROT LIG_150825" at bounding box center [321, 247] width 170 height 8
type input "E_ALL_TARGET_OFFER_POWROT LIG_150825"
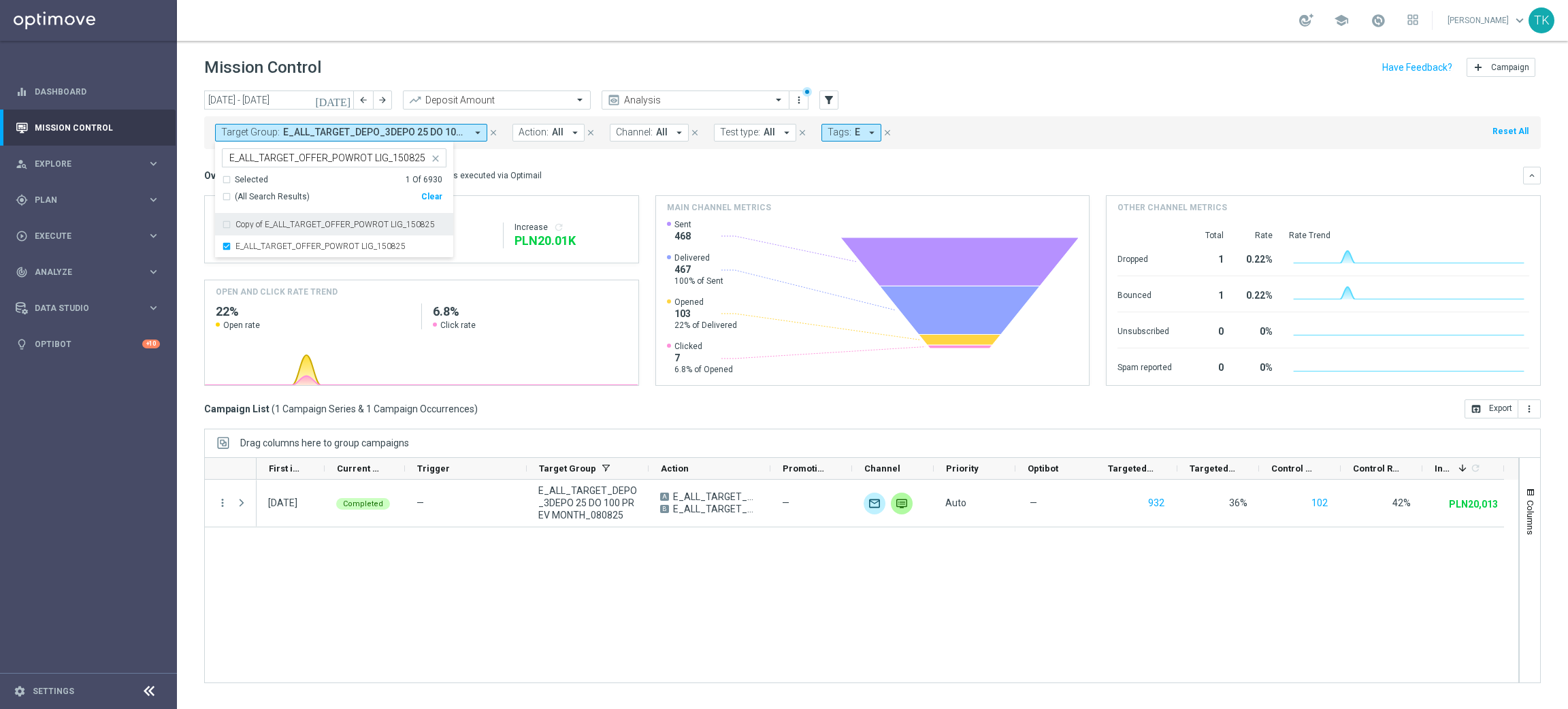
click at [197, 183] on div "[DATE] [DATE] - [DATE] arrow_back arrow_forward Deposit Amount trending_up Anal…" at bounding box center [872, 393] width 1391 height 606
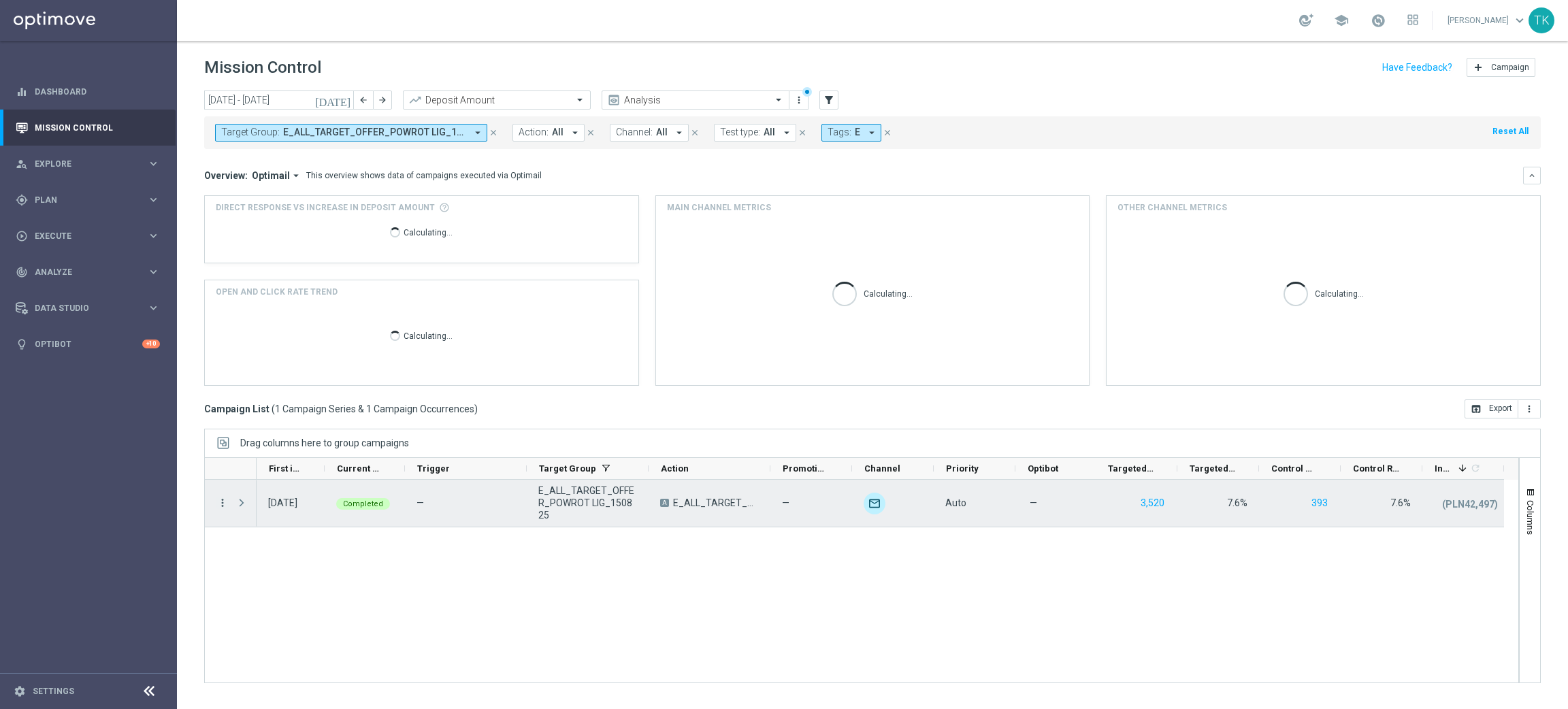
click at [224, 505] on icon "more_vert" at bounding box center [222, 502] width 12 height 12
click at [274, 507] on span "Campaign Details" at bounding box center [283, 512] width 69 height 10
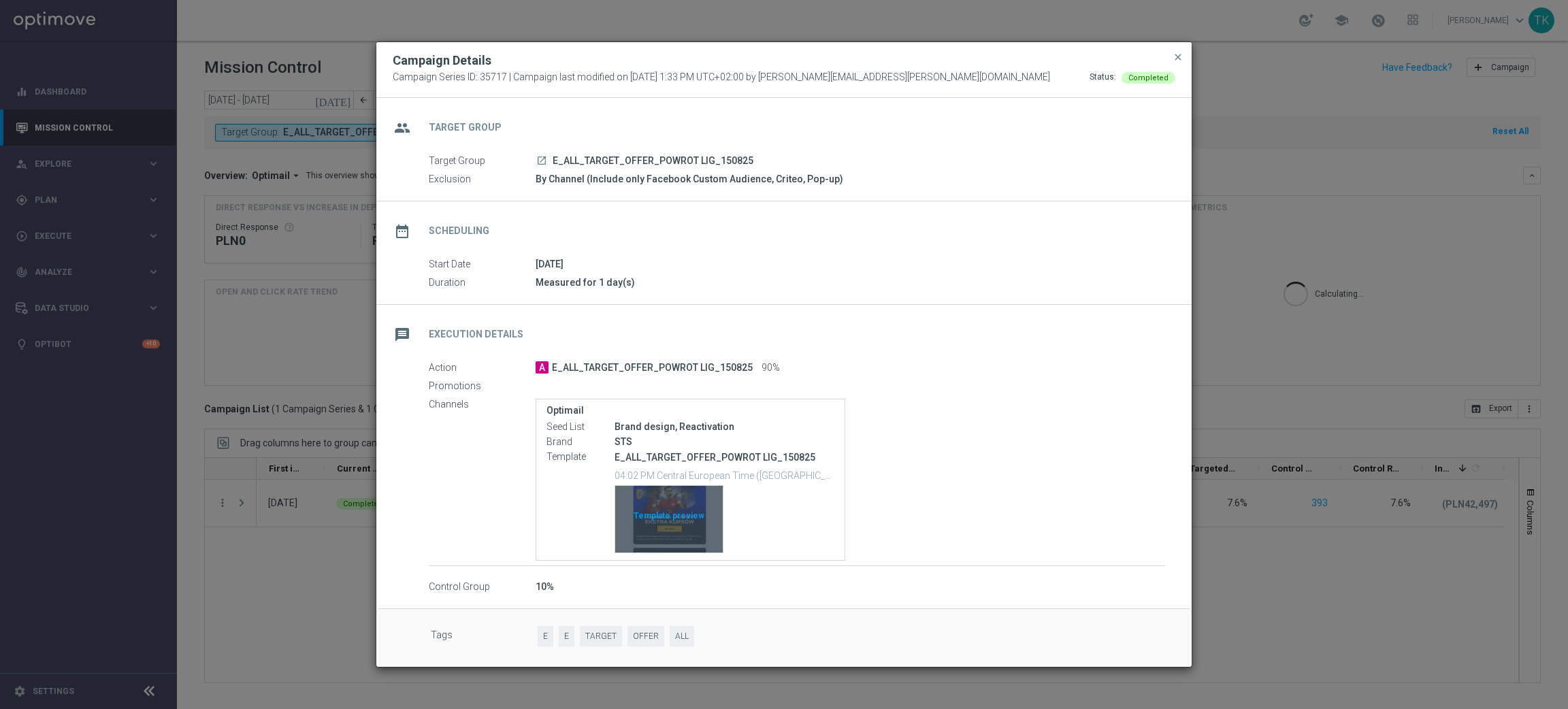
click at [665, 496] on div "Template preview" at bounding box center [669, 519] width 107 height 67
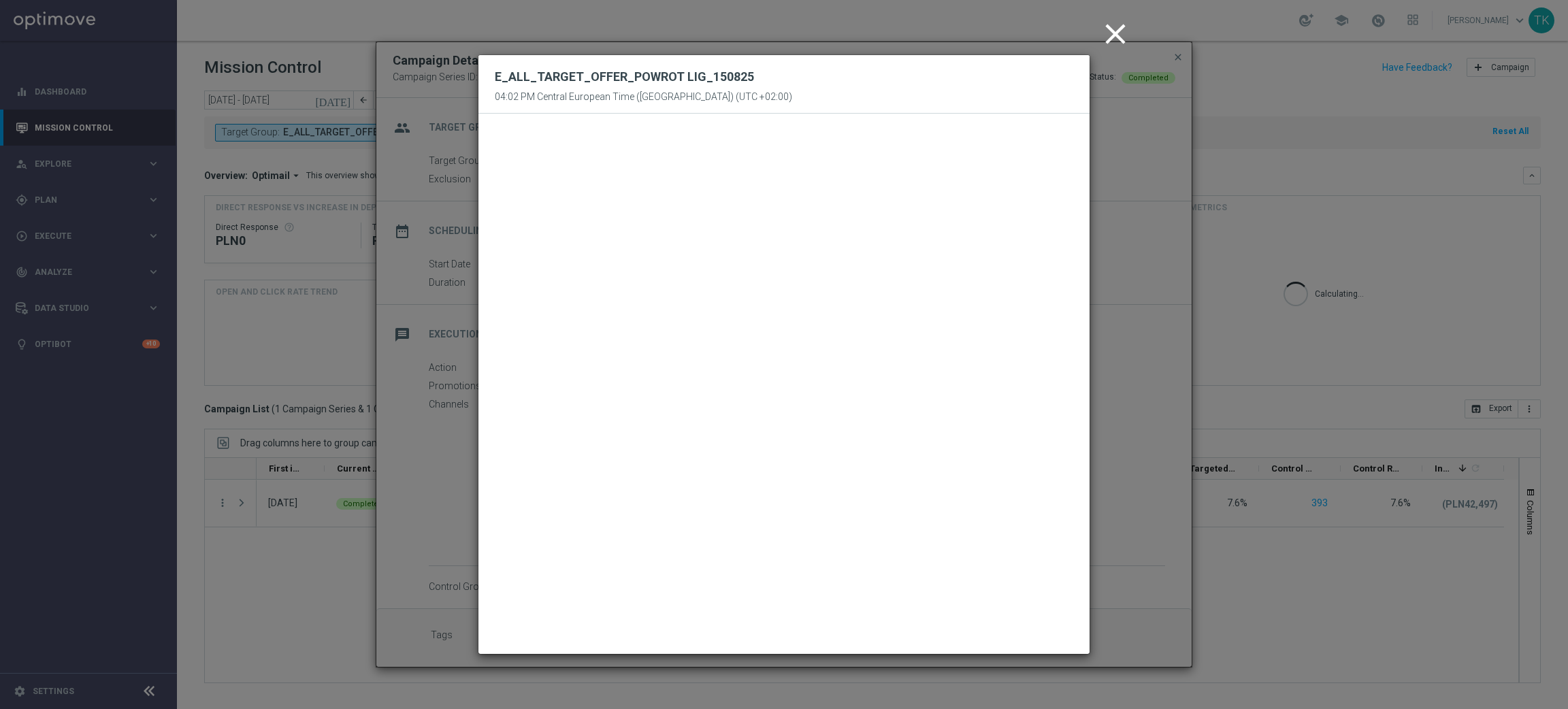
click at [1114, 26] on icon "close" at bounding box center [1115, 34] width 34 height 34
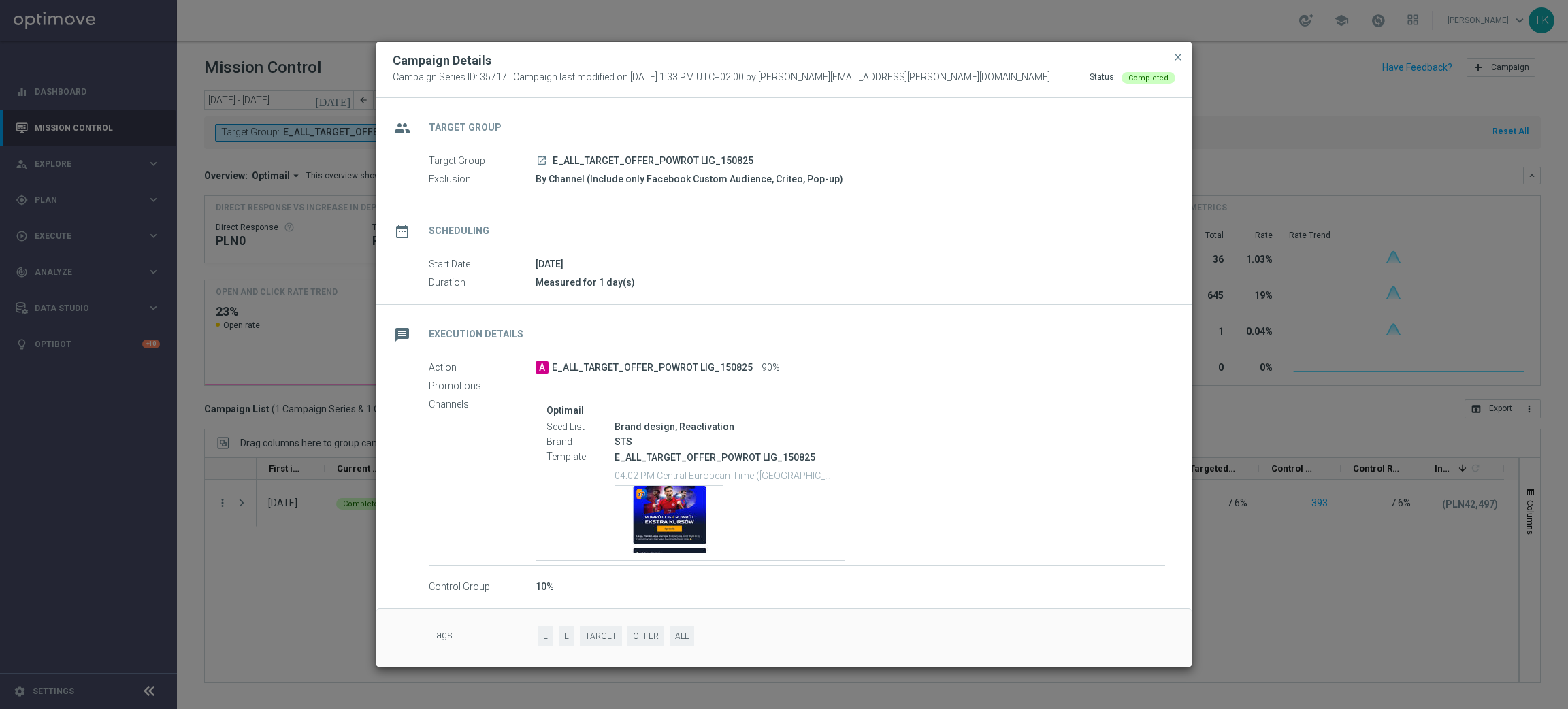
click at [643, 458] on p "E_ALL_TARGET_OFFER_POWROT LIG_150825" at bounding box center [724, 457] width 220 height 12
copy div "E_ALL_TARGET_OFFER_POWROT LIG_150825"
click at [1173, 58] on span "close" at bounding box center [1178, 57] width 11 height 11
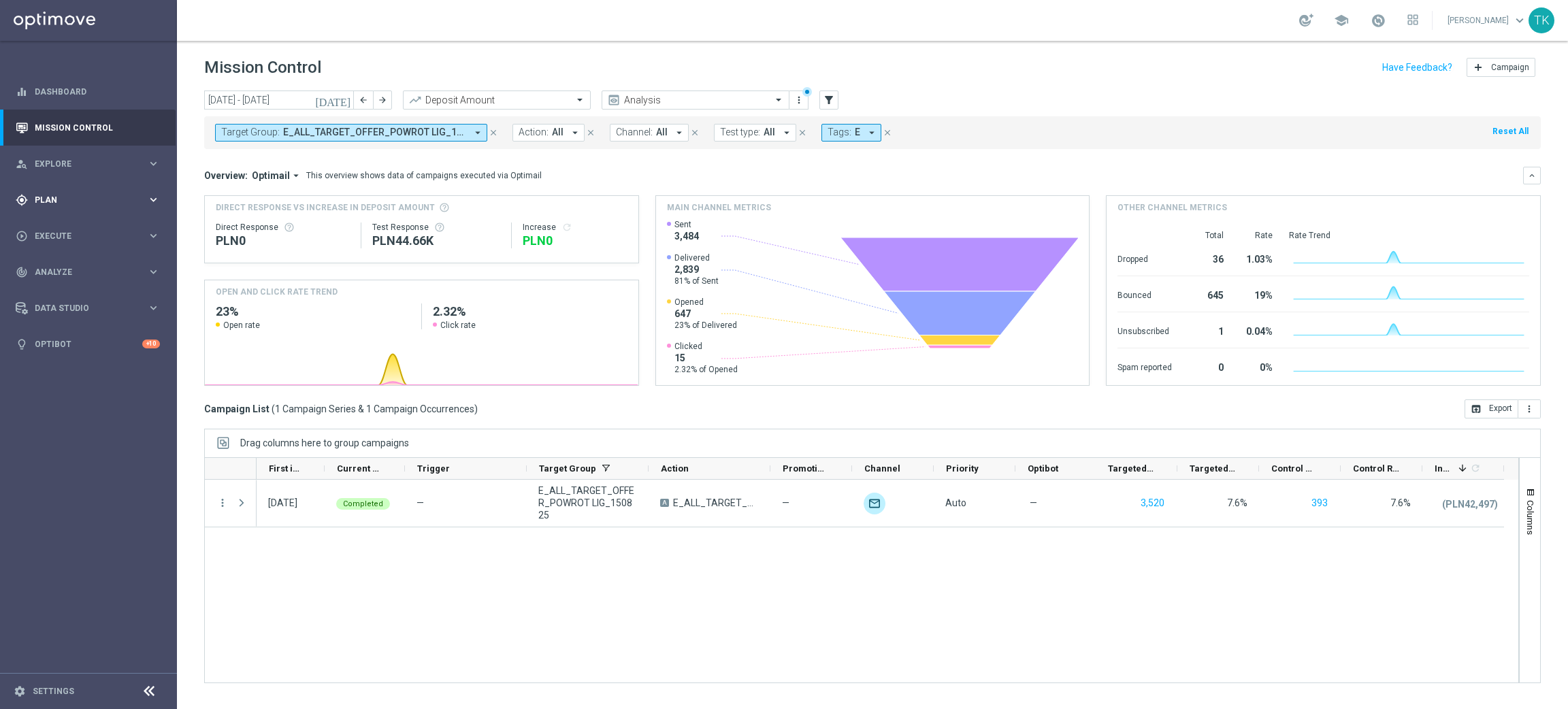
click at [32, 200] on div "gps_fixed Plan" at bounding box center [81, 200] width 131 height 12
click at [53, 269] on span "Templates" at bounding box center [84, 269] width 97 height 8
click at [57, 285] on link "Optimail" at bounding box center [92, 289] width 99 height 11
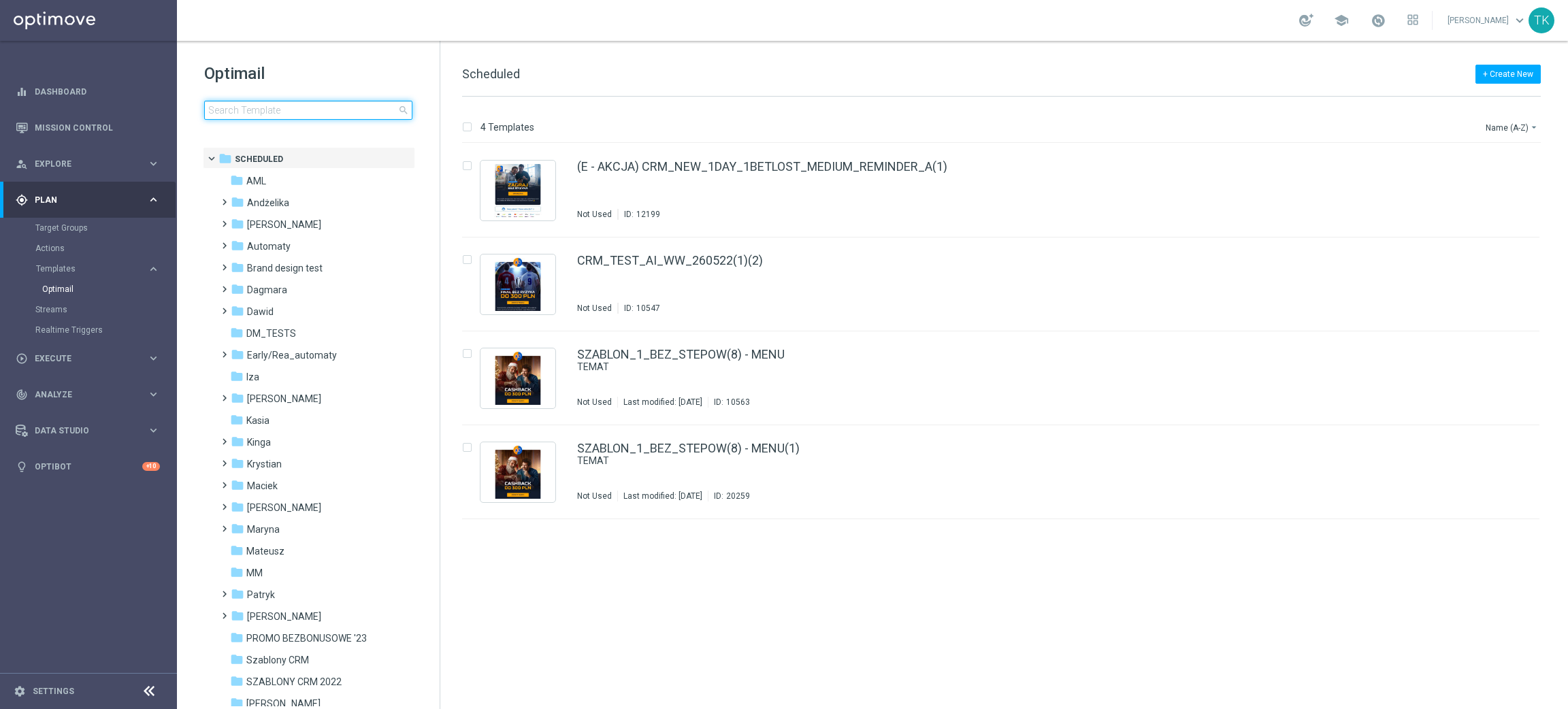
click at [276, 112] on input at bounding box center [308, 110] width 209 height 19
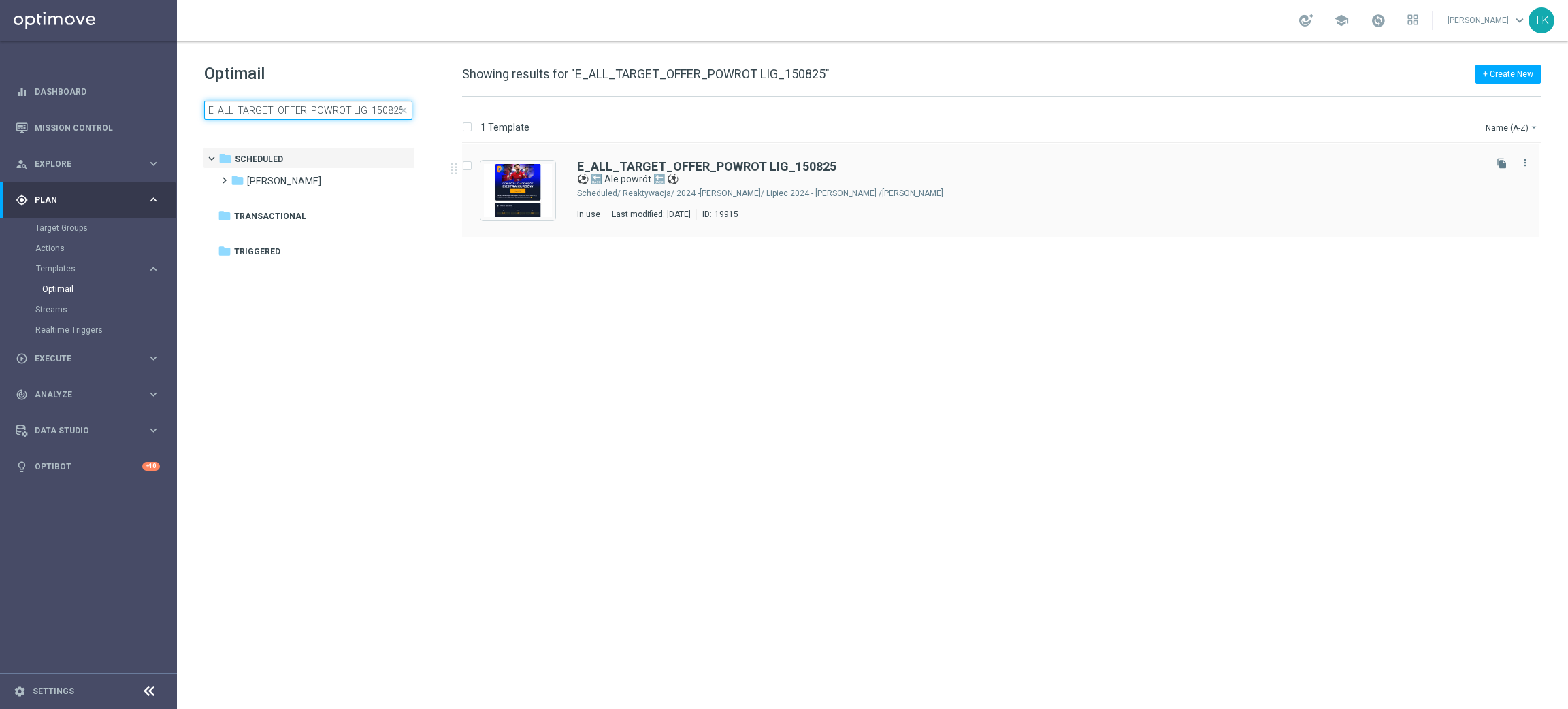
type input "E_ALL_TARGET_OFFER_POWROT LIG_150825"
click at [754, 191] on div "[PERSON_NAME]/ Reaktywacja/ 2024 -[PERSON_NAME]/ Lipiec 2024 - [PERSON_NAME]" at bounding box center [1052, 192] width 859 height 11
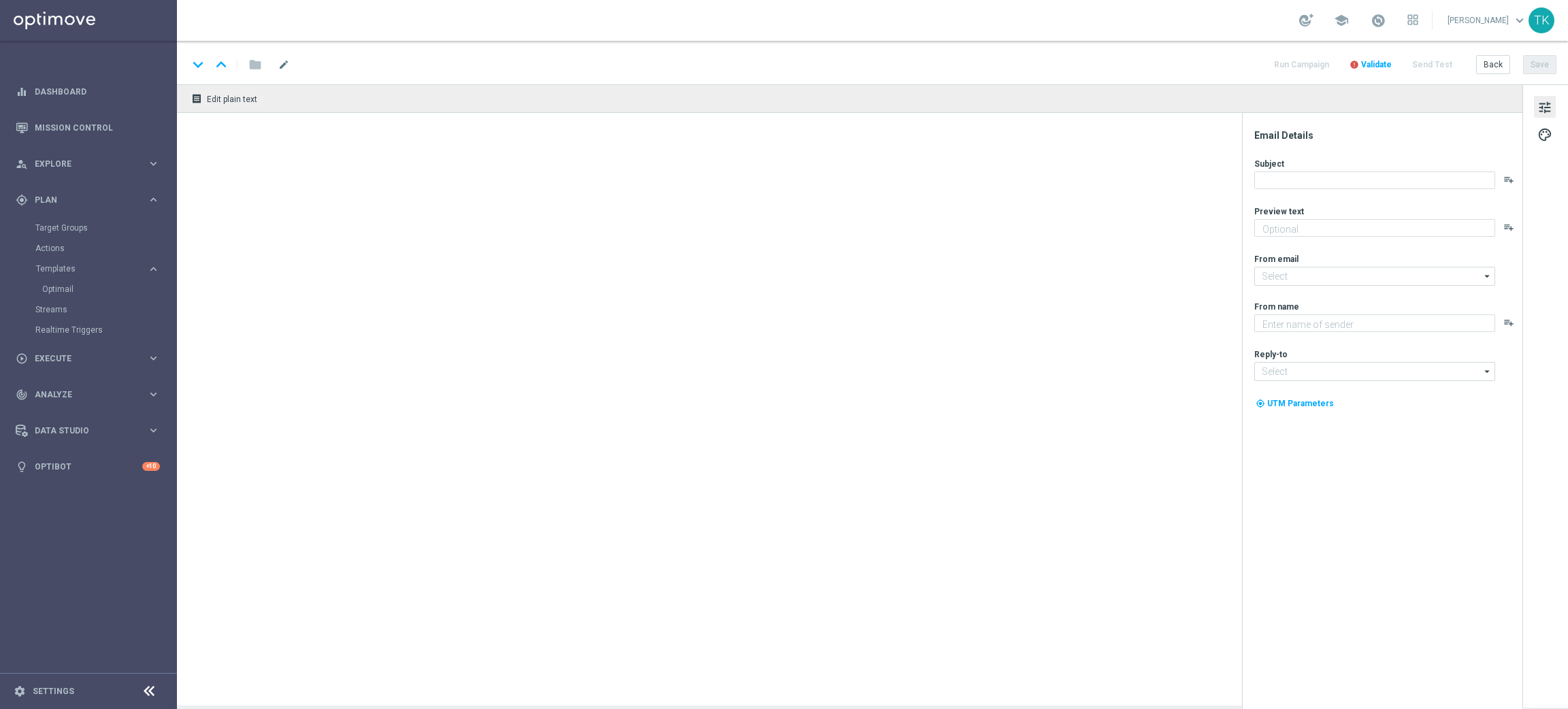
type textarea "Trójka wspaniałych wraca do gry - sprawdź 🔥🔥🔥"
type input "[EMAIL_ADDRESS][DOMAIN_NAME]"
type textarea "STS"
type input "[EMAIL_ADDRESS][DOMAIN_NAME]"
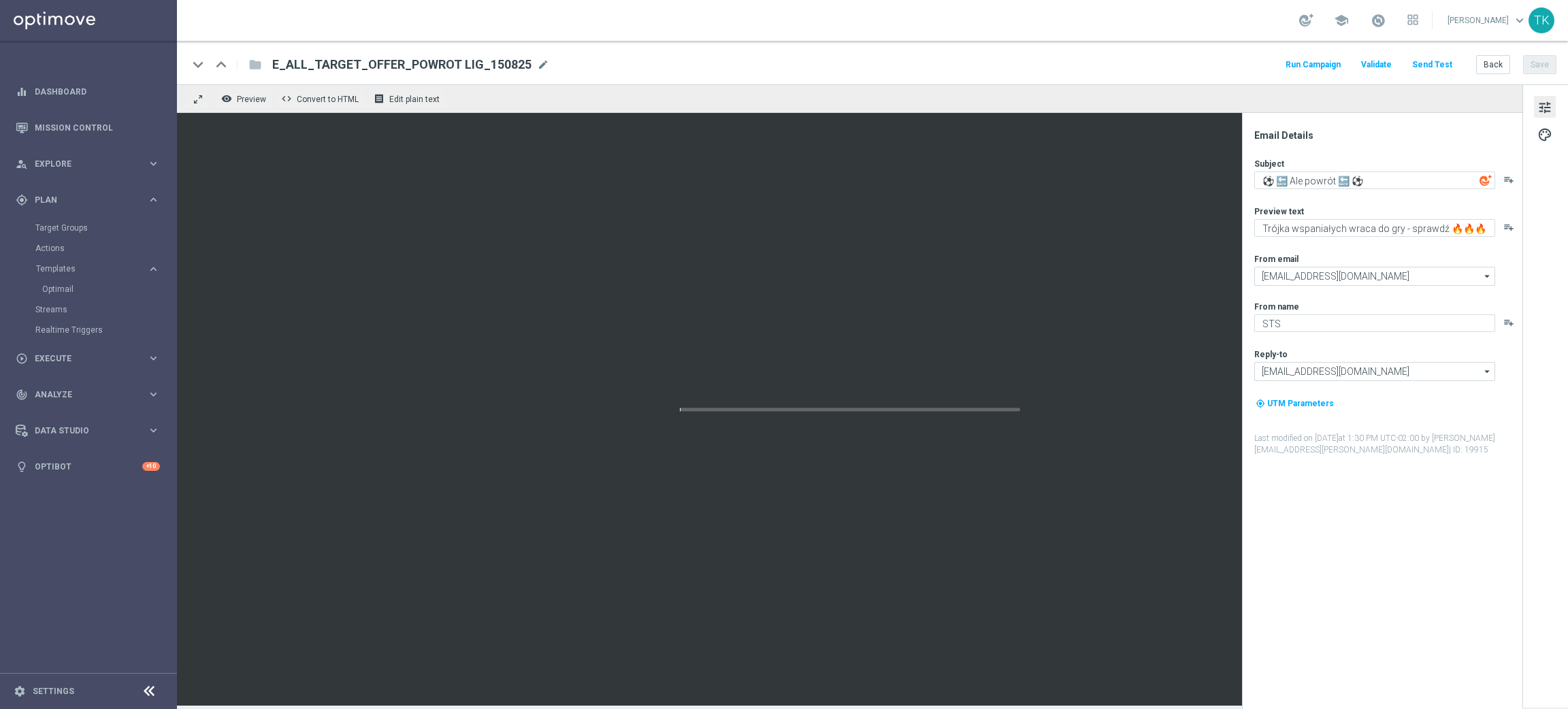
click at [1428, 65] on button "Send Test" at bounding box center [1432, 65] width 45 height 19
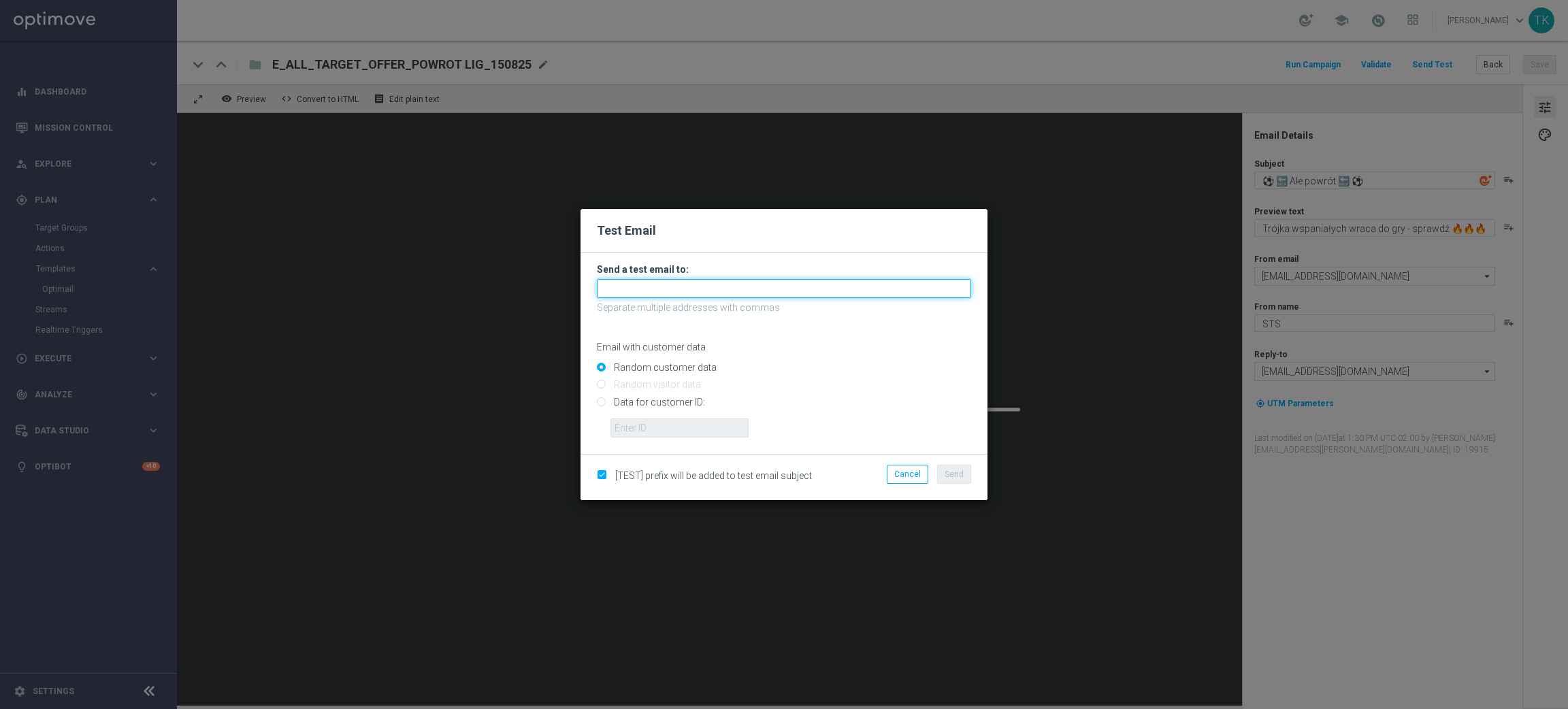
click at [631, 280] on input "text" at bounding box center [783, 288] width 374 height 19
type input "[PERSON_NAME][EMAIL_ADDRESS][PERSON_NAME][DOMAIN_NAME]"
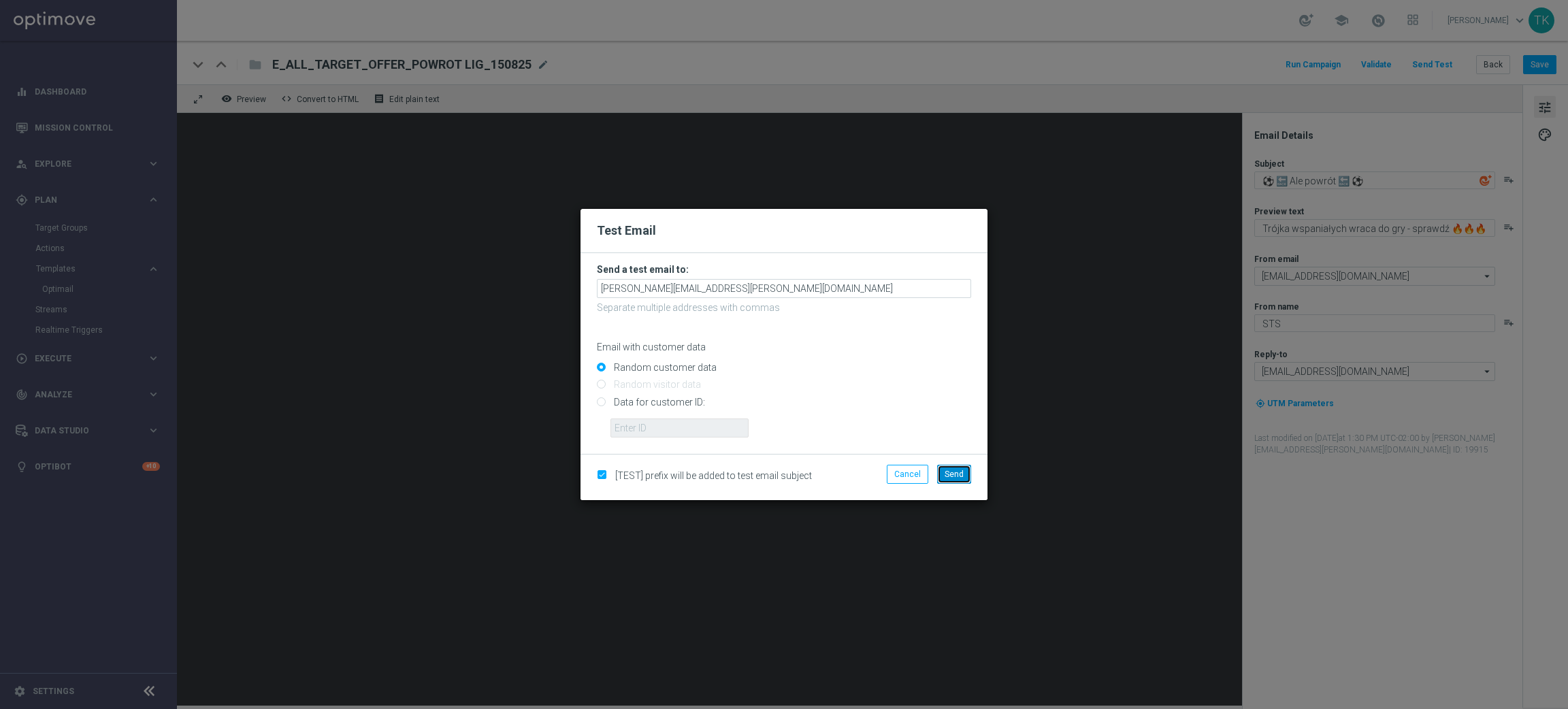
click at [960, 480] on button "Send" at bounding box center [954, 474] width 34 height 19
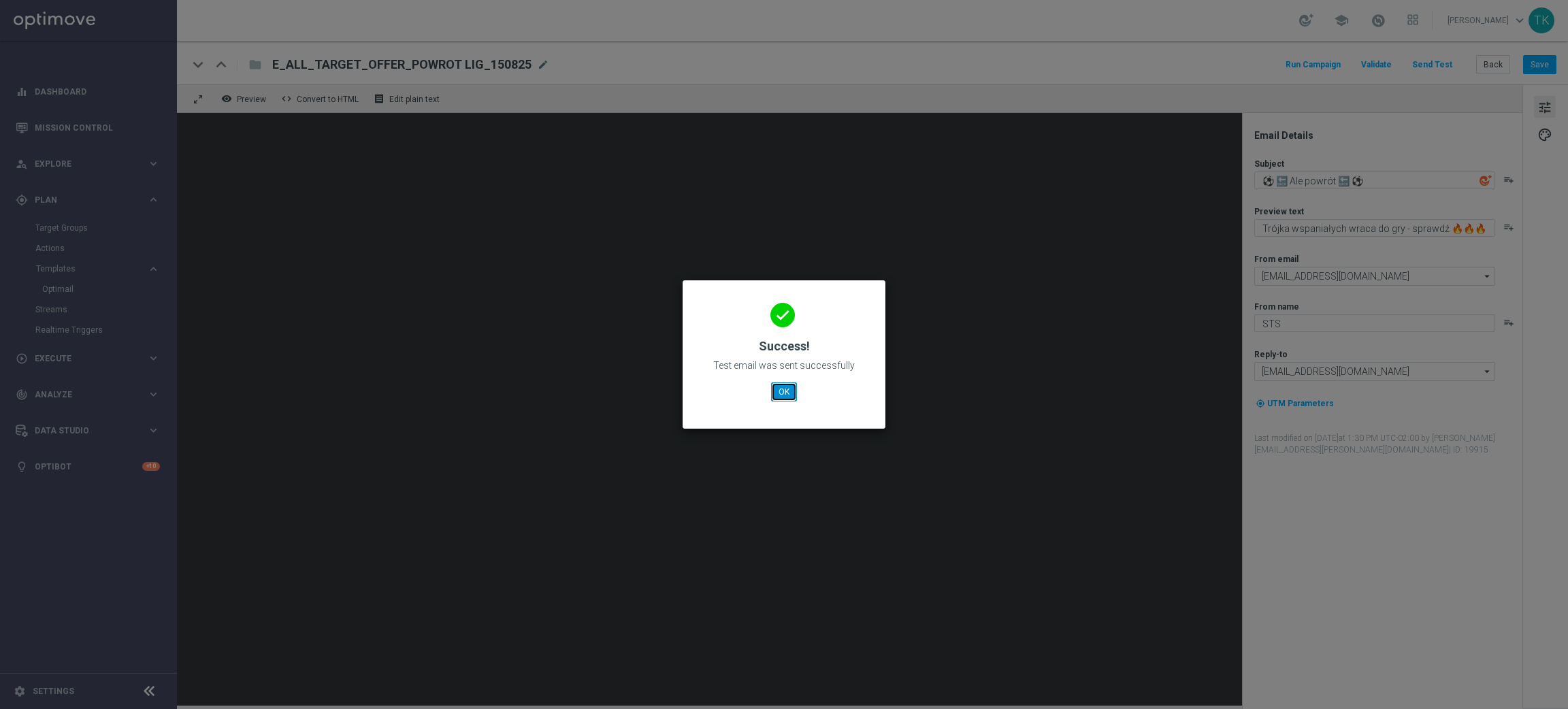
click at [786, 394] on button "OK" at bounding box center [784, 391] width 26 height 19
